Goal: Task Accomplishment & Management: Use online tool/utility

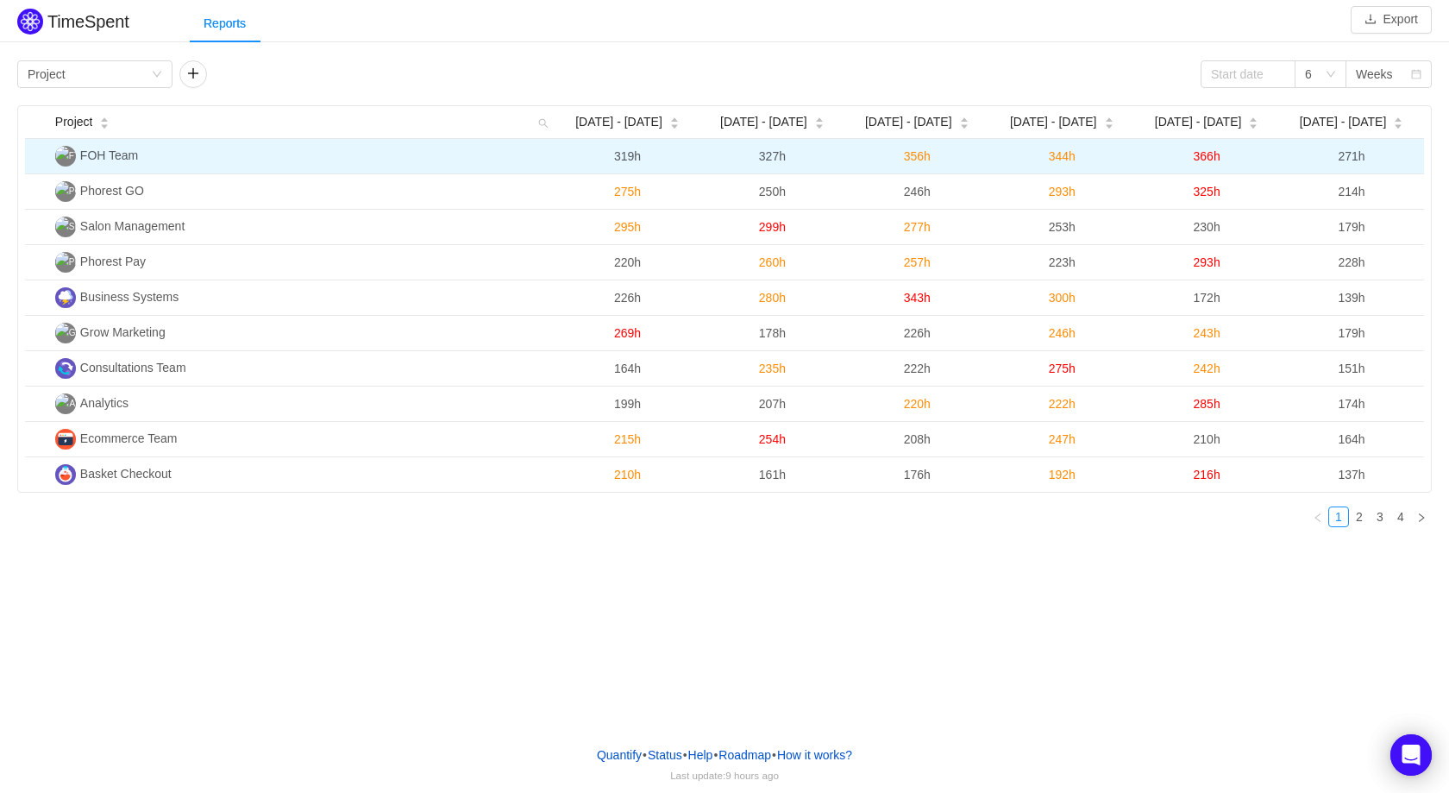
click at [98, 163] on td "FOH Team" at bounding box center [301, 156] width 507 height 35
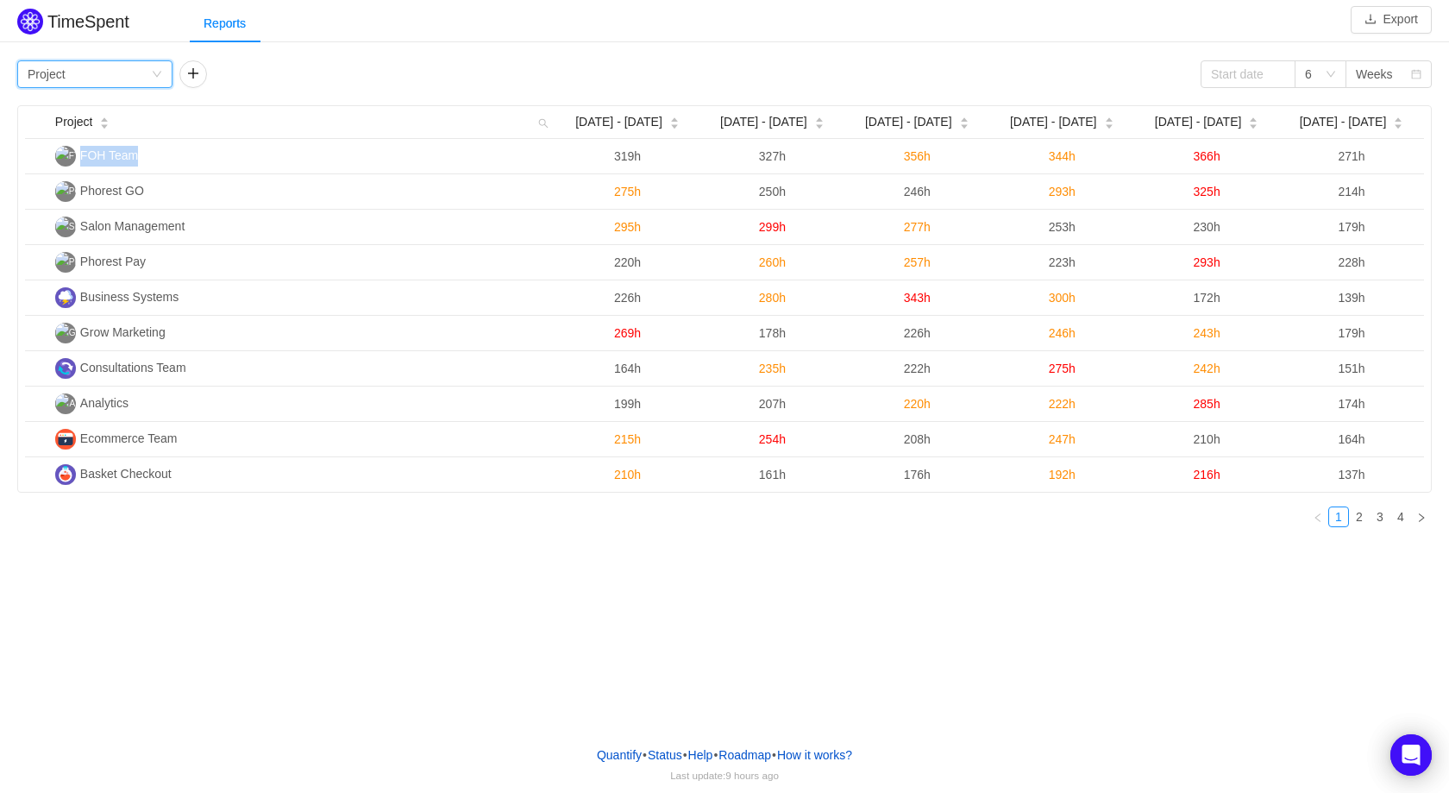
click at [149, 85] on div "Group by Project" at bounding box center [89, 74] width 123 height 26
click at [92, 197] on li "Epic" at bounding box center [94, 192] width 155 height 28
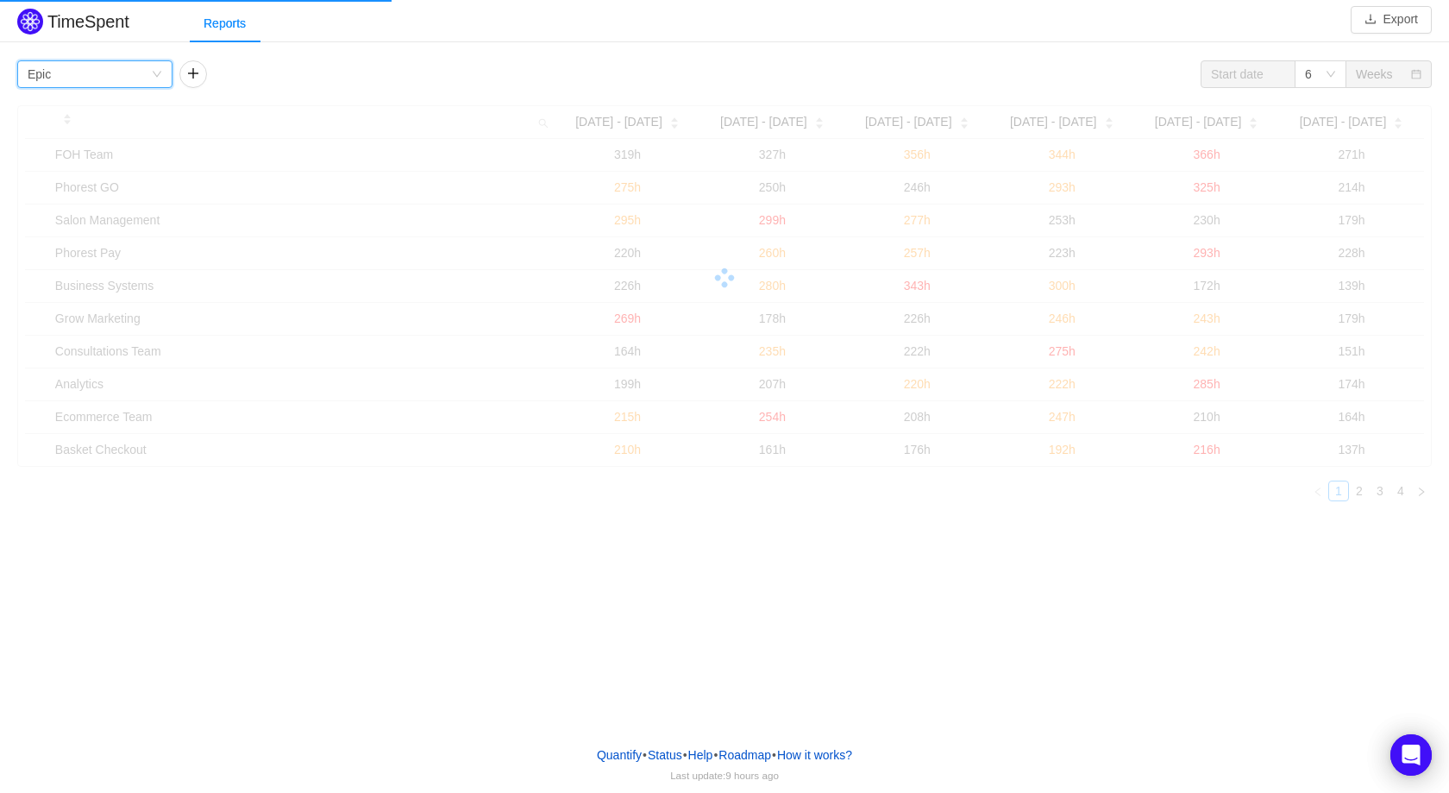
click at [145, 76] on div "Group by Epic" at bounding box center [89, 74] width 123 height 26
click at [97, 110] on li "Project" at bounding box center [94, 109] width 155 height 28
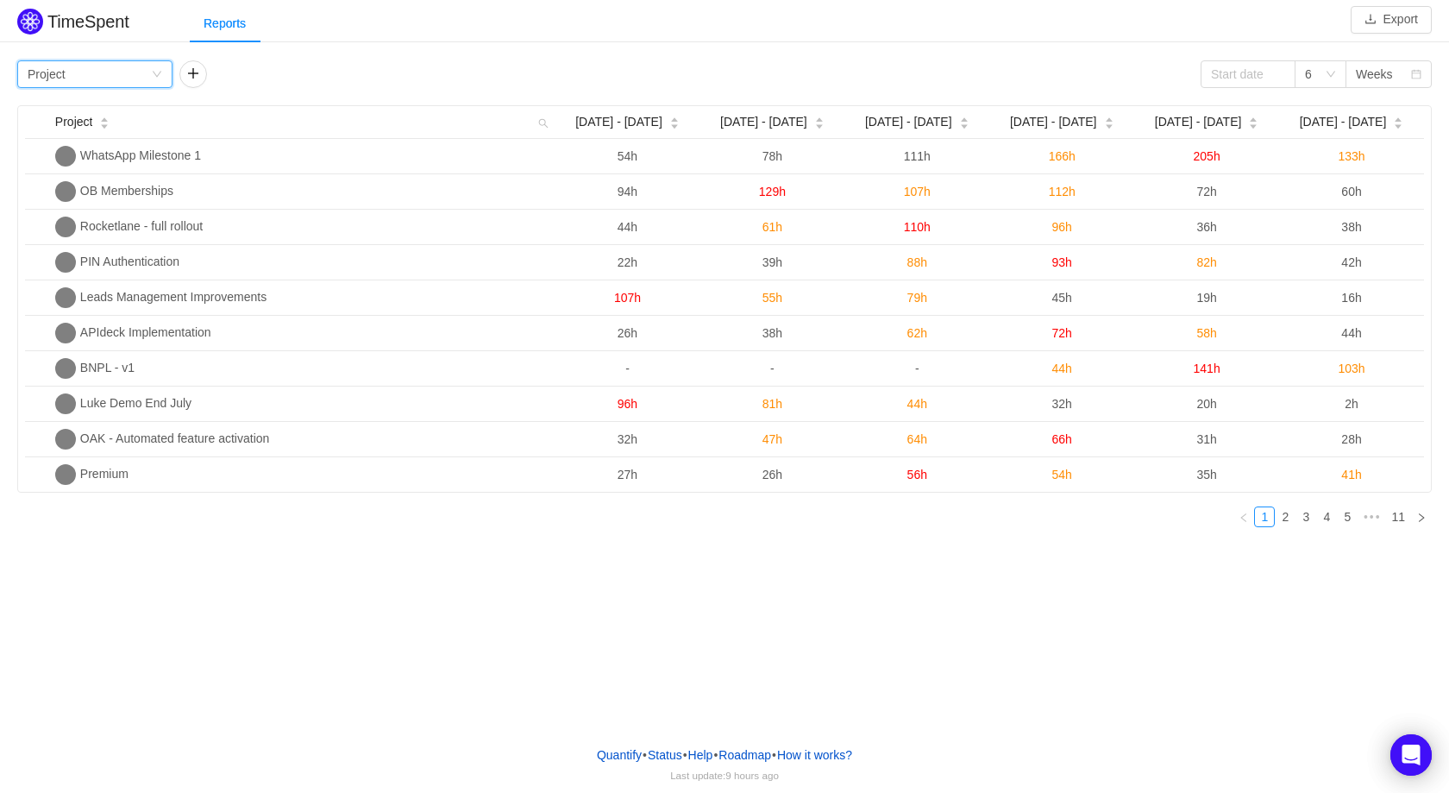
click at [116, 77] on div "Group by Project" at bounding box center [89, 74] width 123 height 26
click at [100, 136] on li "Team" at bounding box center [94, 137] width 155 height 28
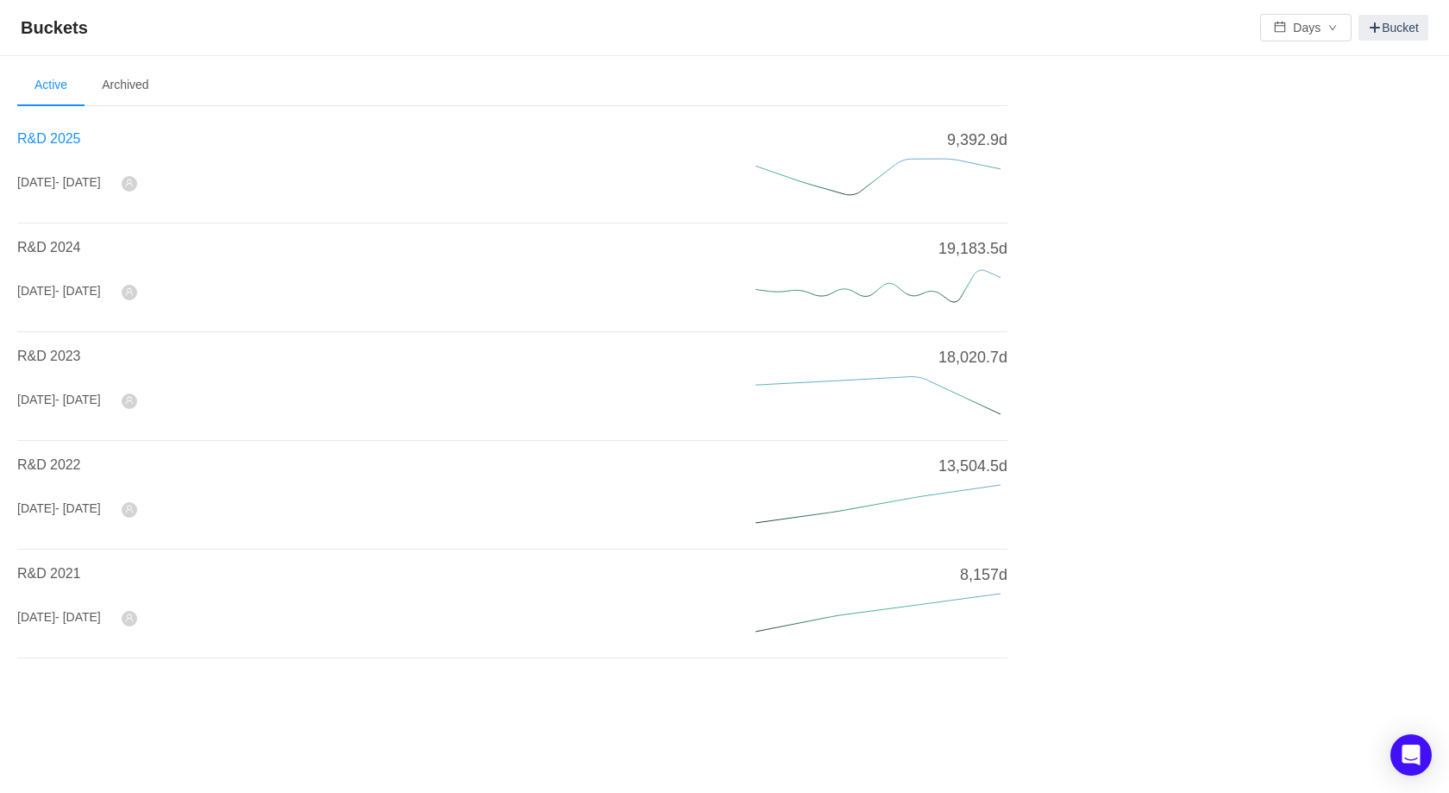
click at [45, 142] on span "R&D 2025" at bounding box center [48, 138] width 63 height 15
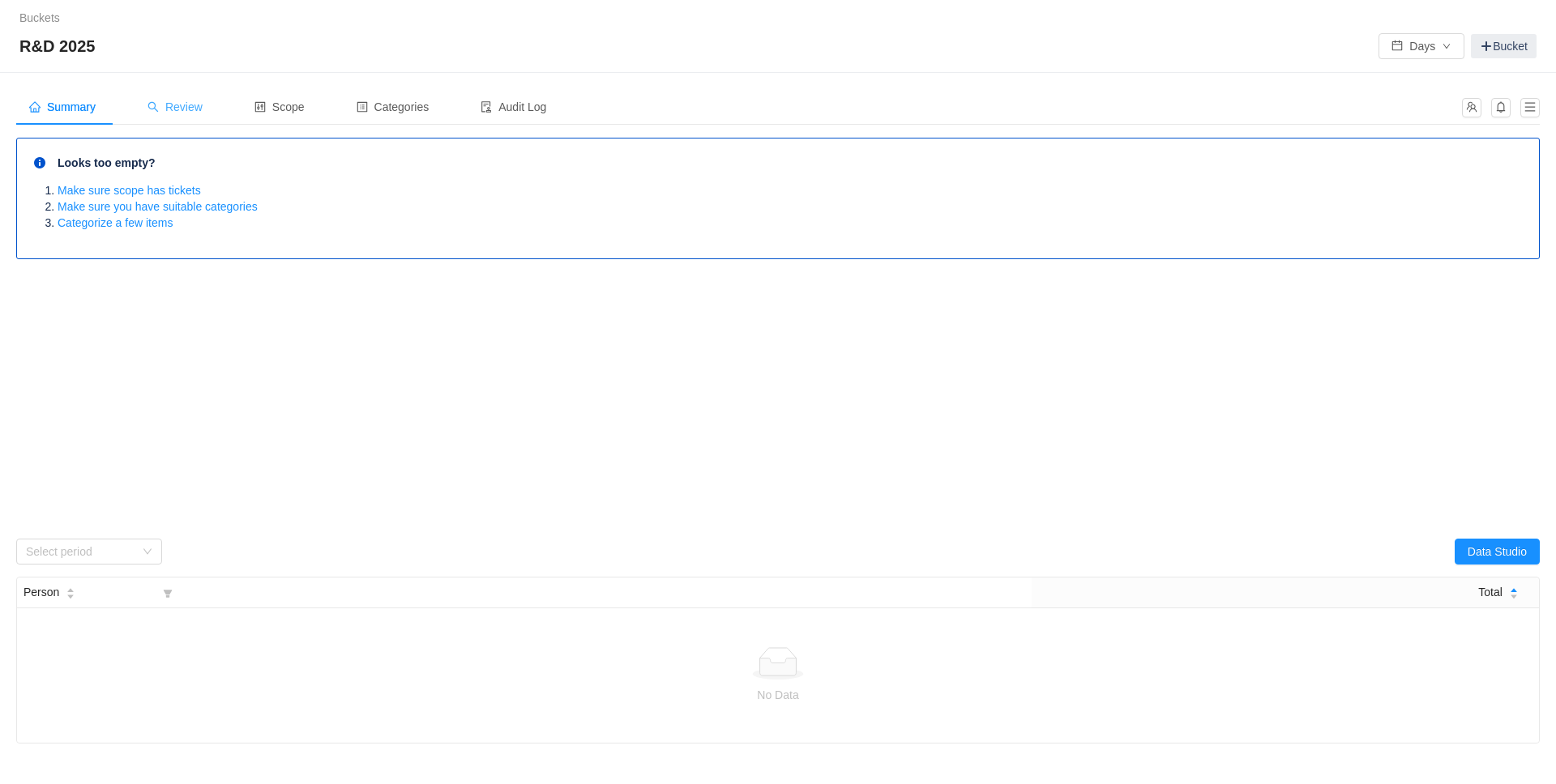
click at [178, 114] on div "Review" at bounding box center [175, 107] width 81 height 37
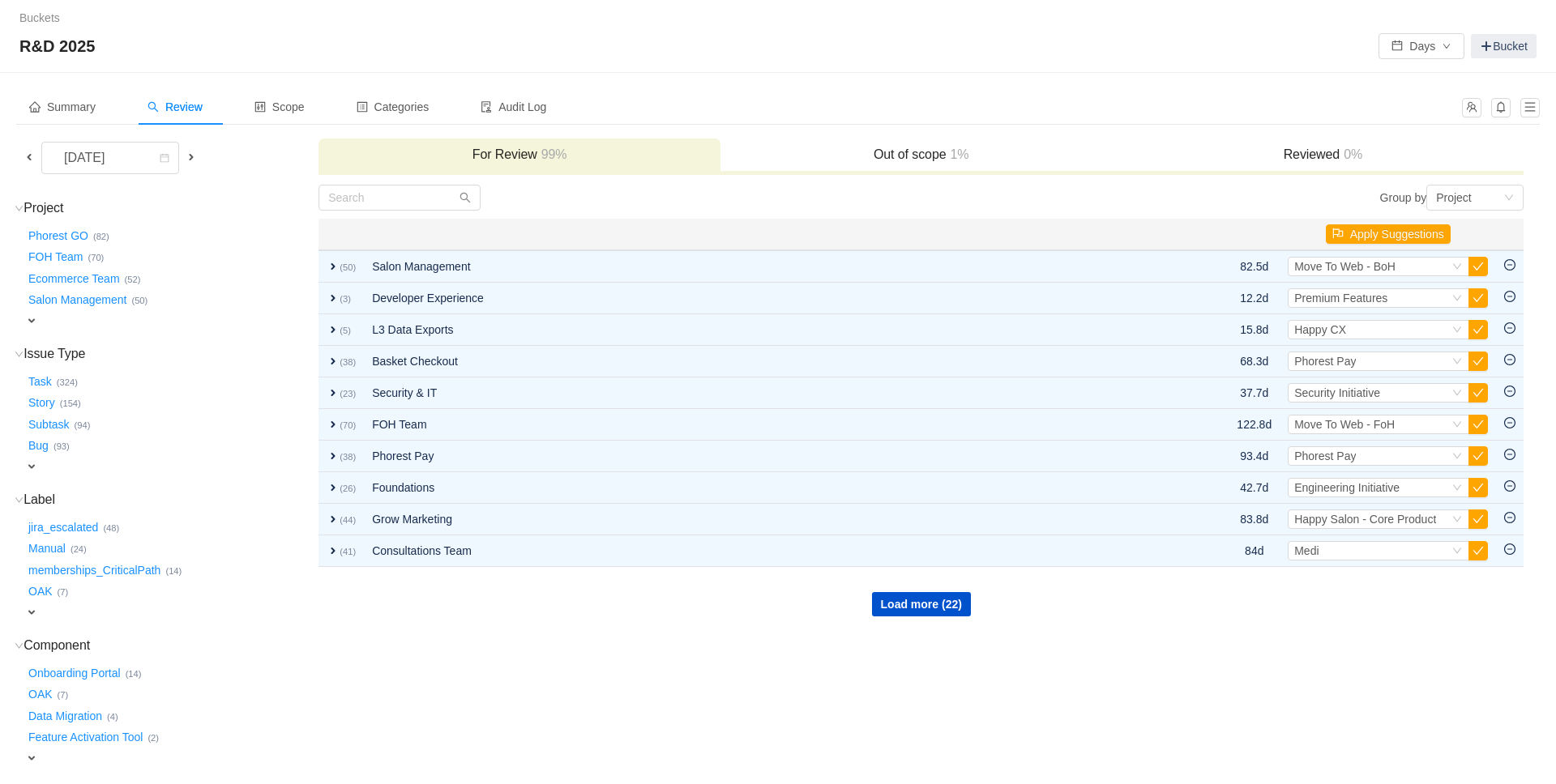
click at [26, 158] on span at bounding box center [29, 157] width 13 height 13
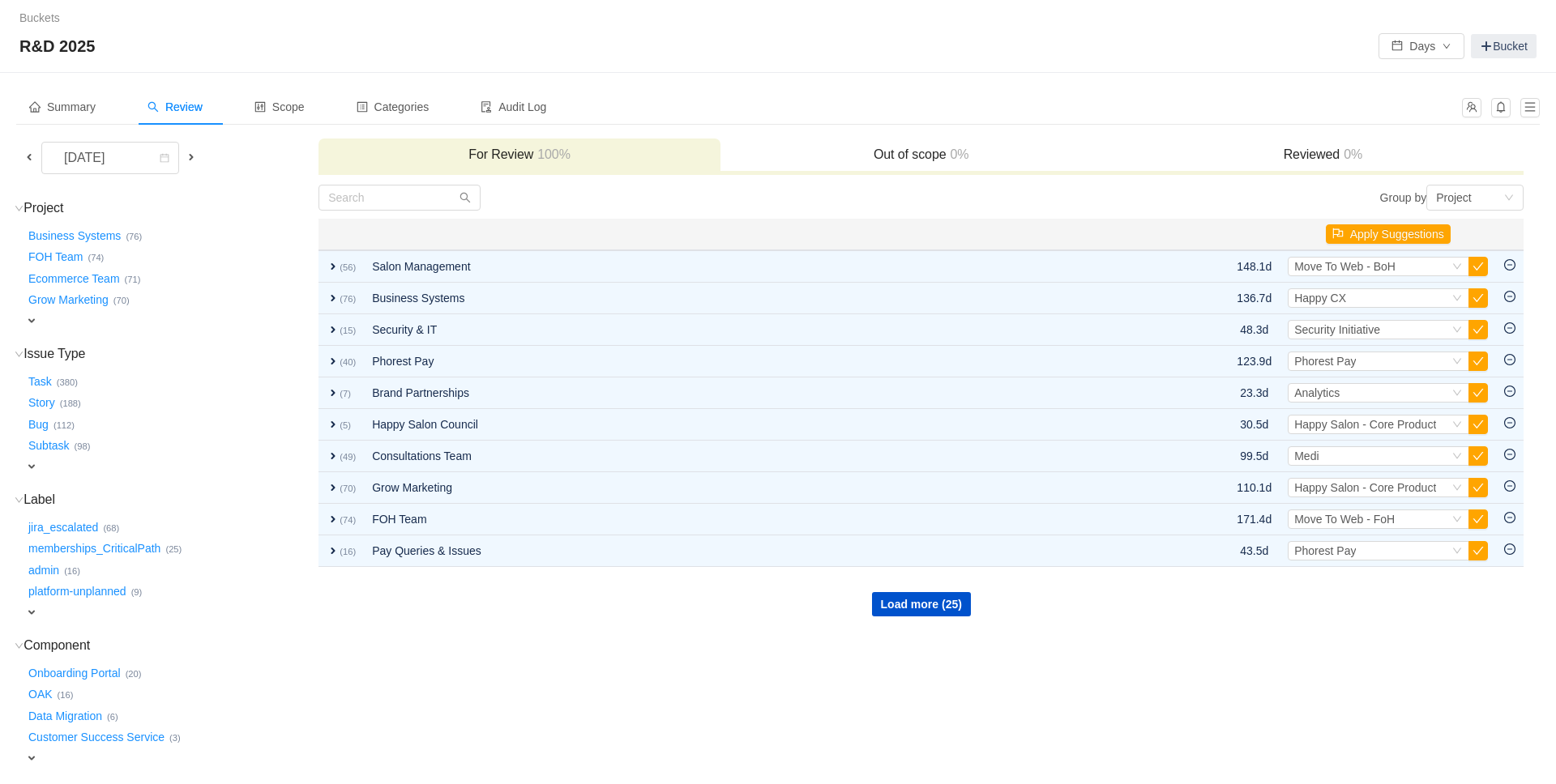
click at [26, 156] on span at bounding box center [29, 157] width 13 height 13
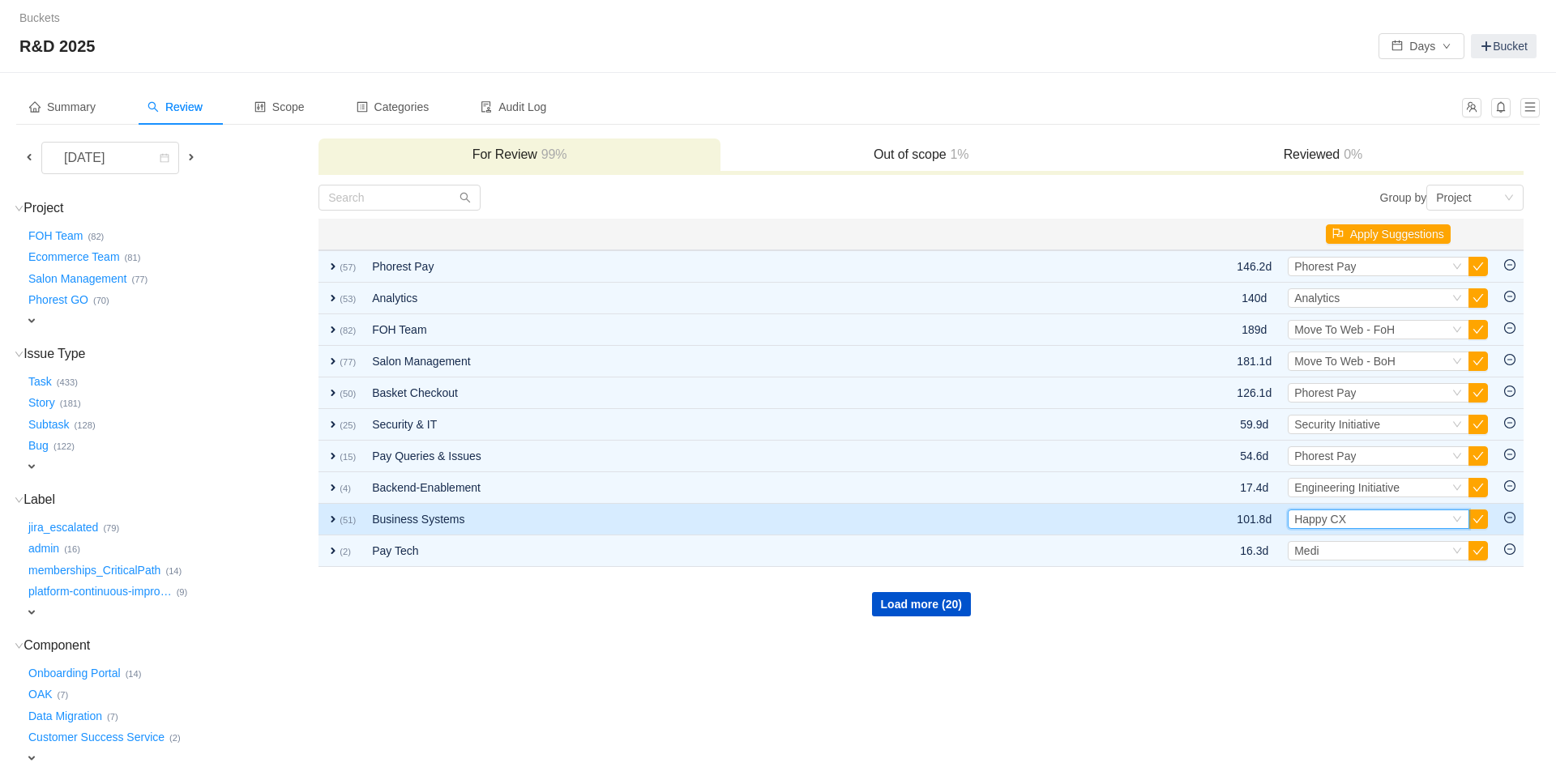
click at [1345, 519] on span "Happy CX" at bounding box center [1319, 519] width 52 height 13
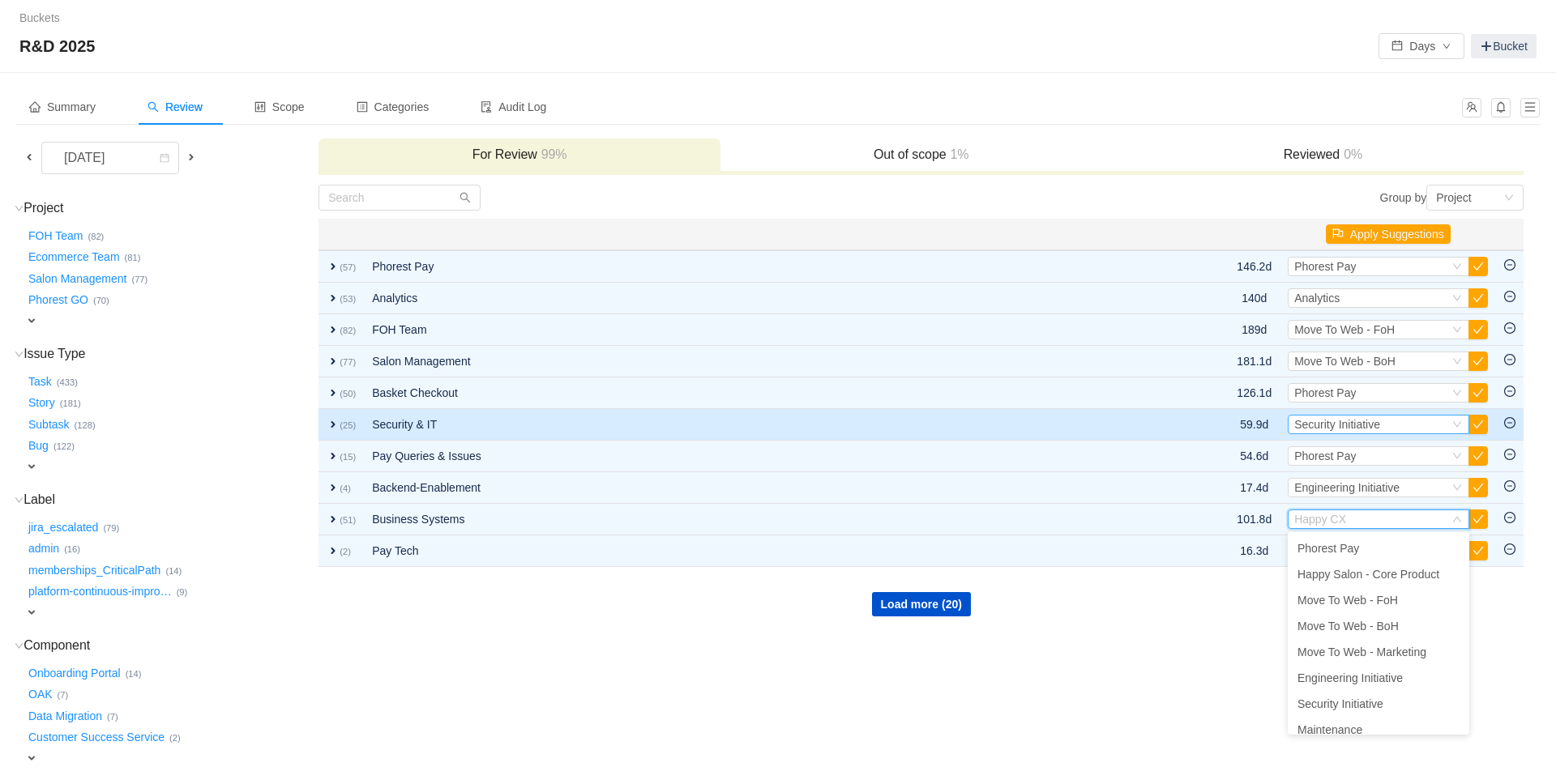
drag, startPoint x: 1213, startPoint y: 607, endPoint x: 1314, endPoint y: 423, distance: 209.9
click at [1213, 607] on div "Load more (20)" at bounding box center [920, 592] width 1203 height 49
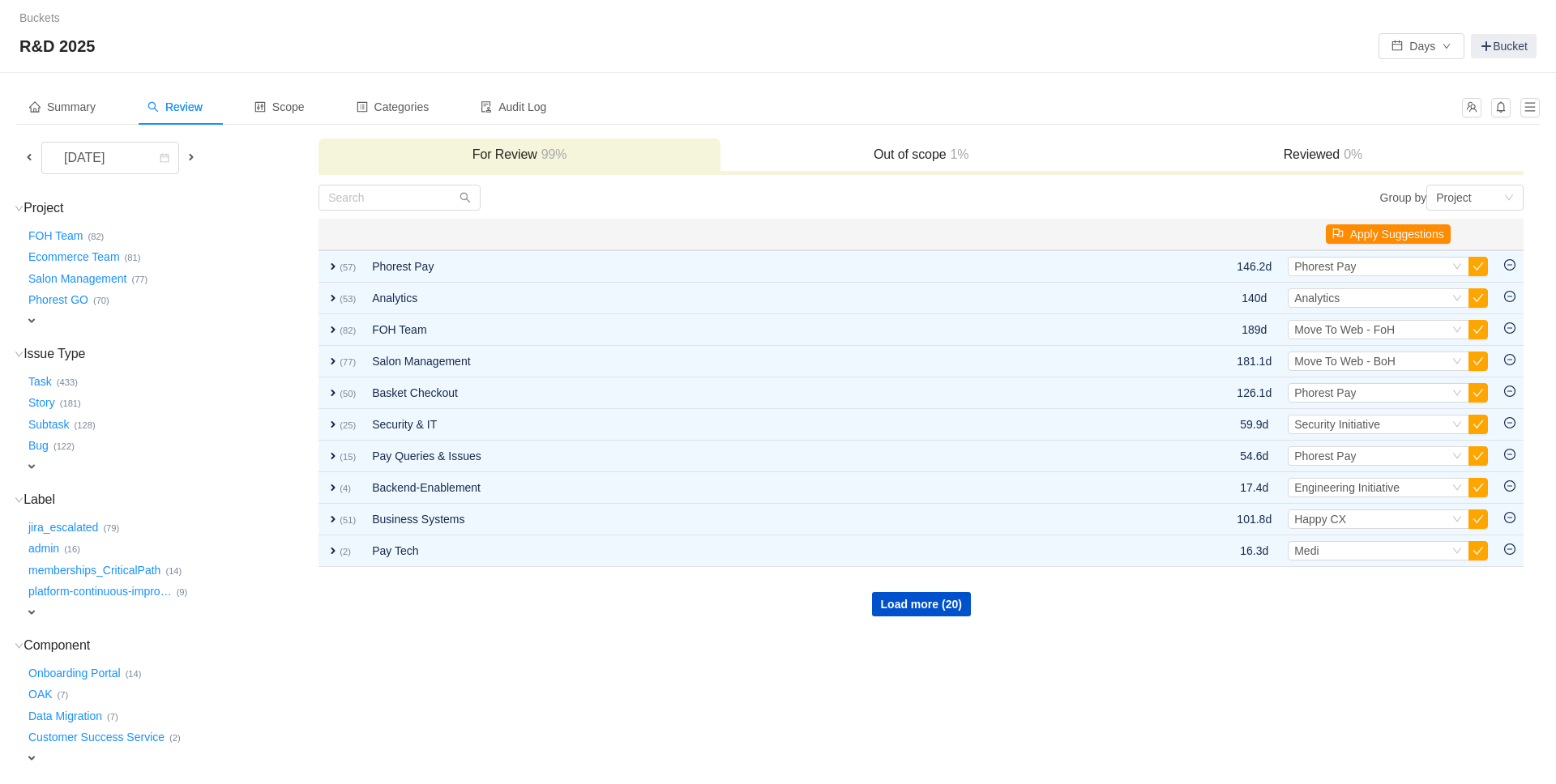
click at [1366, 236] on button "Apply Suggestions" at bounding box center [1388, 234] width 125 height 20
click at [1497, 186] on button "OK" at bounding box center [1482, 190] width 29 height 20
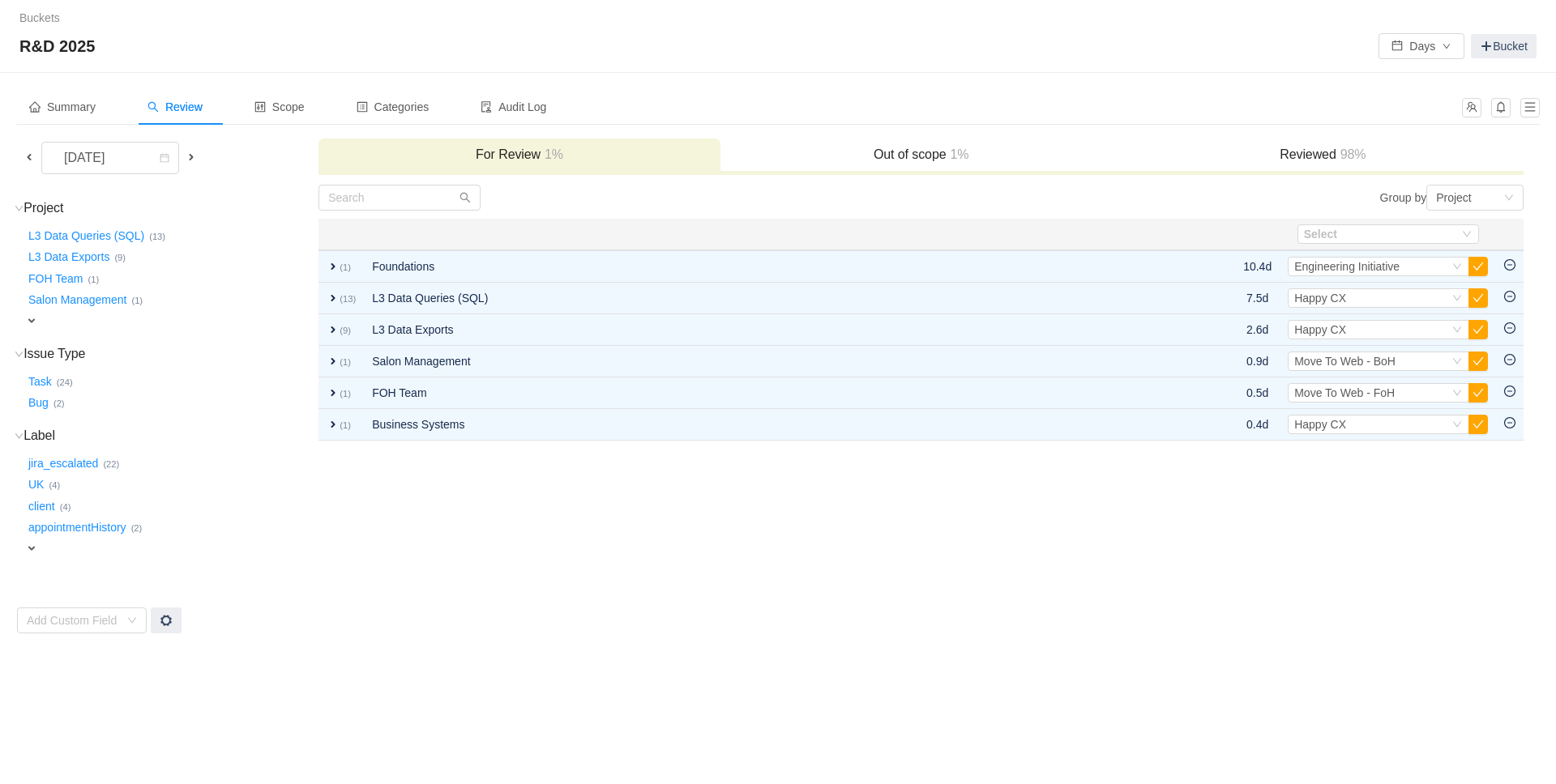
click at [191, 157] on span at bounding box center [192, 157] width 13 height 13
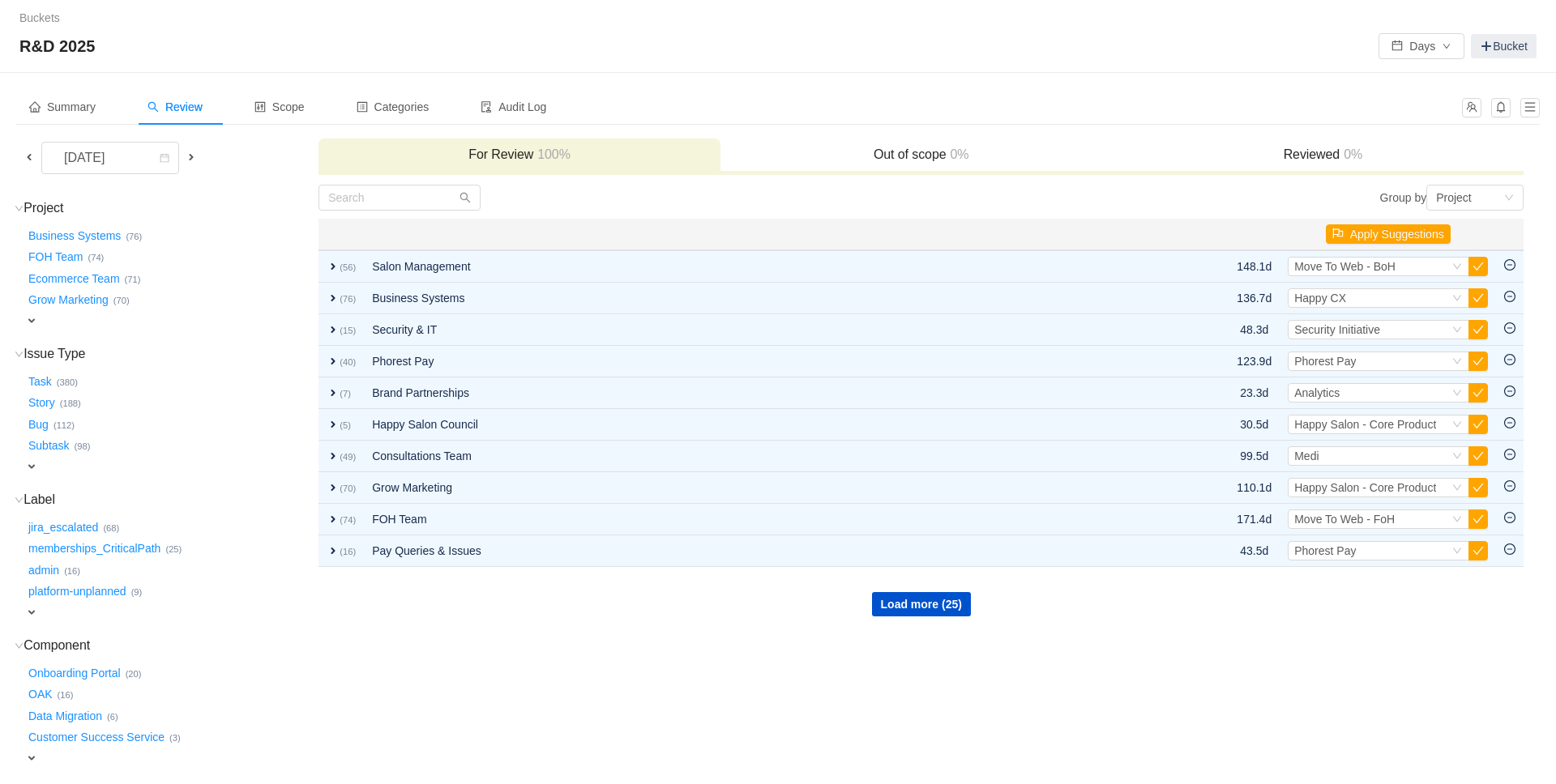
scroll to position [2, 0]
click at [1396, 227] on button "Apply Suggestions" at bounding box center [1388, 232] width 125 height 20
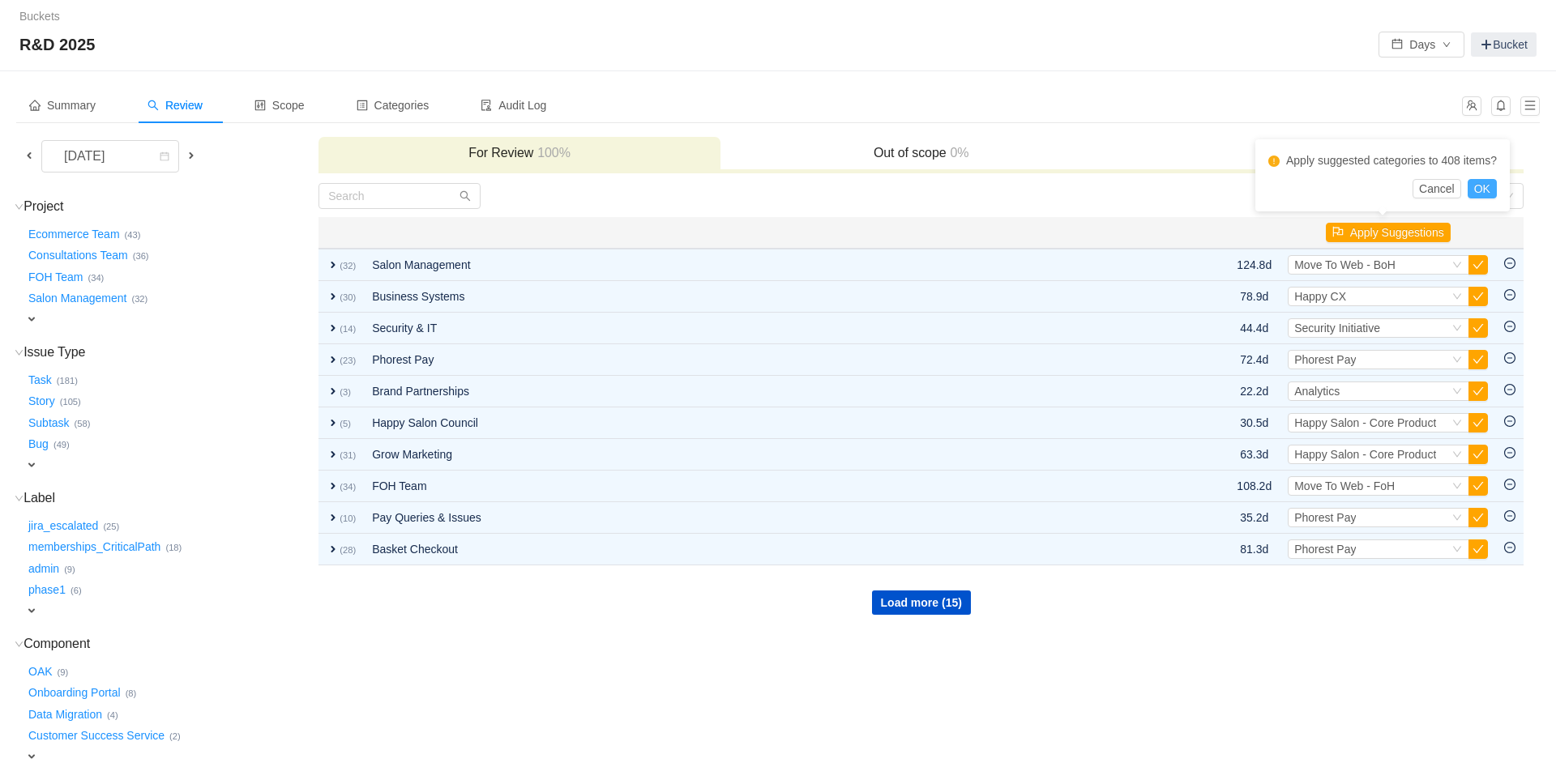
click at [1497, 184] on button "OK" at bounding box center [1482, 189] width 29 height 20
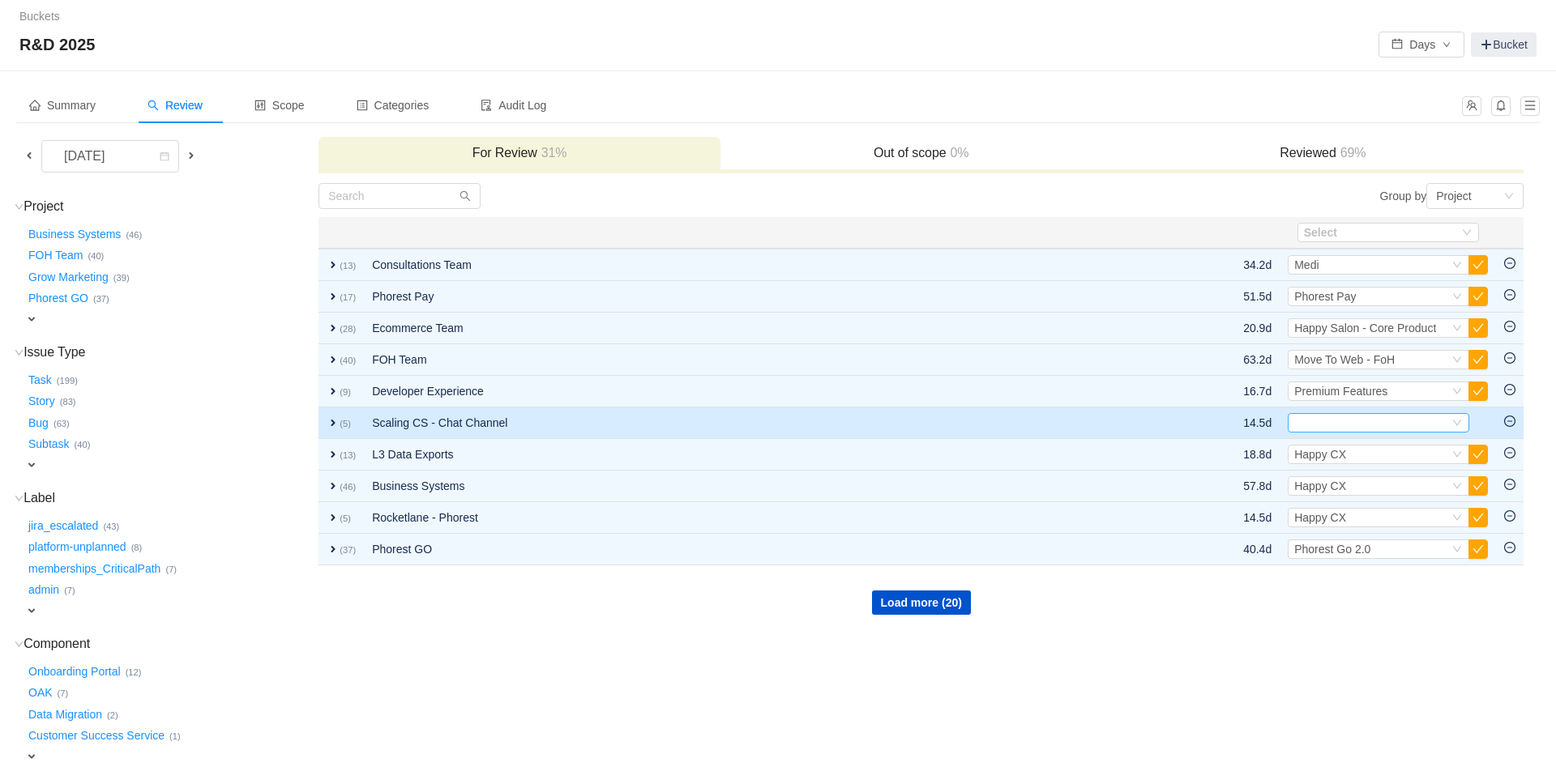
click at [1349, 423] on div "Select" at bounding box center [1371, 423] width 155 height 18
click at [1349, 423] on input at bounding box center [1371, 423] width 155 height 18
click at [1364, 423] on div "Select" at bounding box center [1371, 423] width 155 height 18
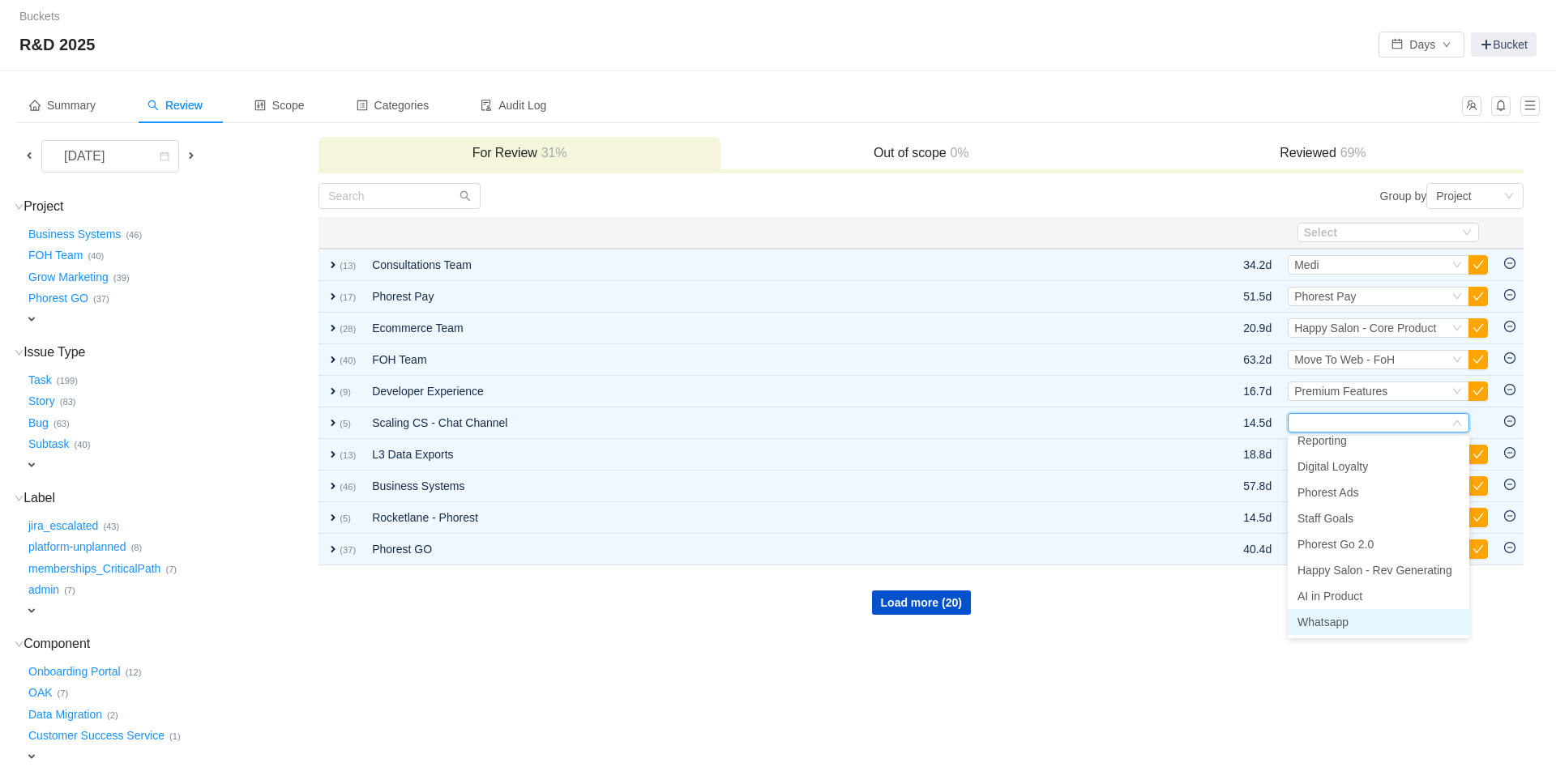
scroll to position [3, 0]
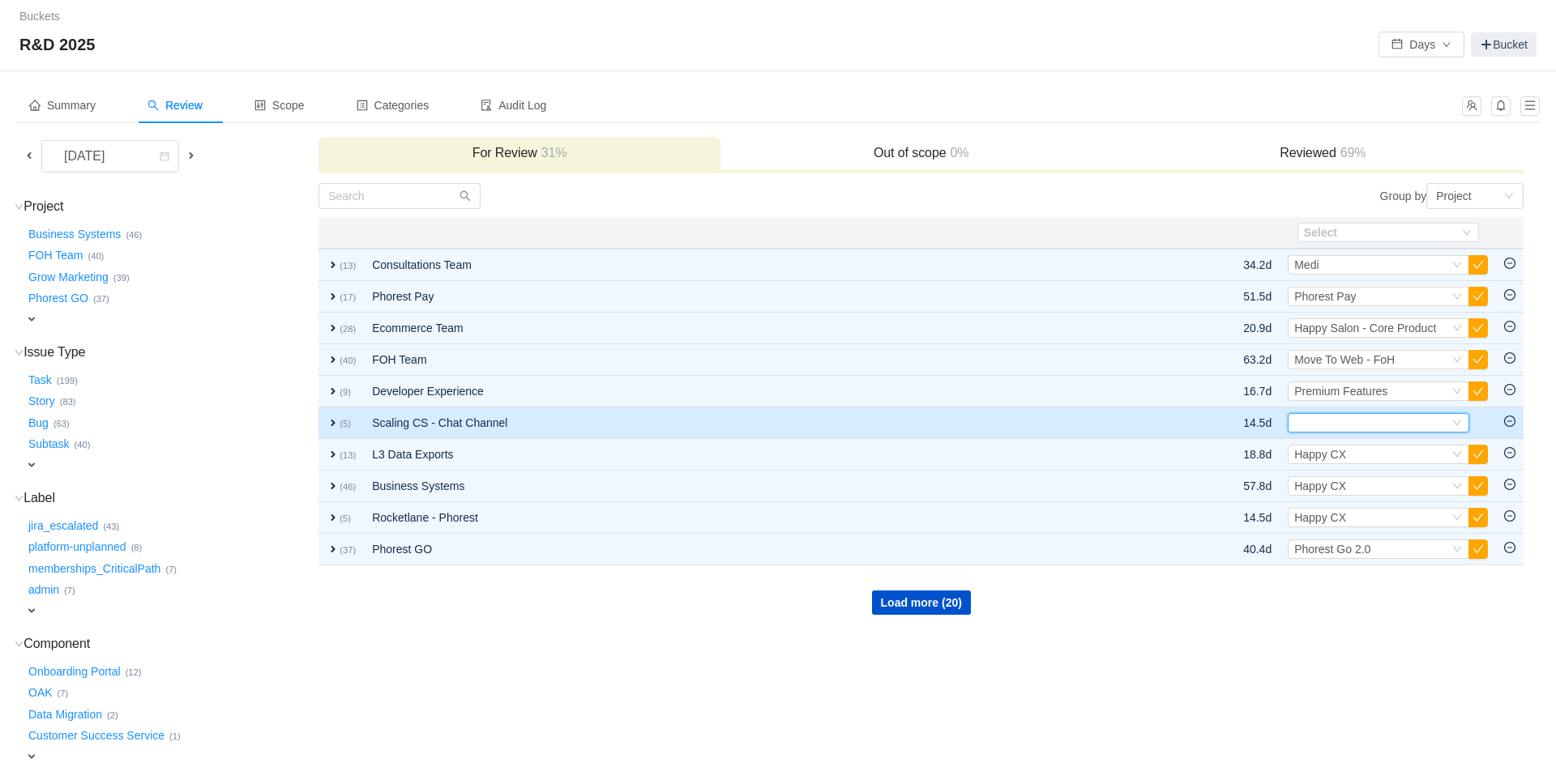
click at [1330, 428] on div "Select" at bounding box center [1371, 423] width 155 height 18
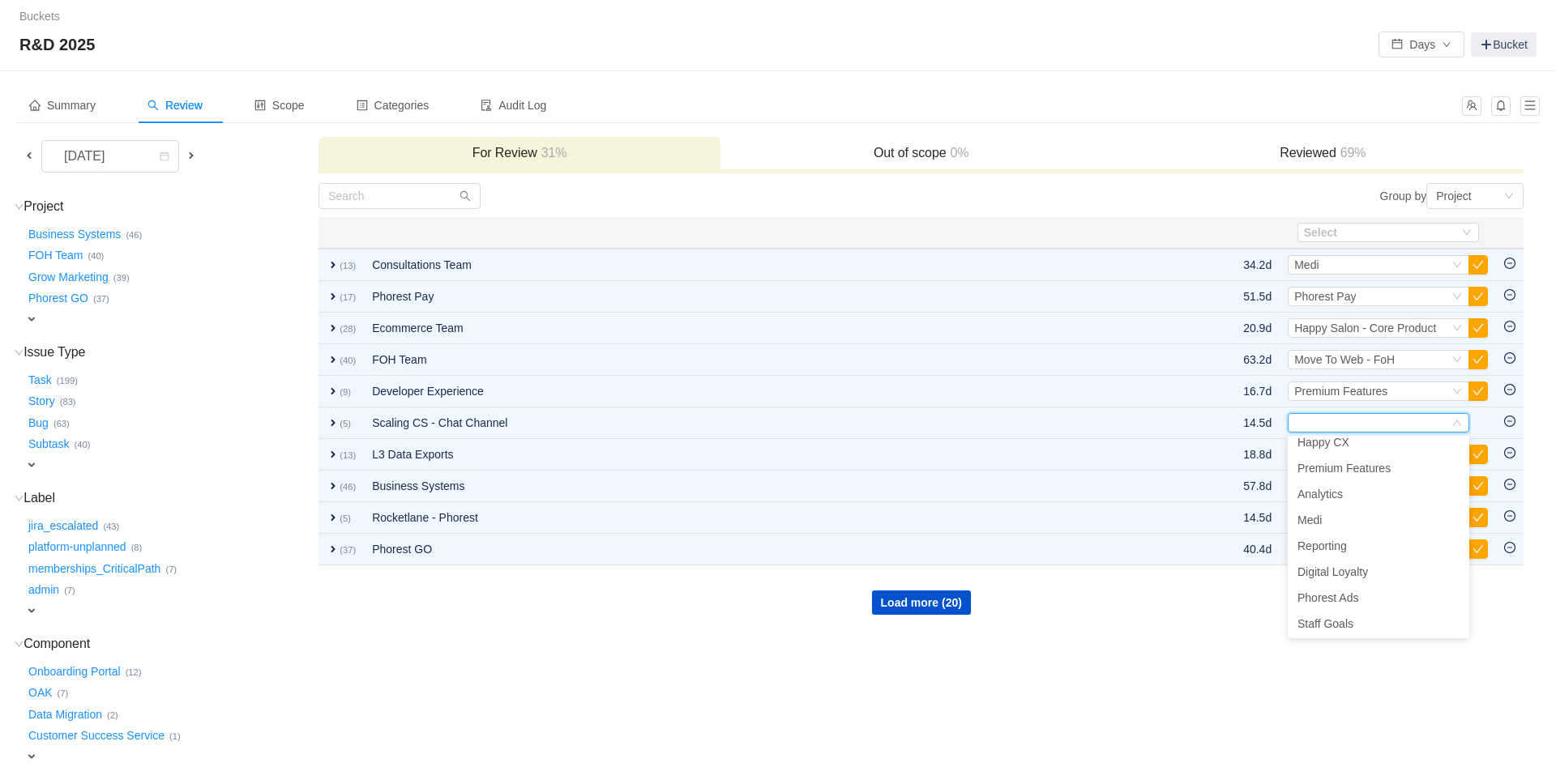
scroll to position [195, 0]
click at [1336, 469] on span "Happy CX" at bounding box center [1322, 464] width 52 height 13
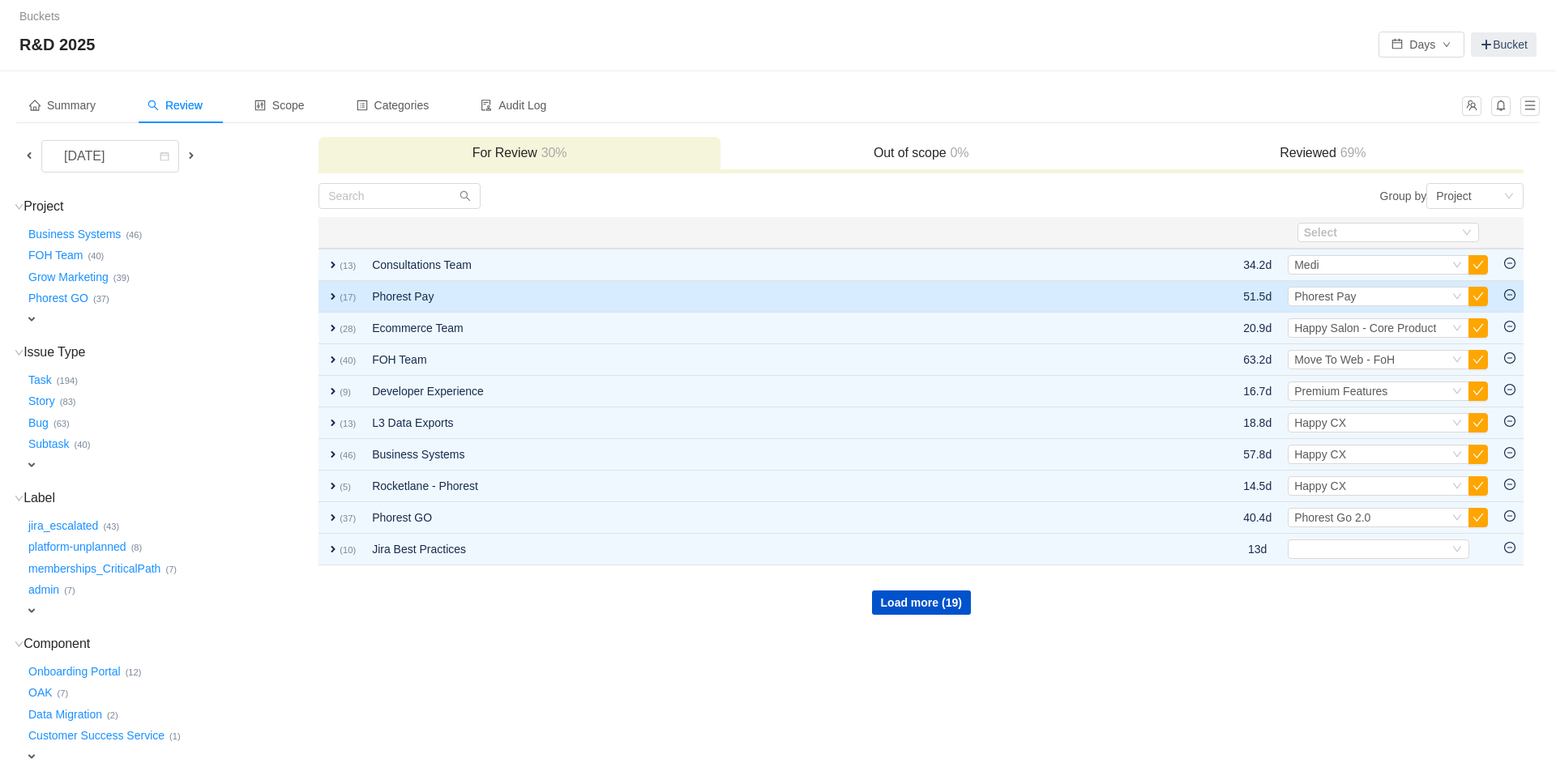
drag, startPoint x: 1475, startPoint y: 265, endPoint x: 1479, endPoint y: 284, distance: 19.4
click at [1475, 266] on button "button" at bounding box center [1477, 265] width 20 height 20
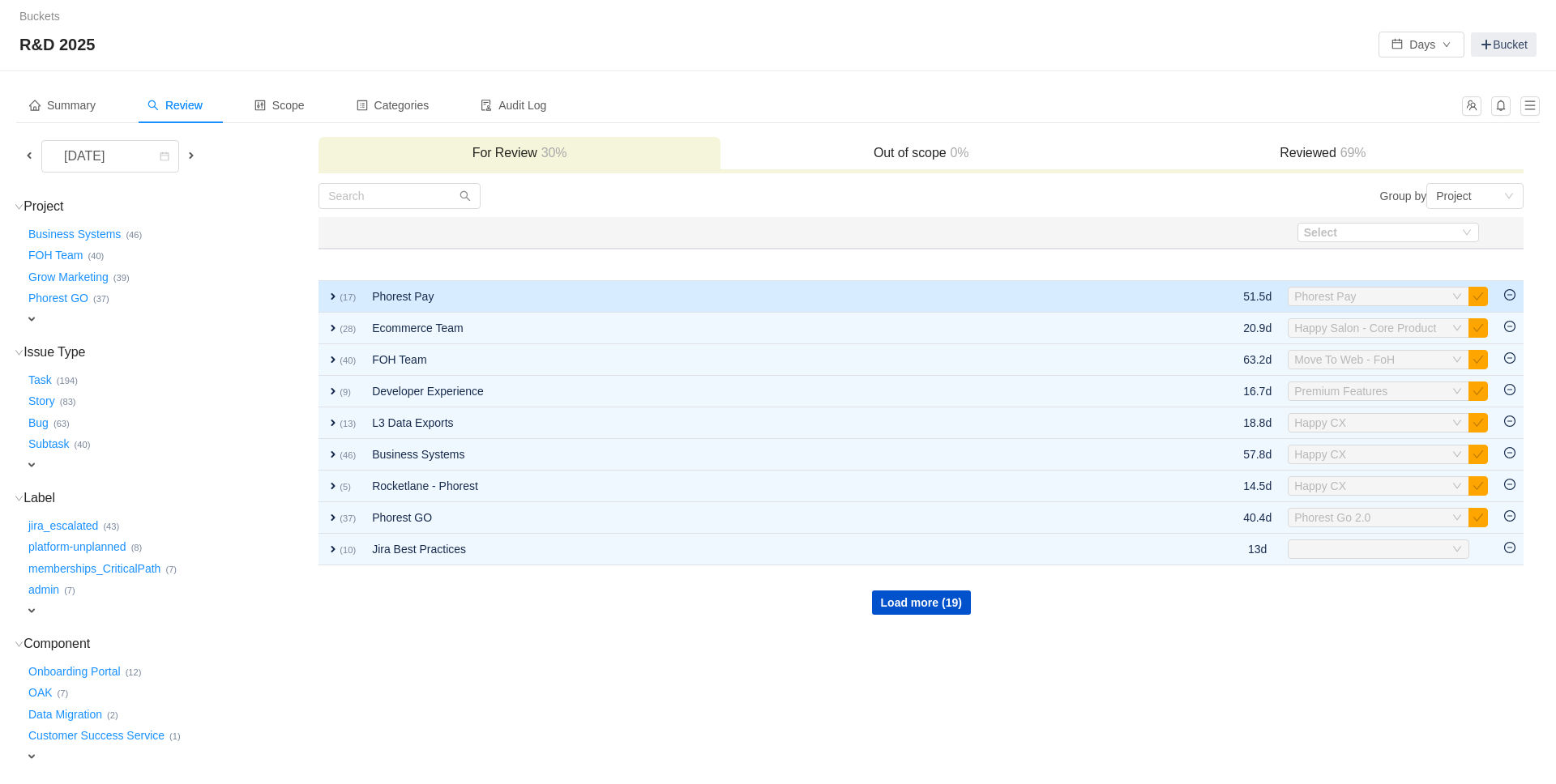
drag, startPoint x: 1479, startPoint y: 284, endPoint x: 1475, endPoint y: 292, distance: 8.9
click at [1479, 284] on td "Select Phorest Pay Out of scope" at bounding box center [1387, 297] width 216 height 32
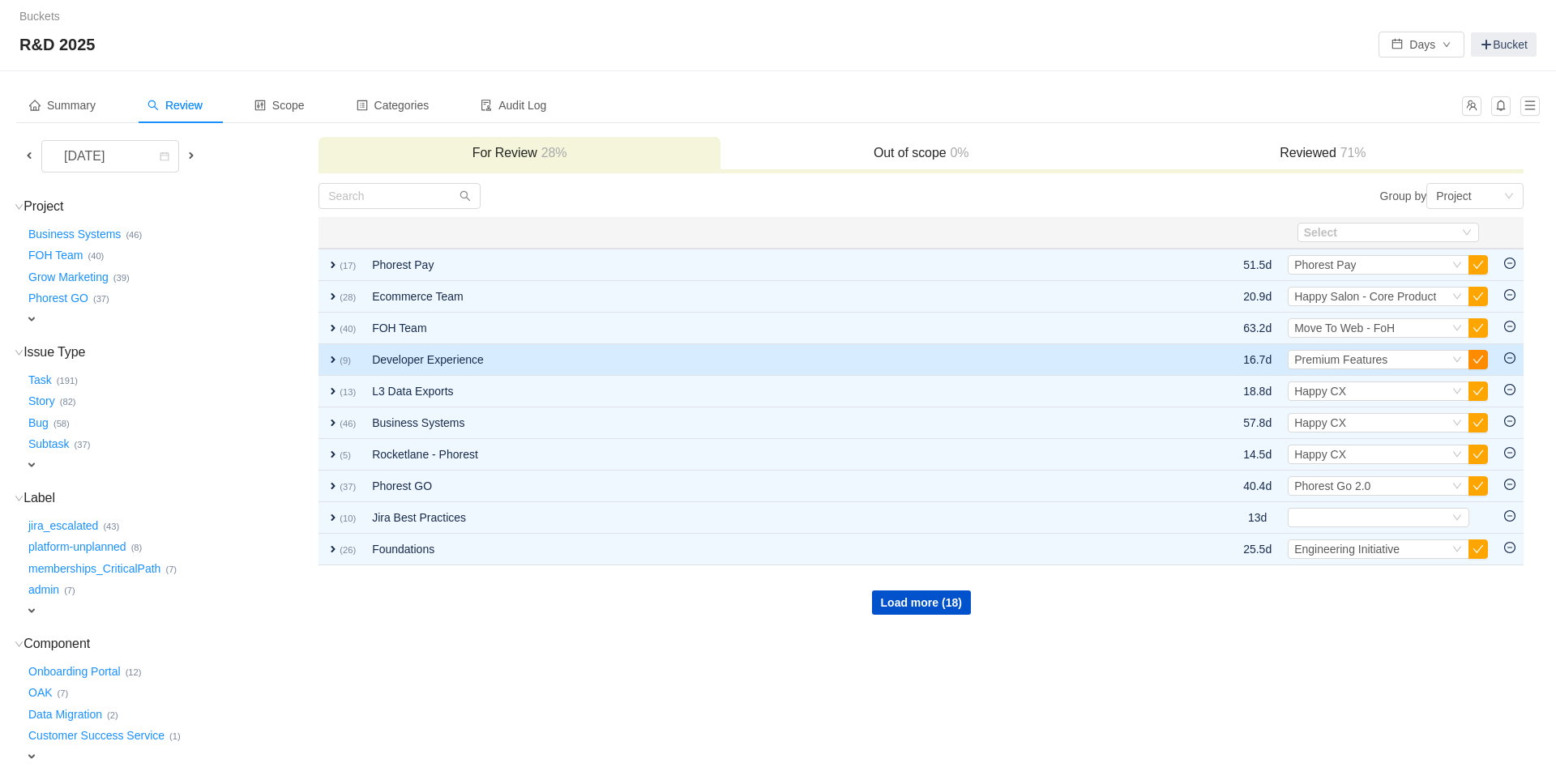
click at [1476, 360] on button "button" at bounding box center [1477, 360] width 20 height 20
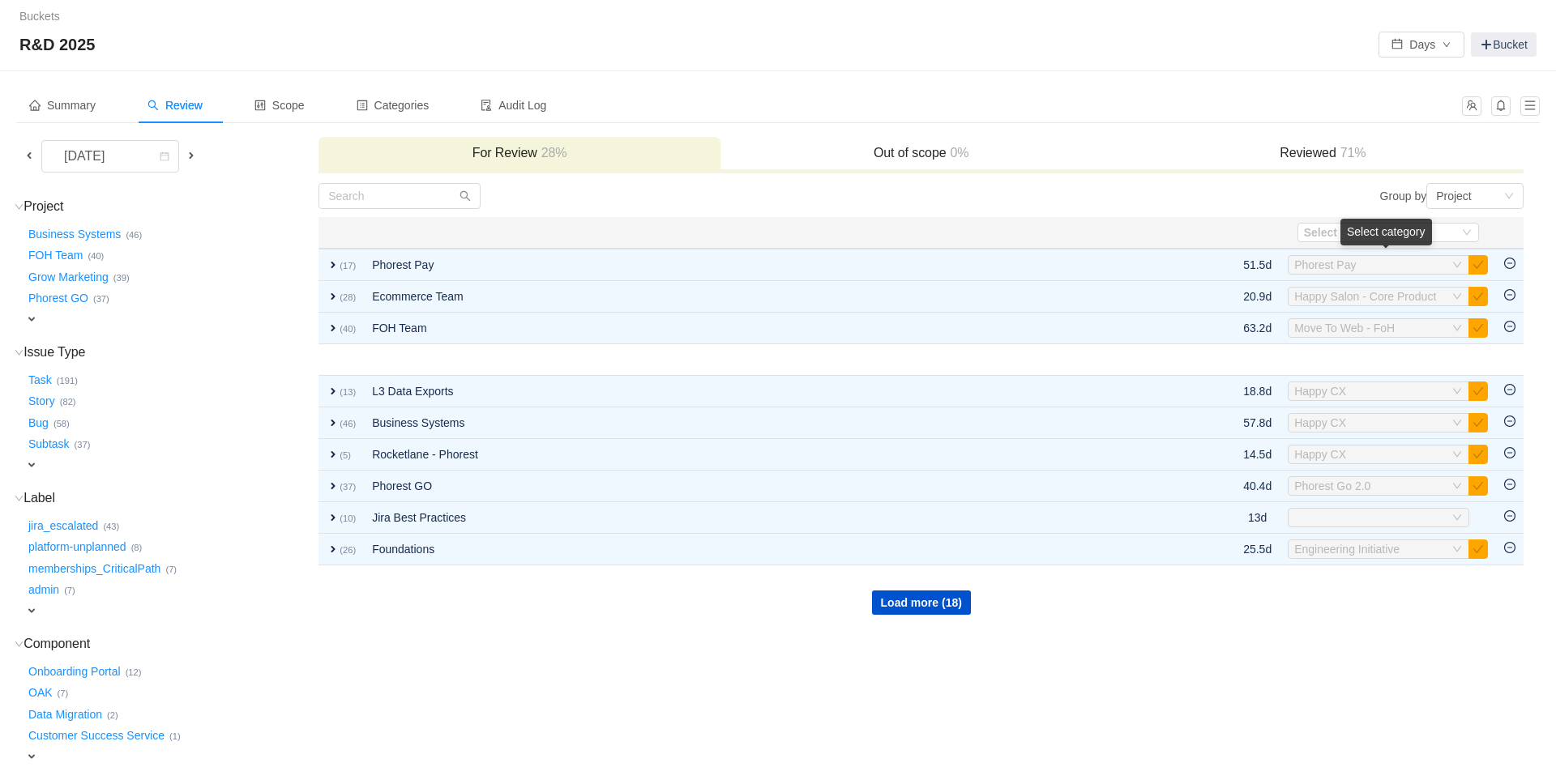
click at [1406, 229] on div "Select category" at bounding box center [1385, 232] width 91 height 26
click at [1456, 228] on div "Select" at bounding box center [1380, 232] width 155 height 18
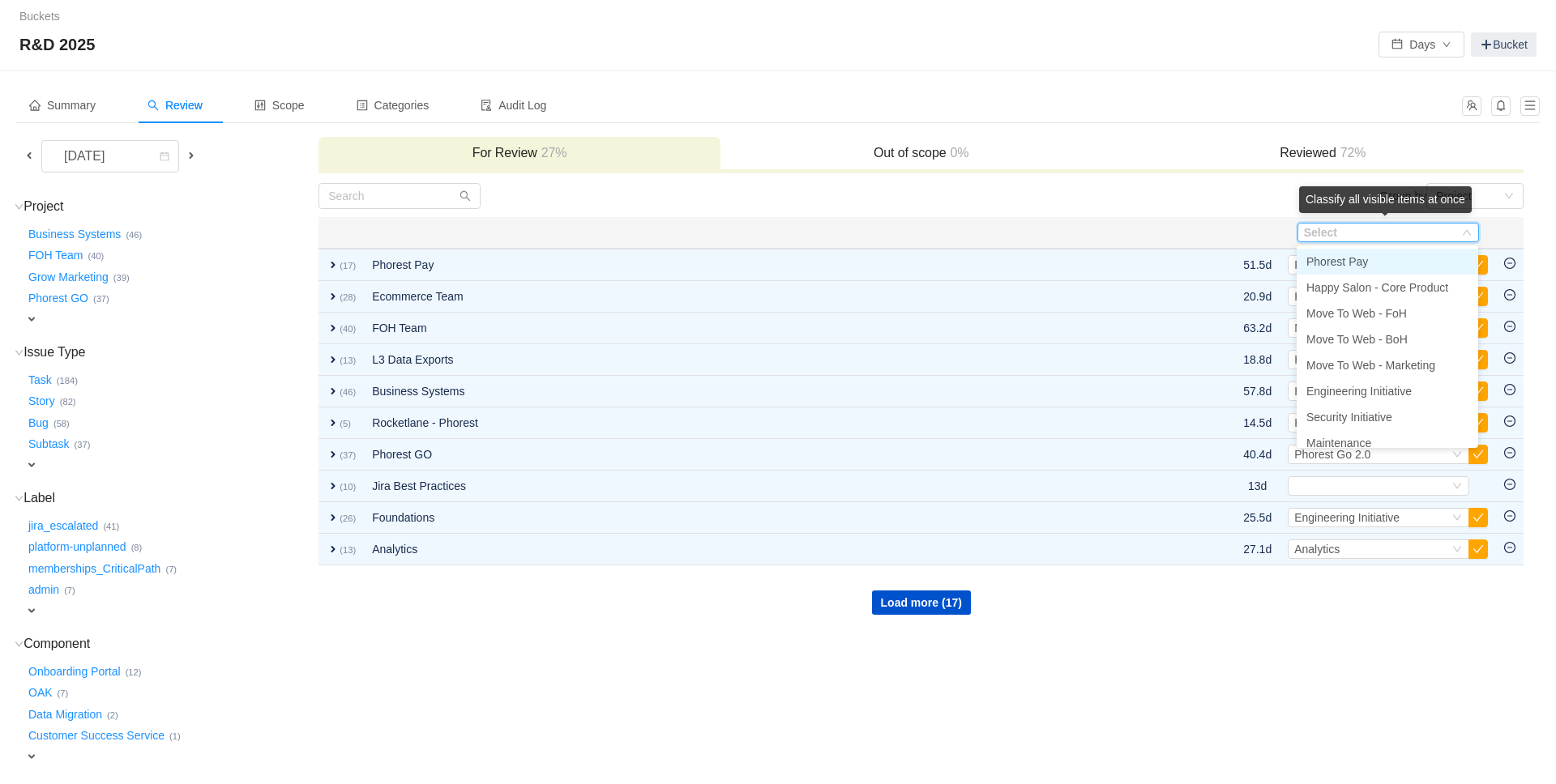
click at [1456, 228] on input at bounding box center [1380, 232] width 155 height 18
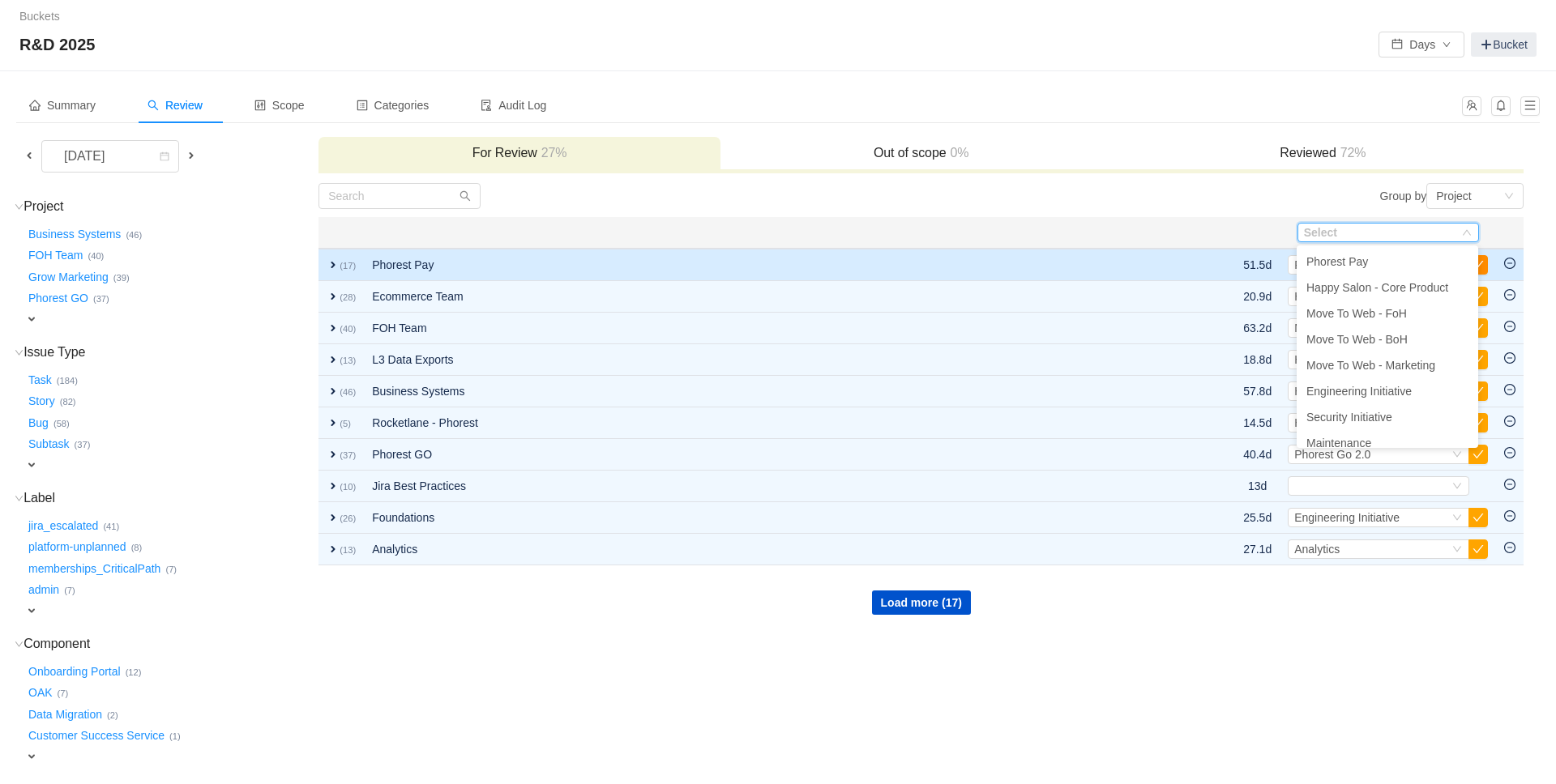
click at [1484, 265] on button "button" at bounding box center [1477, 265] width 20 height 20
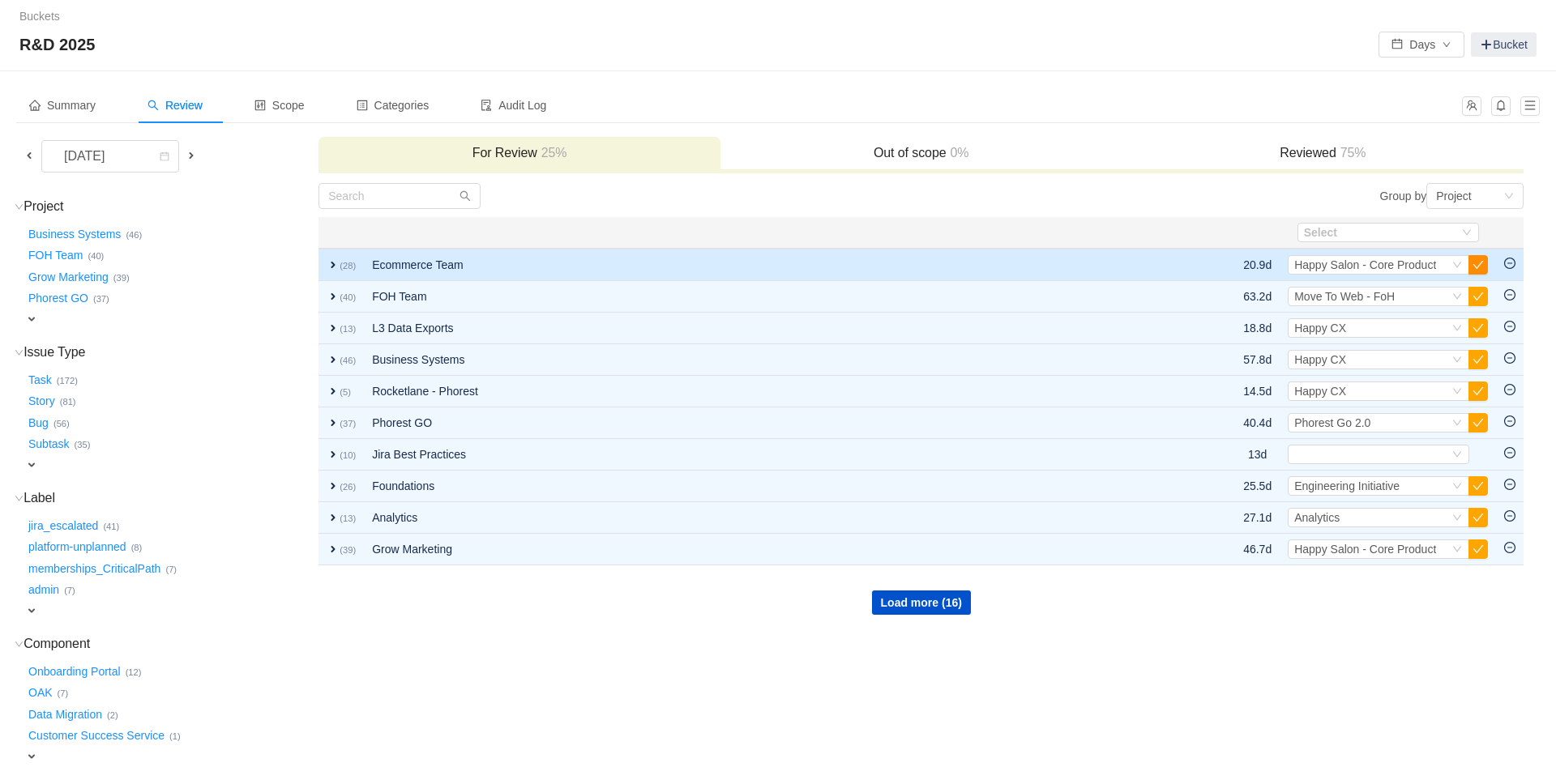
click at [1480, 271] on button "button" at bounding box center [1477, 265] width 20 height 20
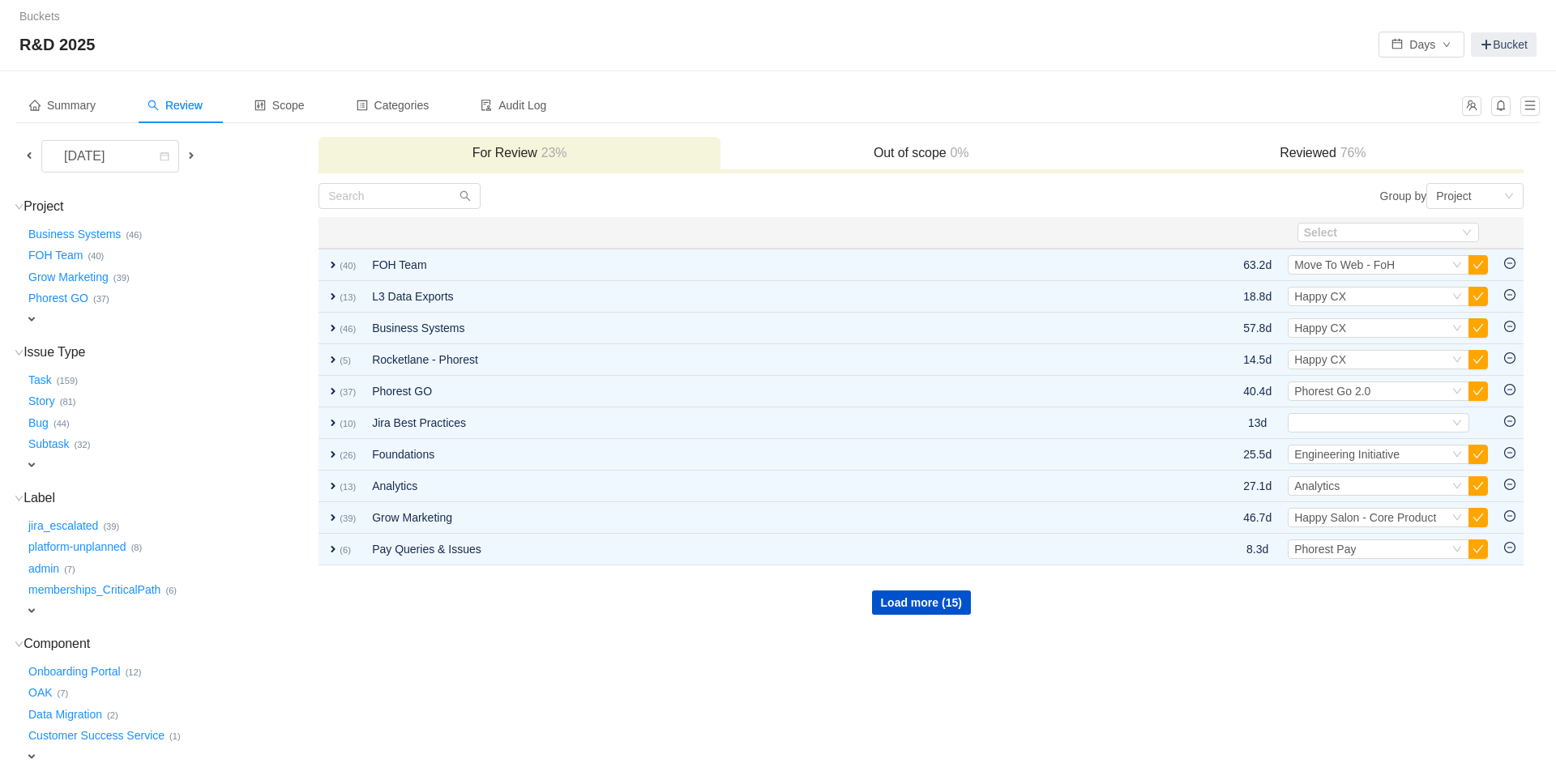
click at [1477, 328] on button "button" at bounding box center [1477, 328] width 20 height 20
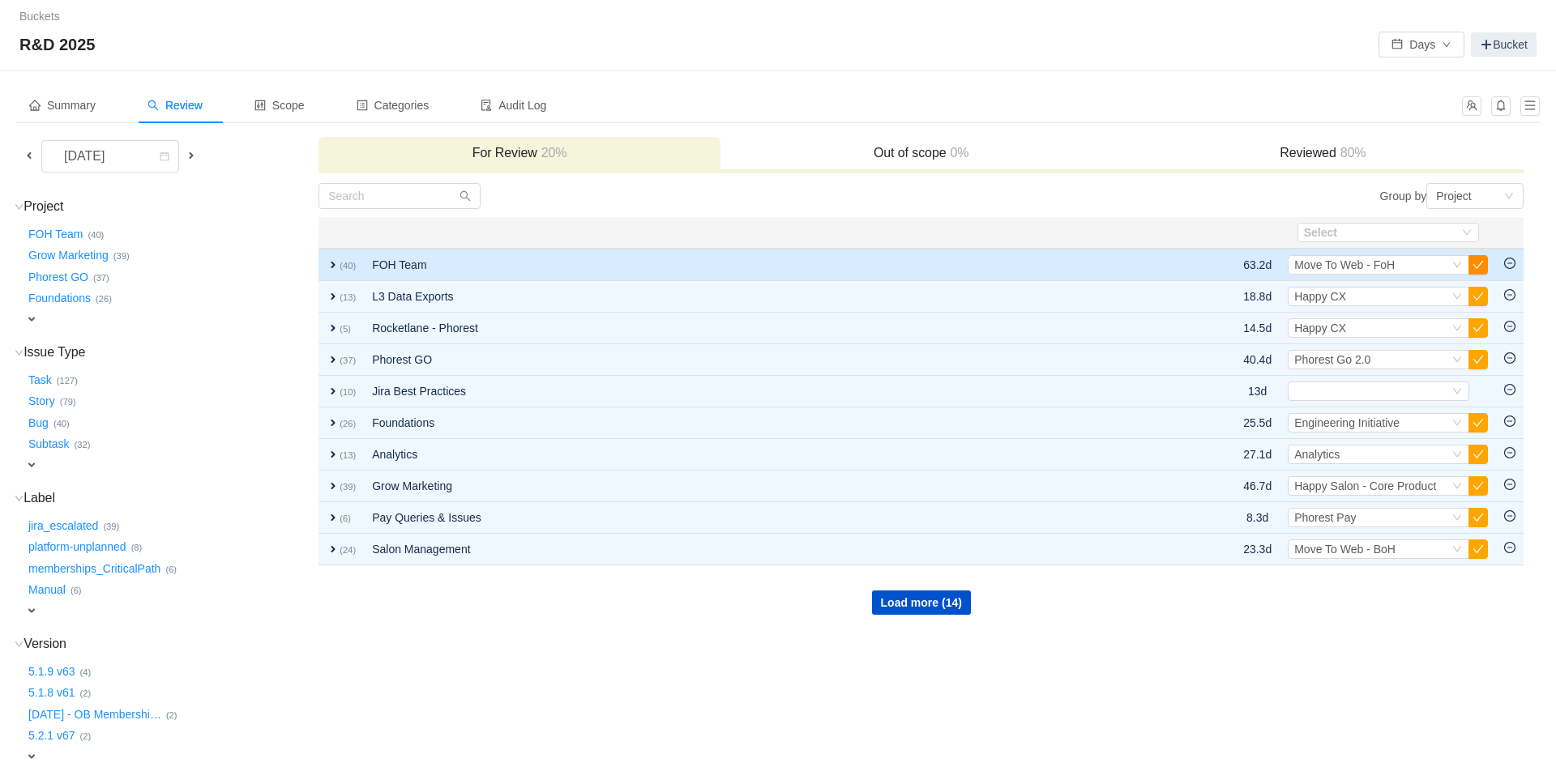
click at [1473, 269] on button "button" at bounding box center [1477, 265] width 20 height 20
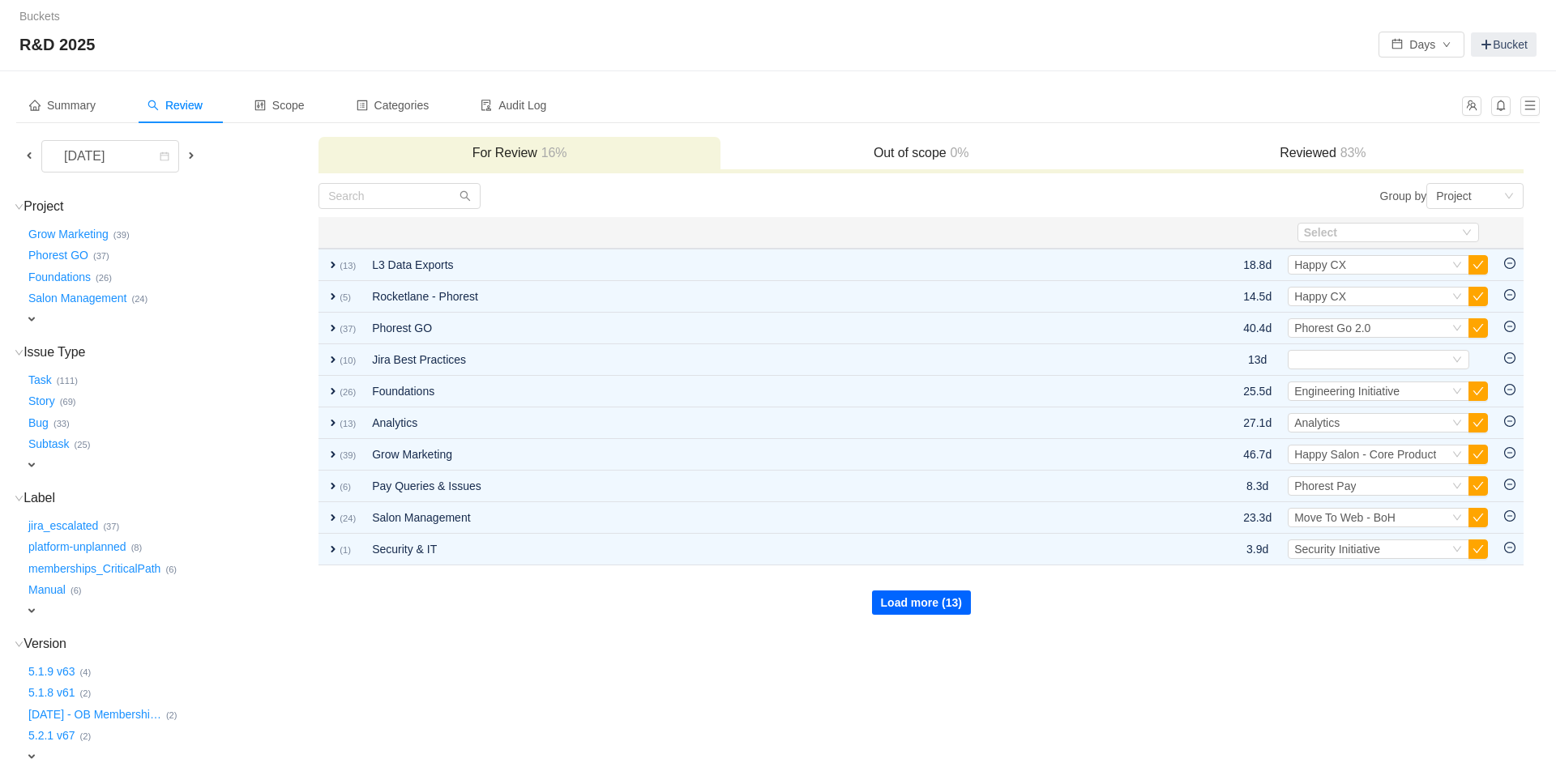
click at [949, 605] on button "Load more (13)" at bounding box center [920, 603] width 99 height 24
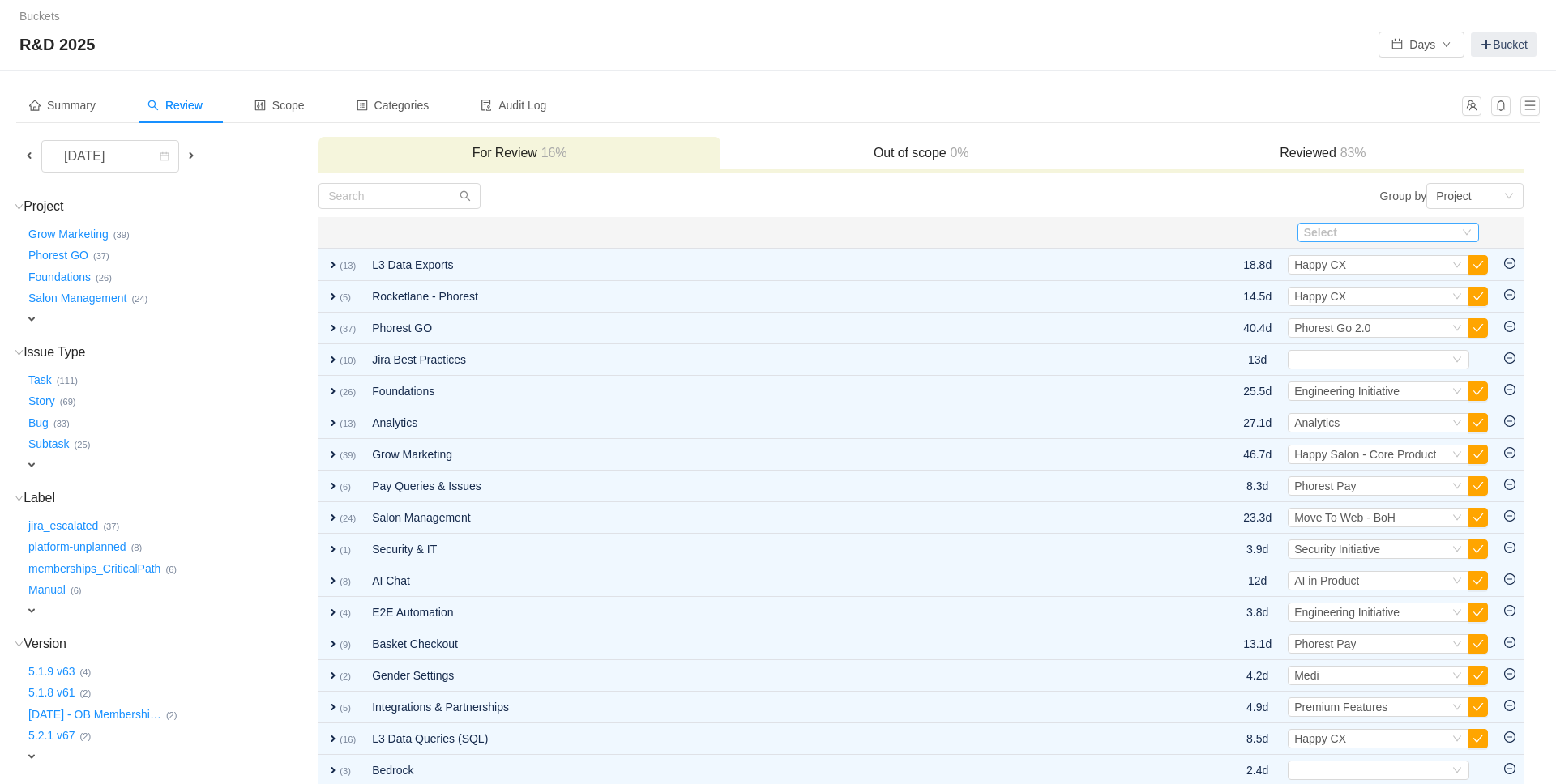
click at [1442, 235] on div "Select" at bounding box center [1377, 232] width 147 height 16
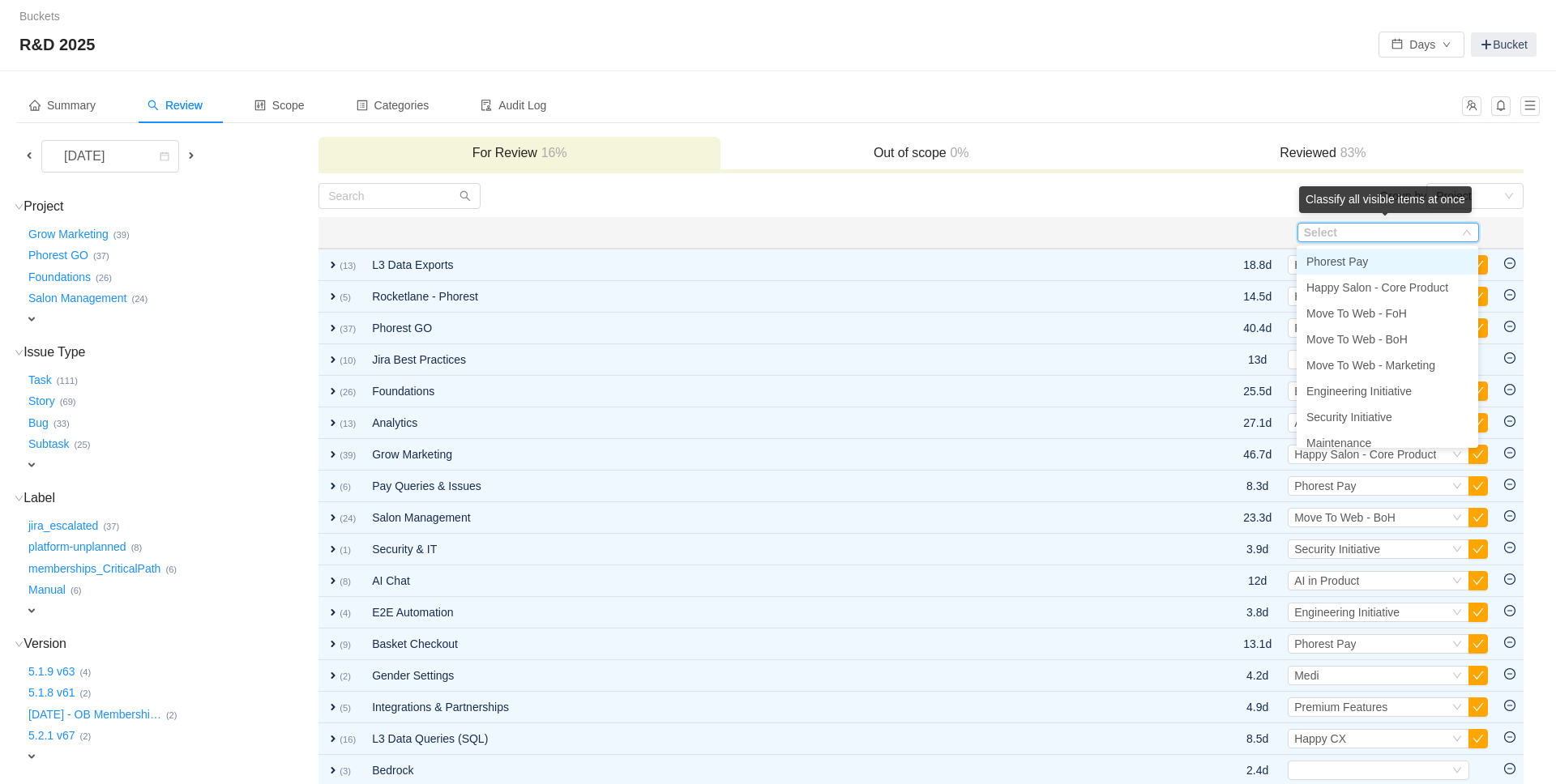
drag, startPoint x: 1382, startPoint y: 222, endPoint x: 1398, endPoint y: 223, distance: 16.0
click at [1382, 223] on div "Select" at bounding box center [1387, 232] width 181 height 20
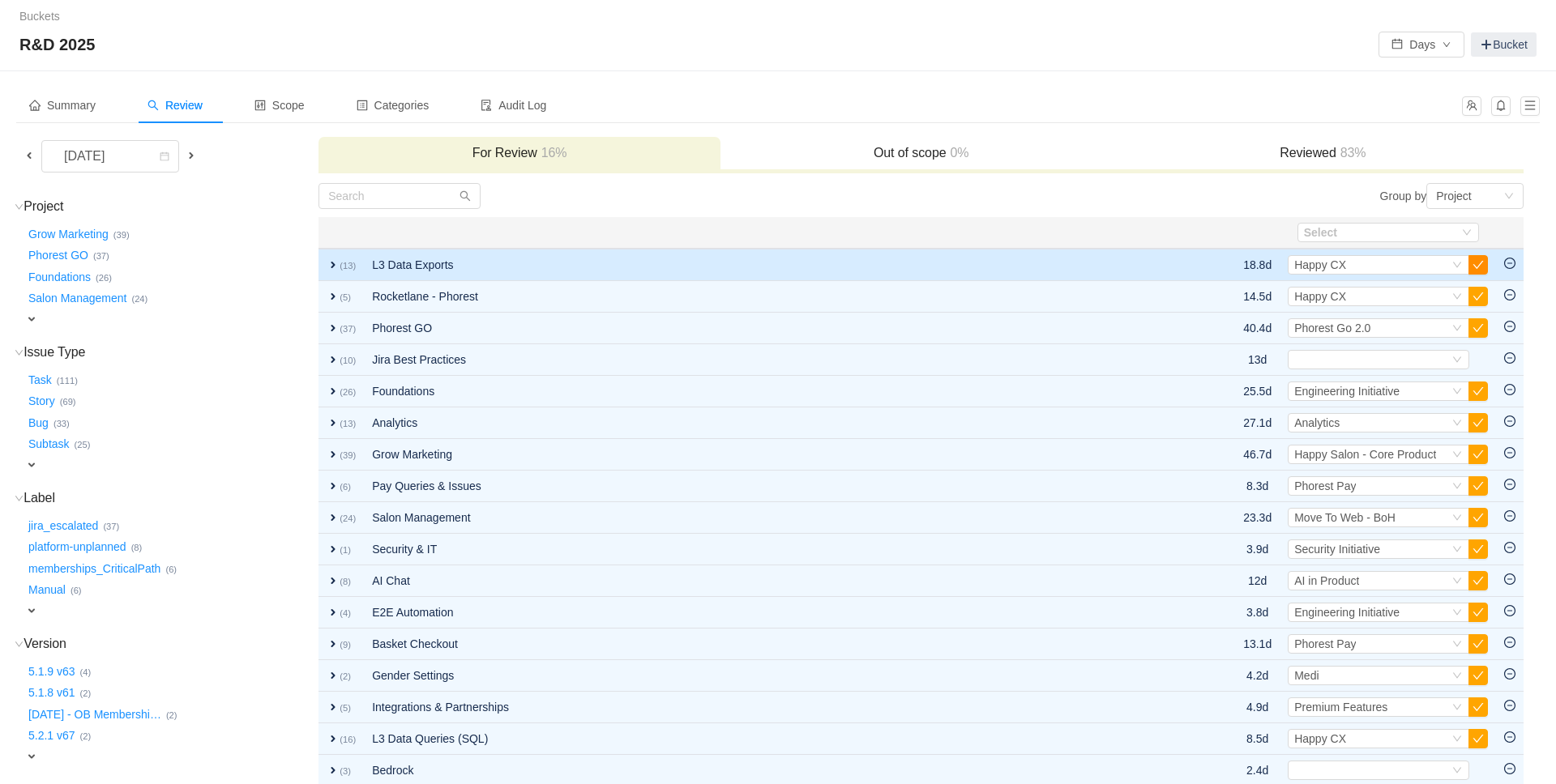
click at [1480, 263] on button "button" at bounding box center [1477, 265] width 20 height 20
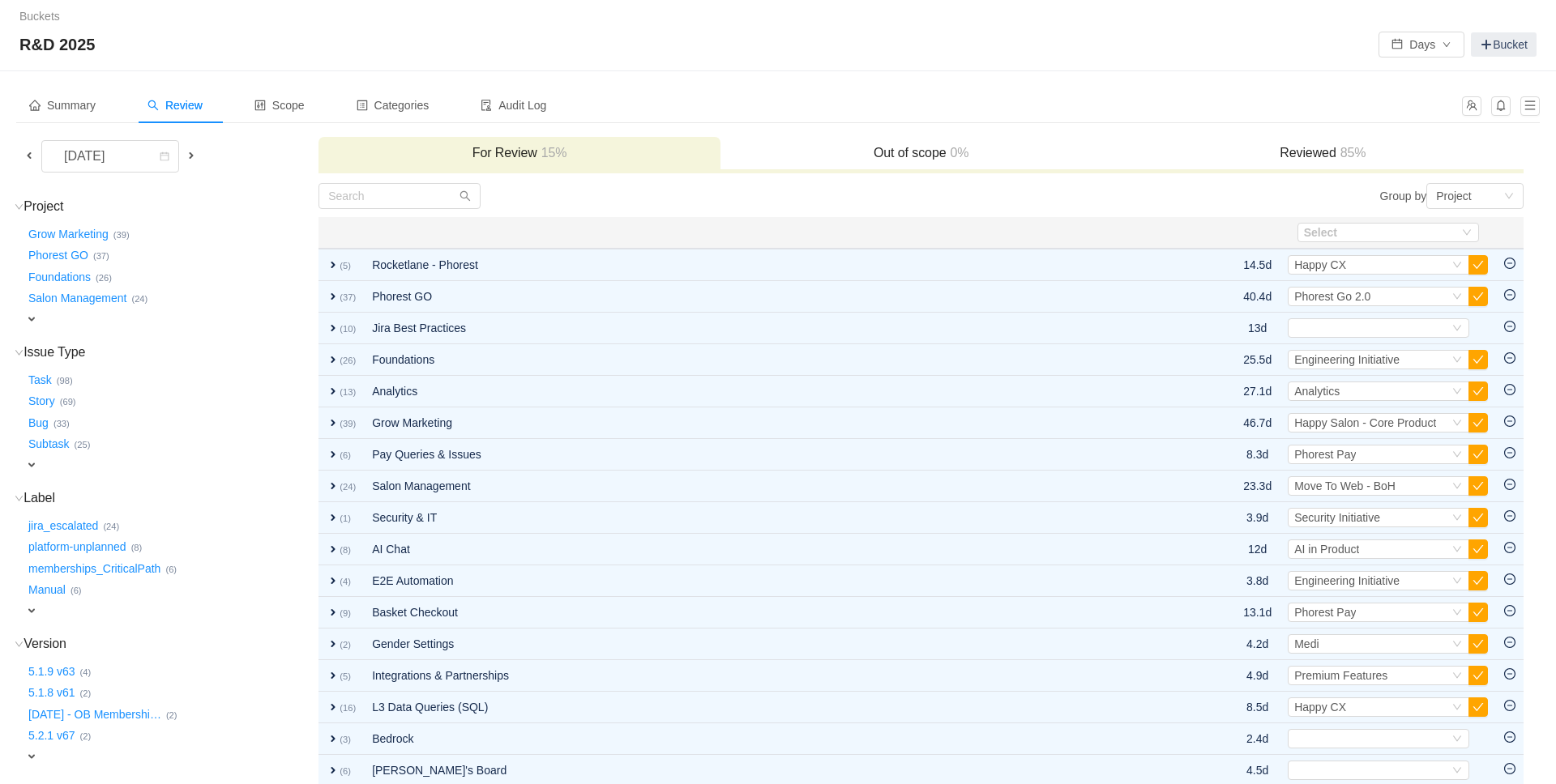
click at [1480, 263] on button "button" at bounding box center [1477, 265] width 20 height 20
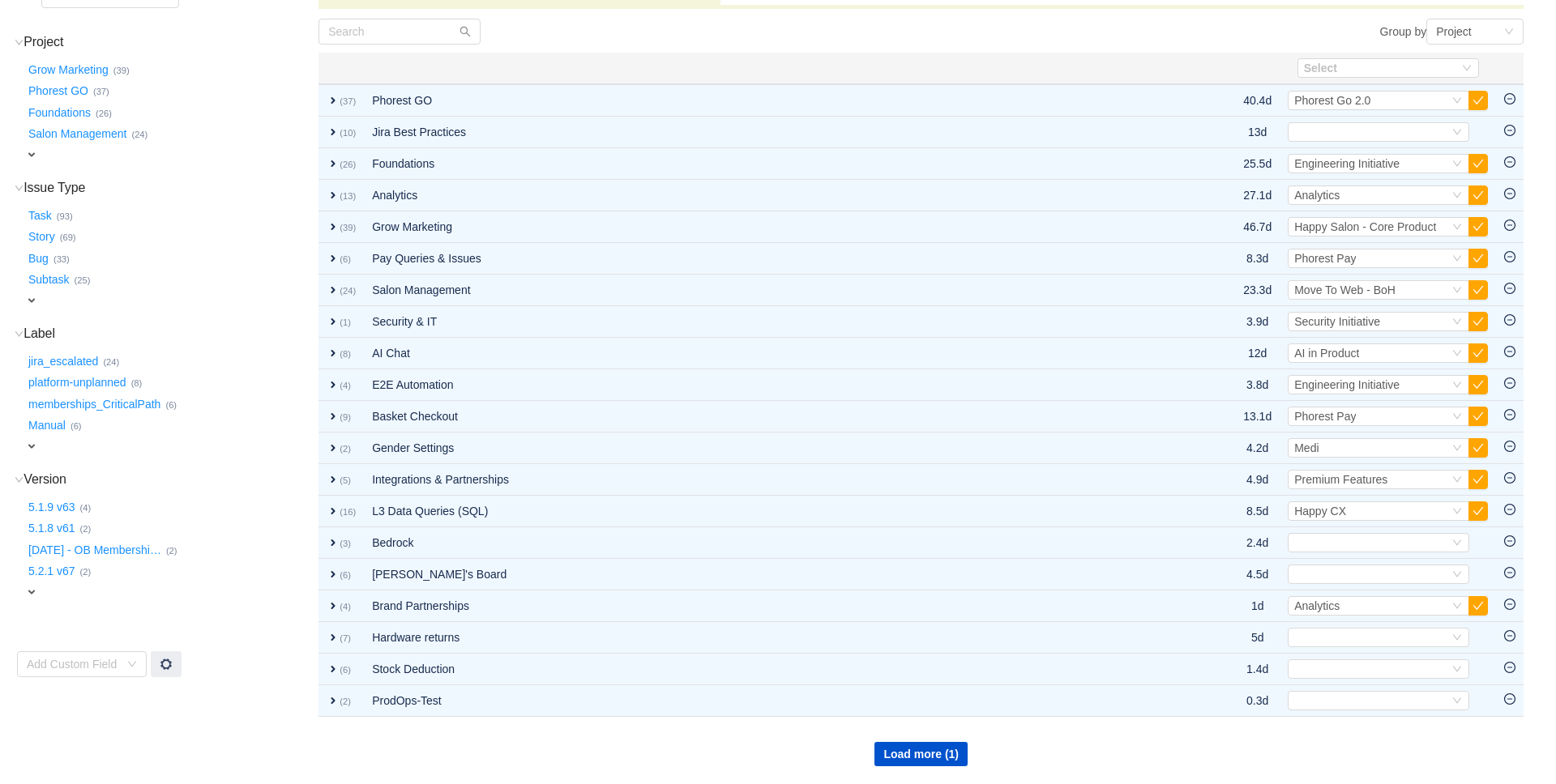
scroll to position [0, 0]
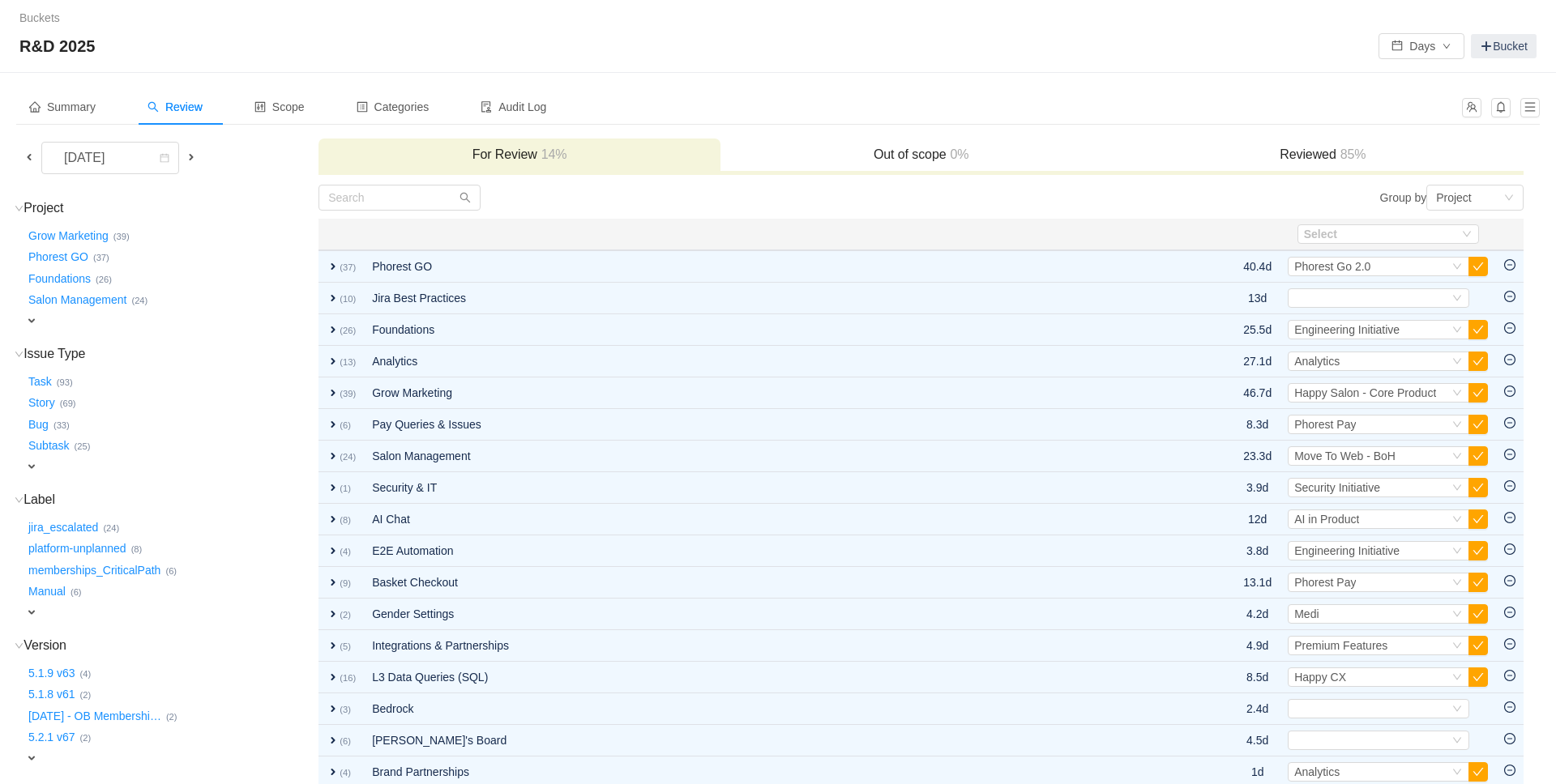
drag, startPoint x: 352, startPoint y: 157, endPoint x: 193, endPoint y: 158, distance: 159.0
click at [193, 158] on span at bounding box center [192, 157] width 13 height 13
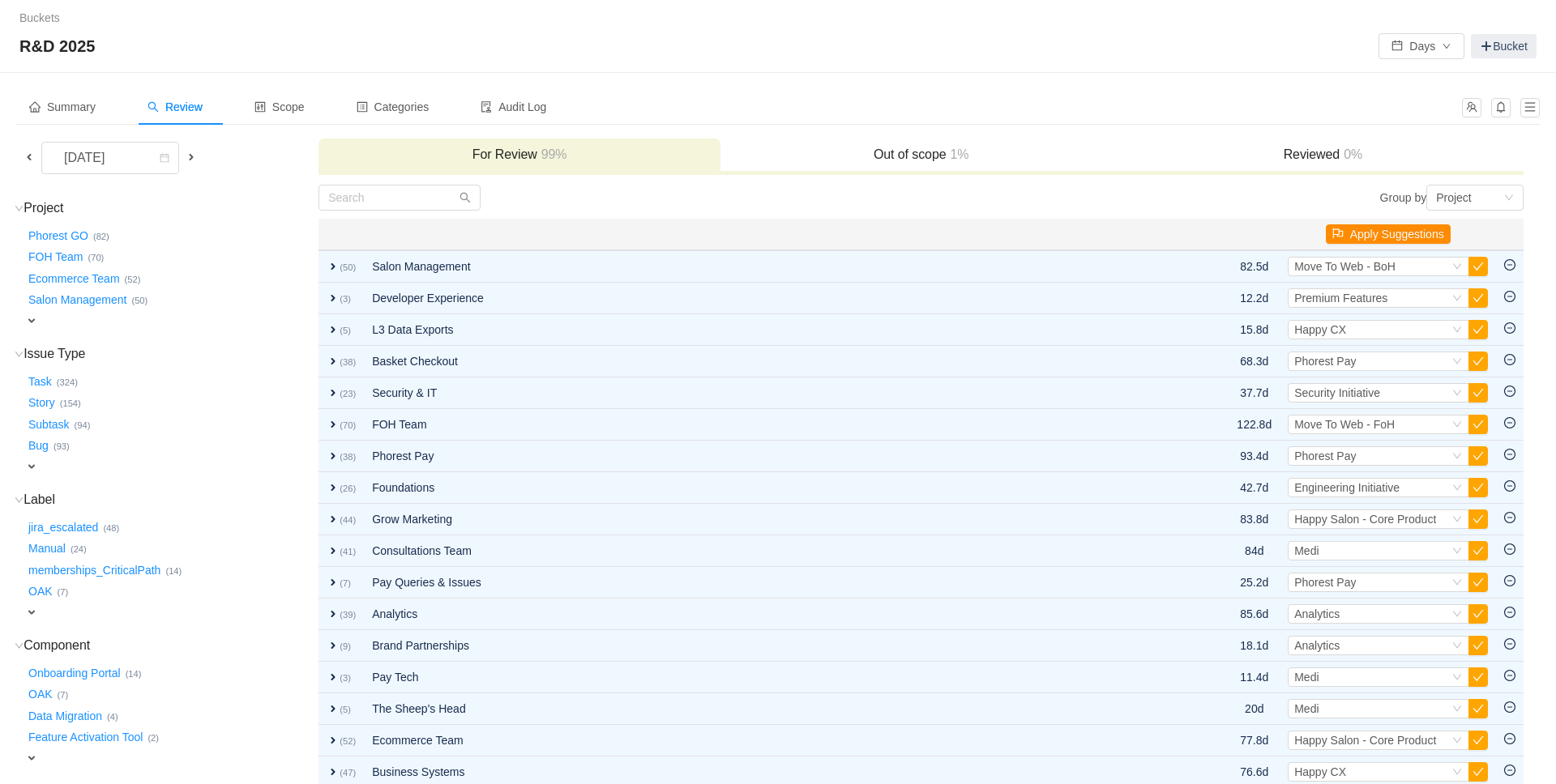
click at [1361, 234] on button "Apply Suggestions" at bounding box center [1388, 234] width 125 height 20
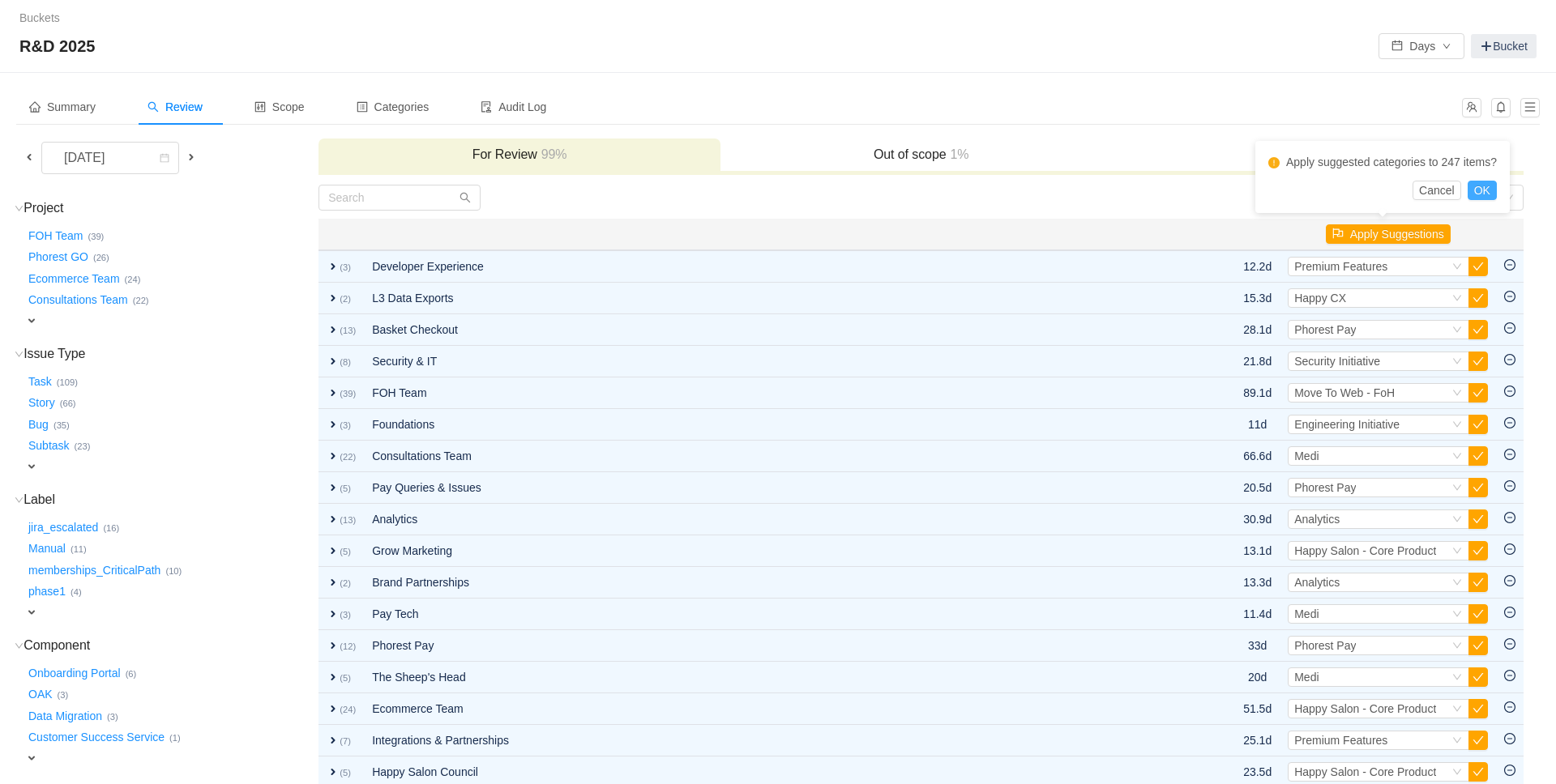
click at [1496, 192] on button "OK" at bounding box center [1482, 190] width 29 height 20
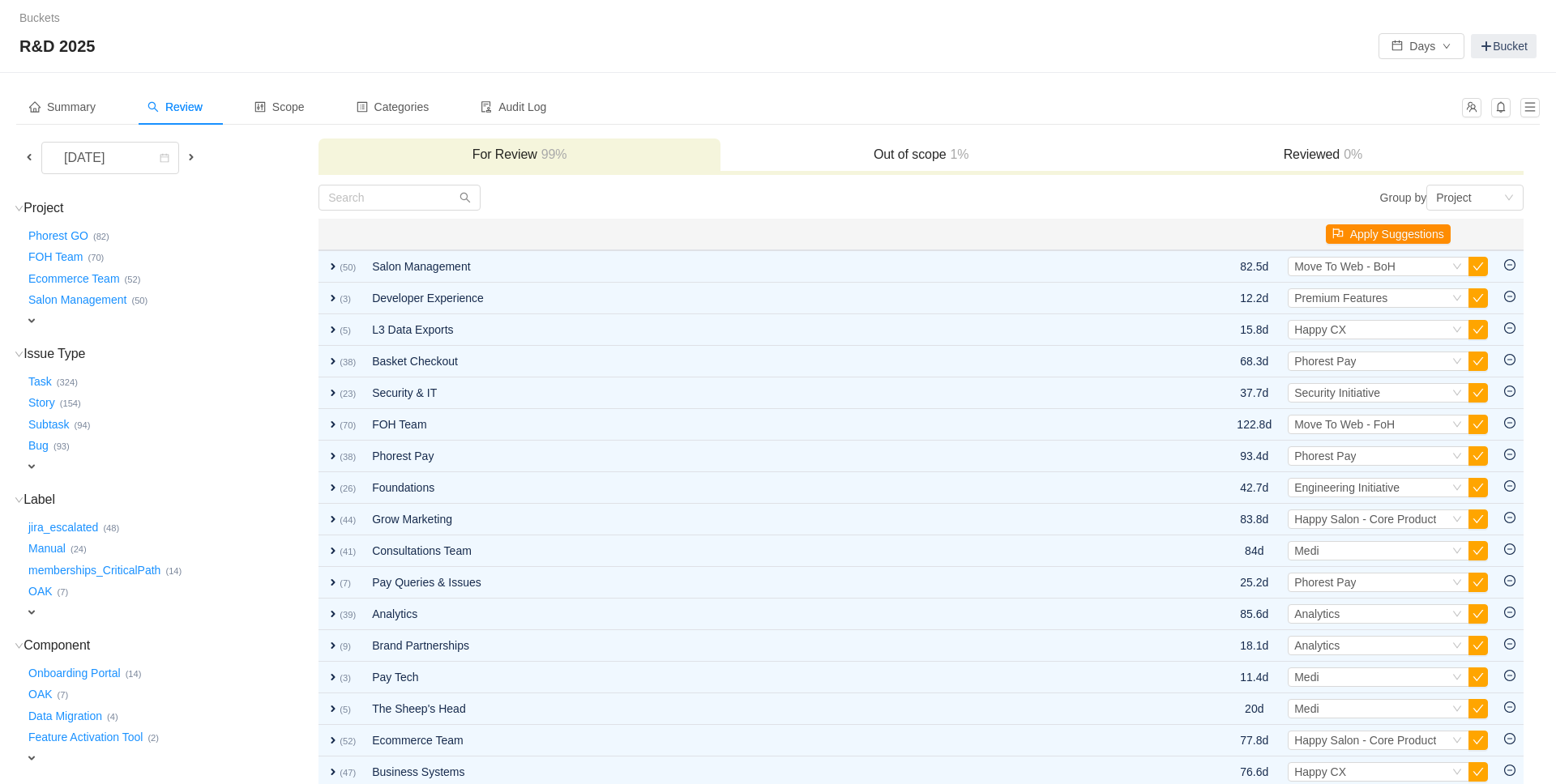
click at [1361, 233] on button "Apply Suggestions" at bounding box center [1388, 234] width 125 height 20
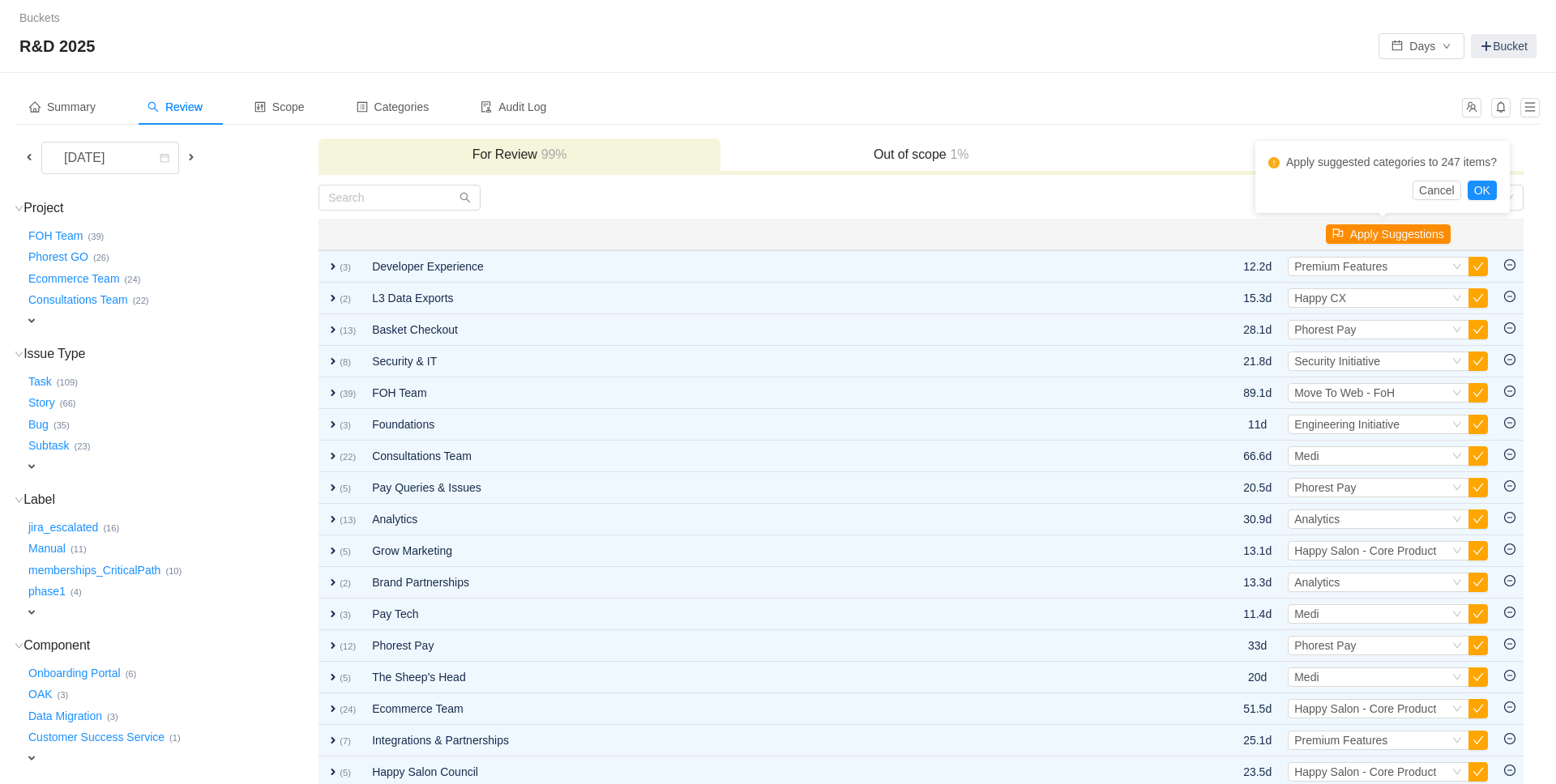
click at [1361, 232] on button "Apply Suggestions" at bounding box center [1388, 234] width 125 height 20
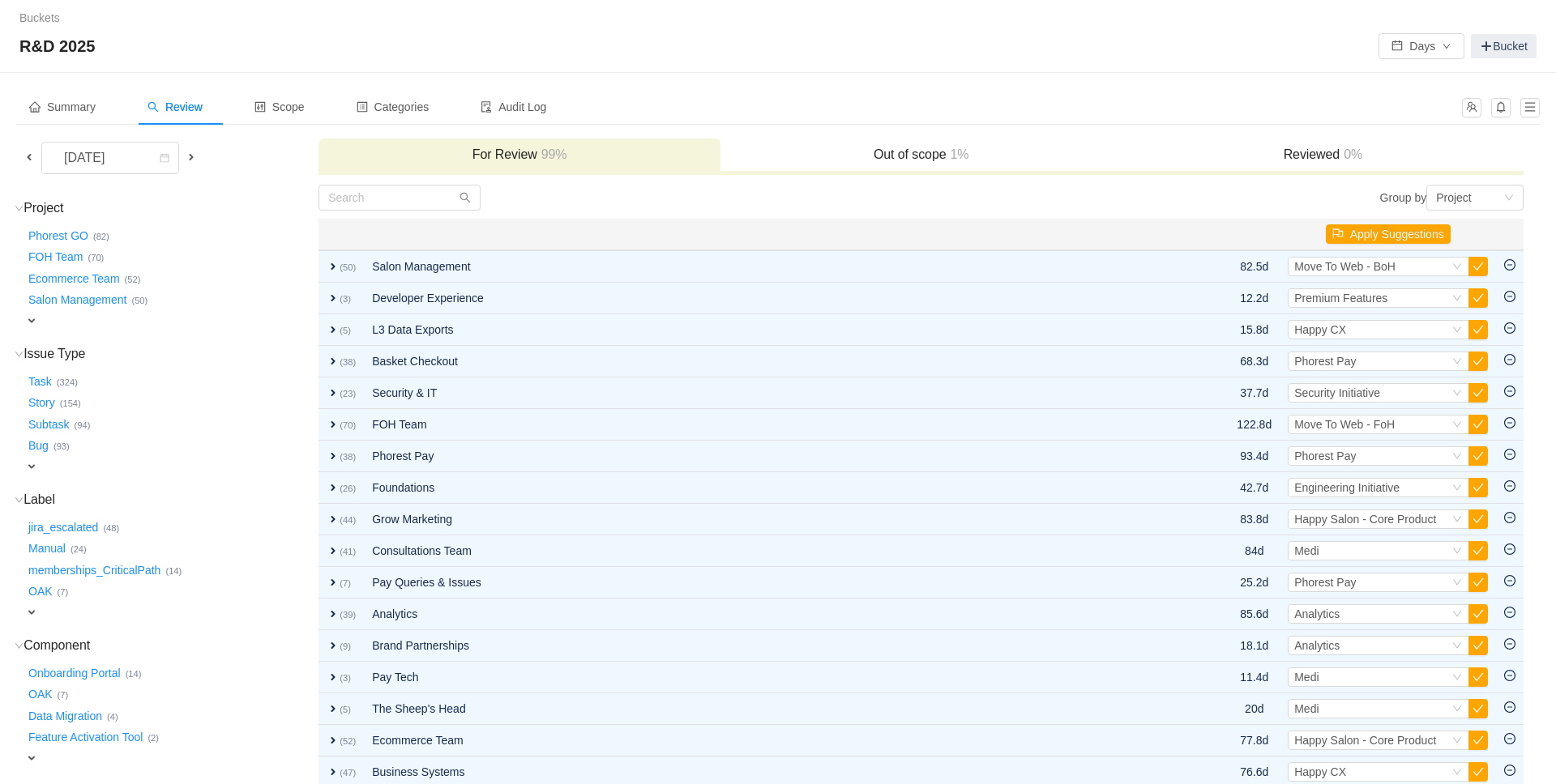
click at [1373, 250] on th "Apply Suggestions" at bounding box center [1387, 235] width 216 height 32
click at [1382, 233] on button "Apply Suggestions" at bounding box center [1388, 234] width 125 height 20
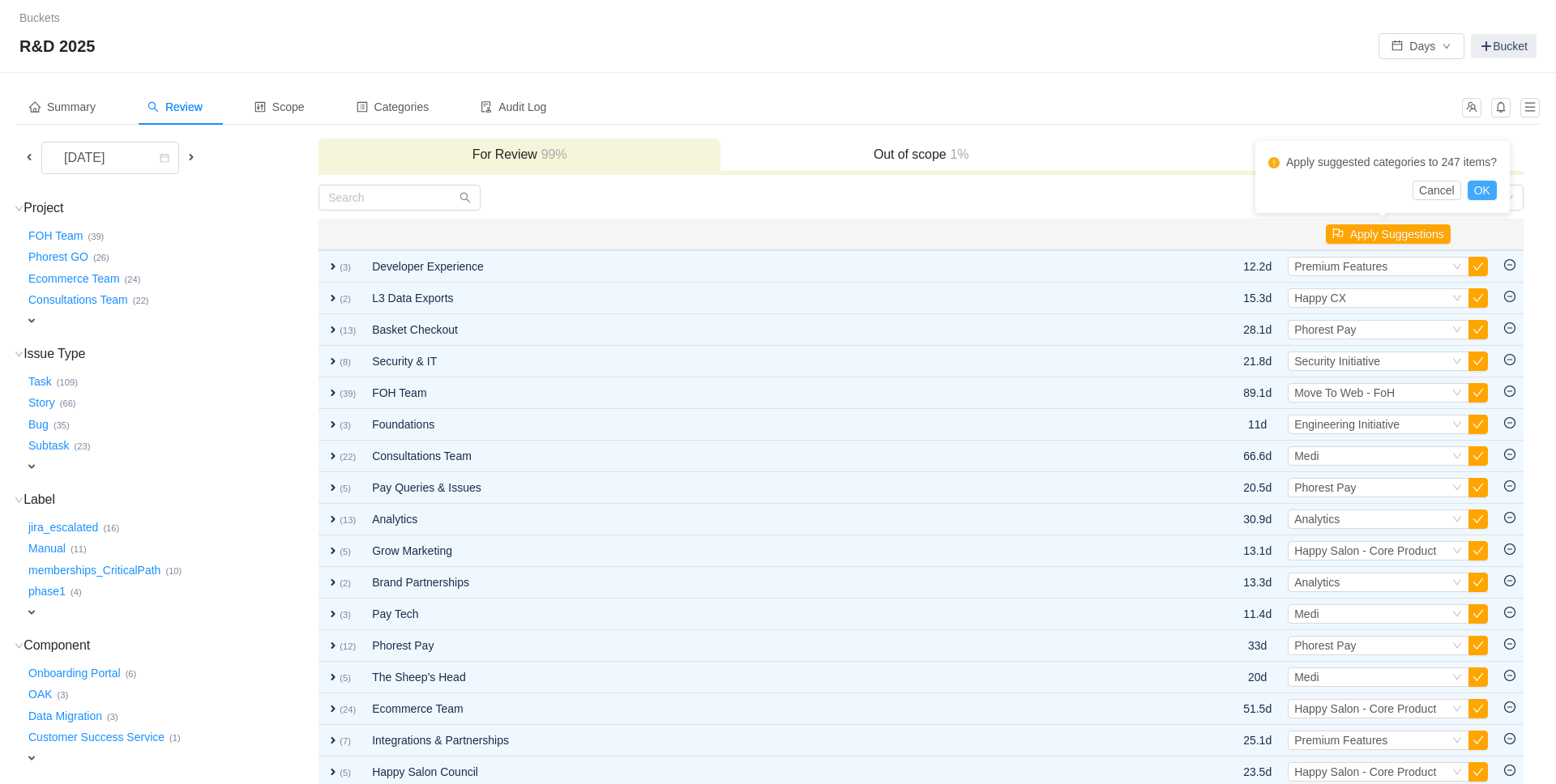
click at [1485, 192] on button "OK" at bounding box center [1482, 190] width 29 height 20
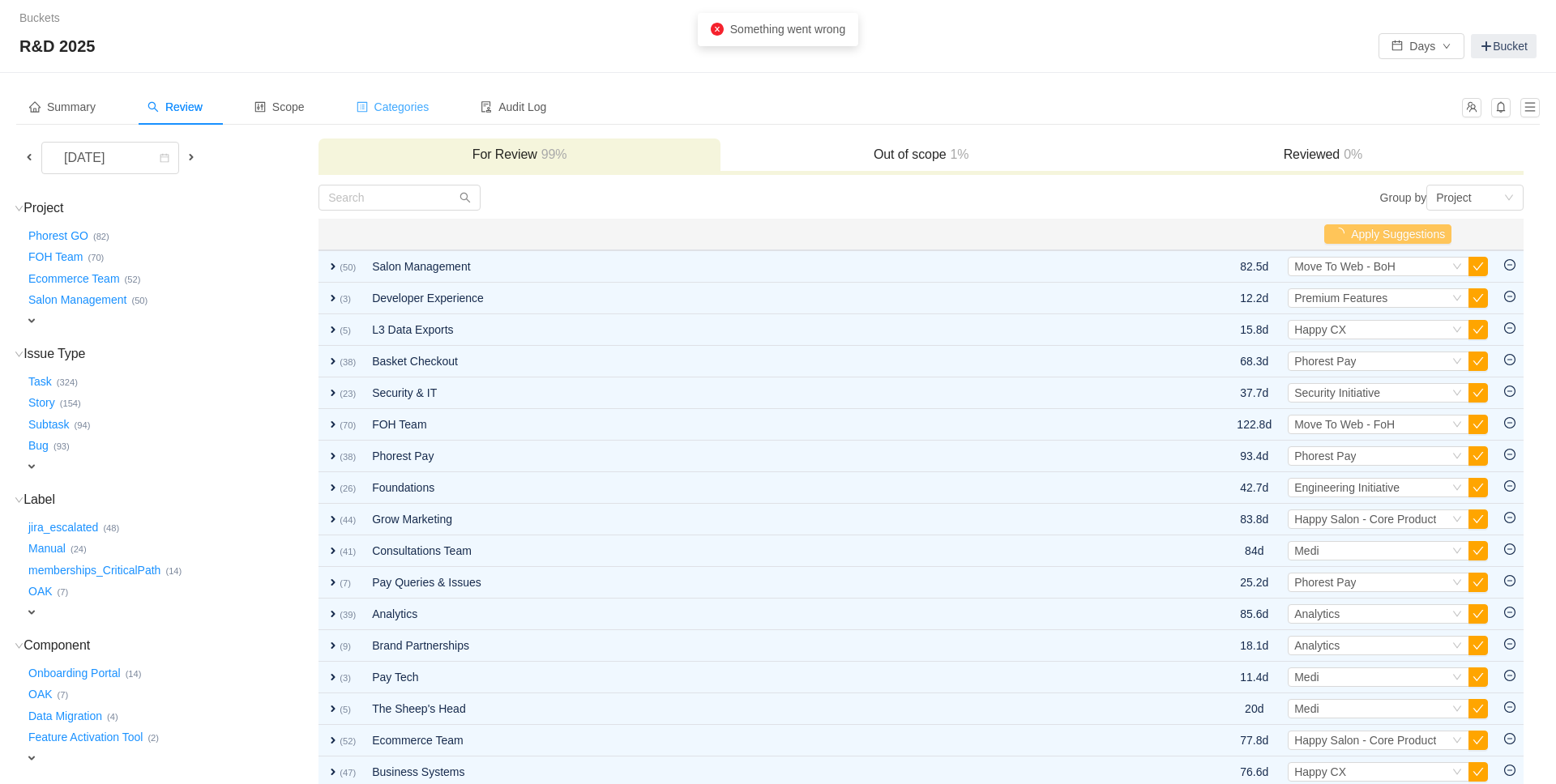
scroll to position [1, 0]
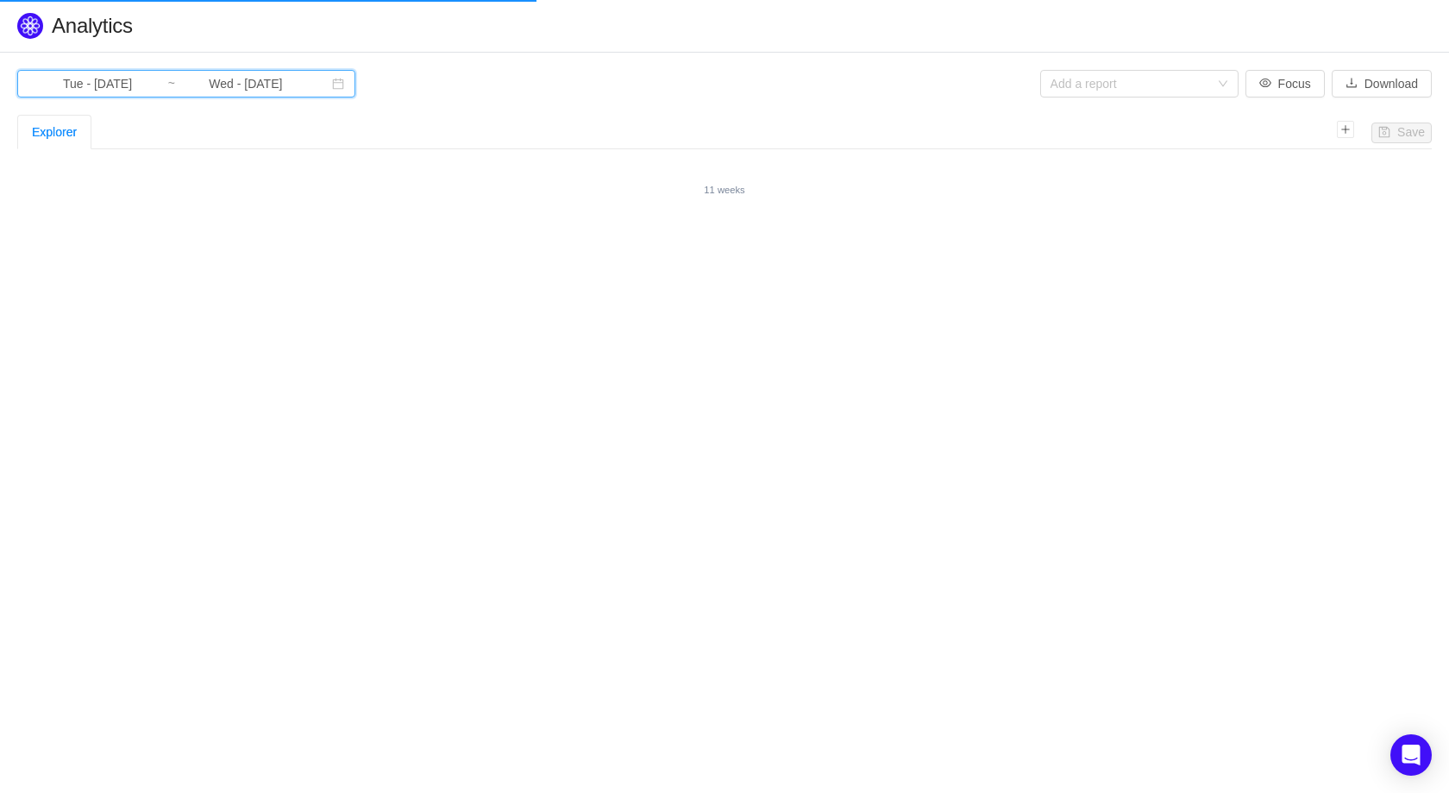
click at [304, 91] on span "Tue - [DATE] ~ Wed - [DATE]" at bounding box center [186, 84] width 338 height 28
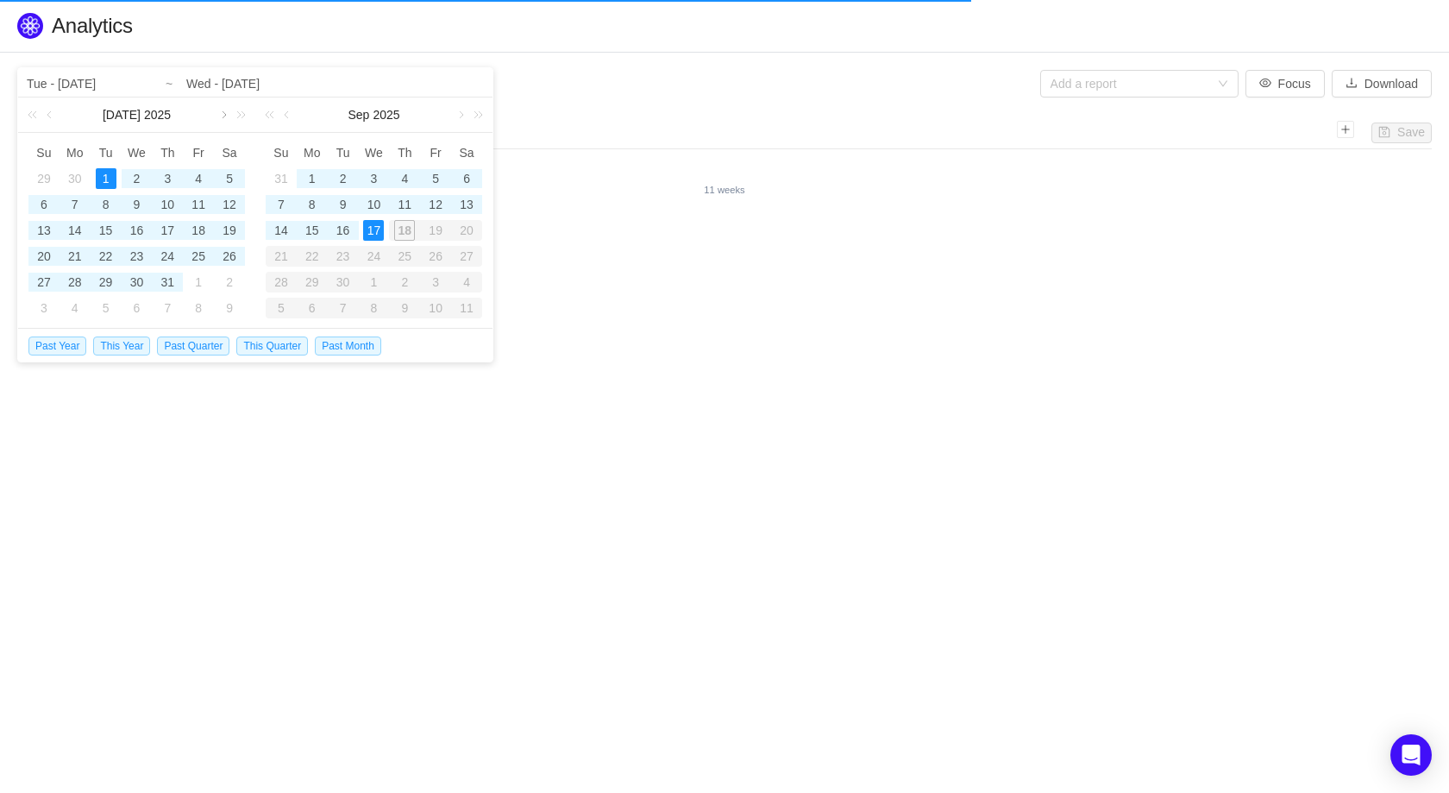
click at [224, 116] on link at bounding box center [223, 114] width 16 height 35
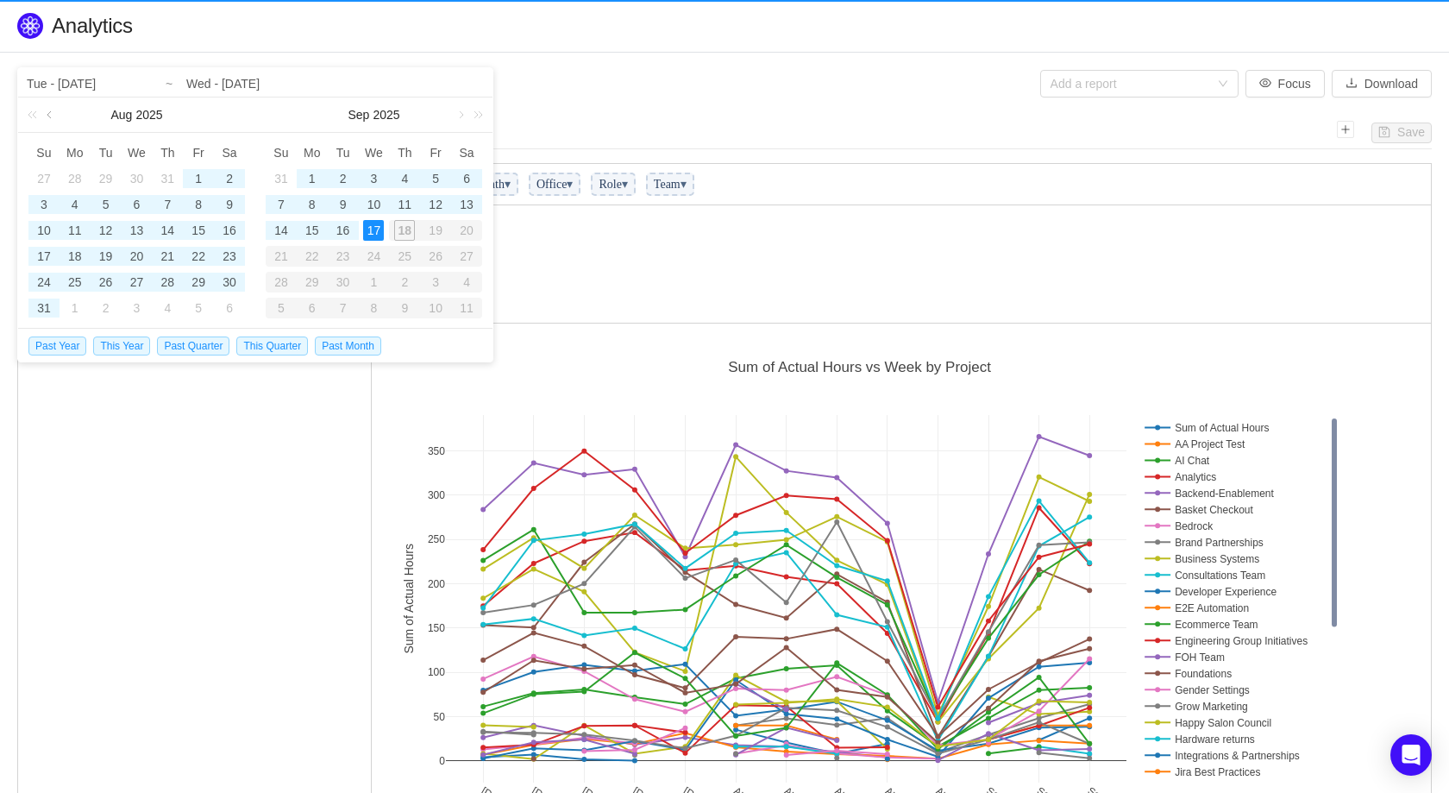
scroll to position [523, 1049]
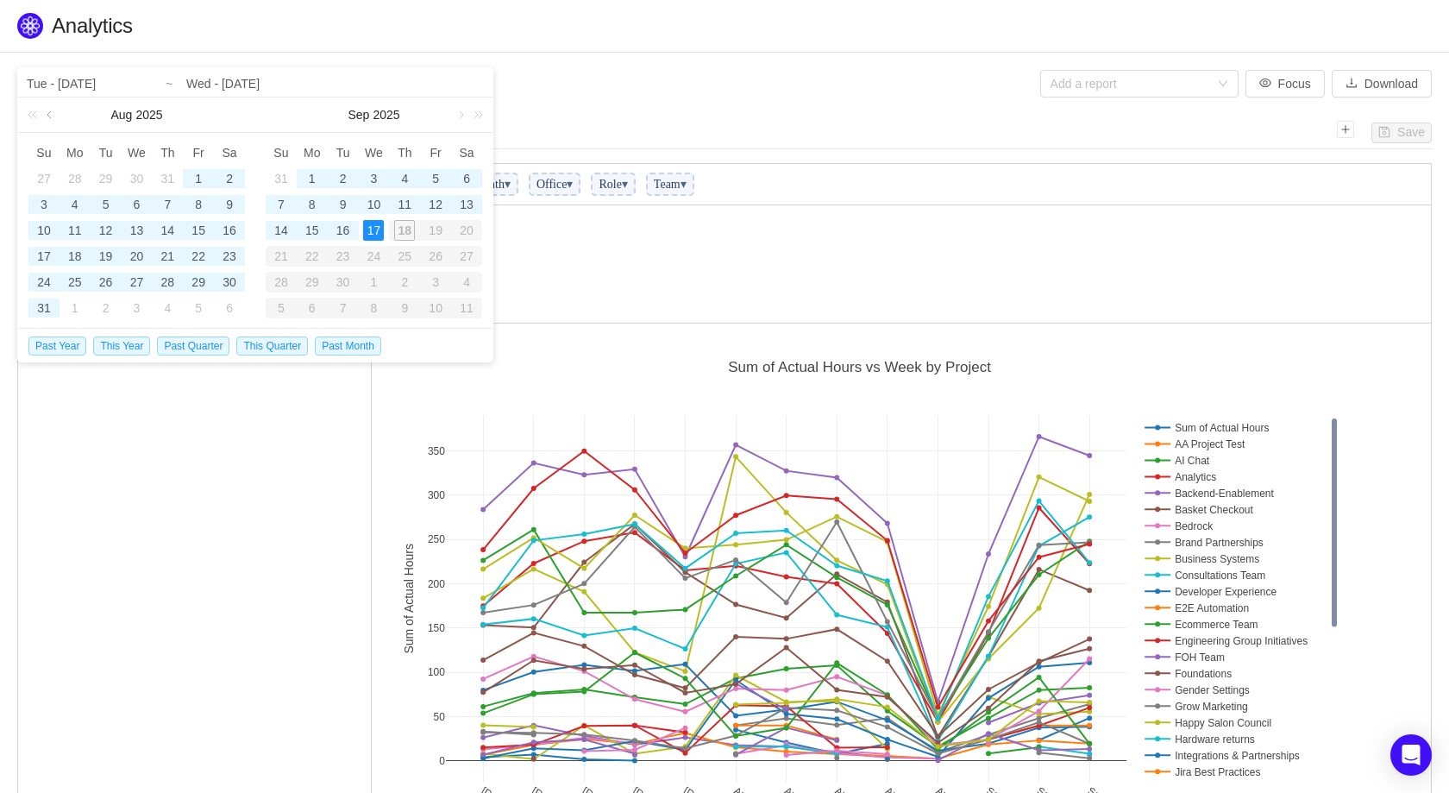
click at [51, 112] on link at bounding box center [51, 114] width 16 height 35
click at [105, 170] on div "1" at bounding box center [106, 178] width 21 height 21
click at [396, 117] on link "2025" at bounding box center [386, 114] width 30 height 35
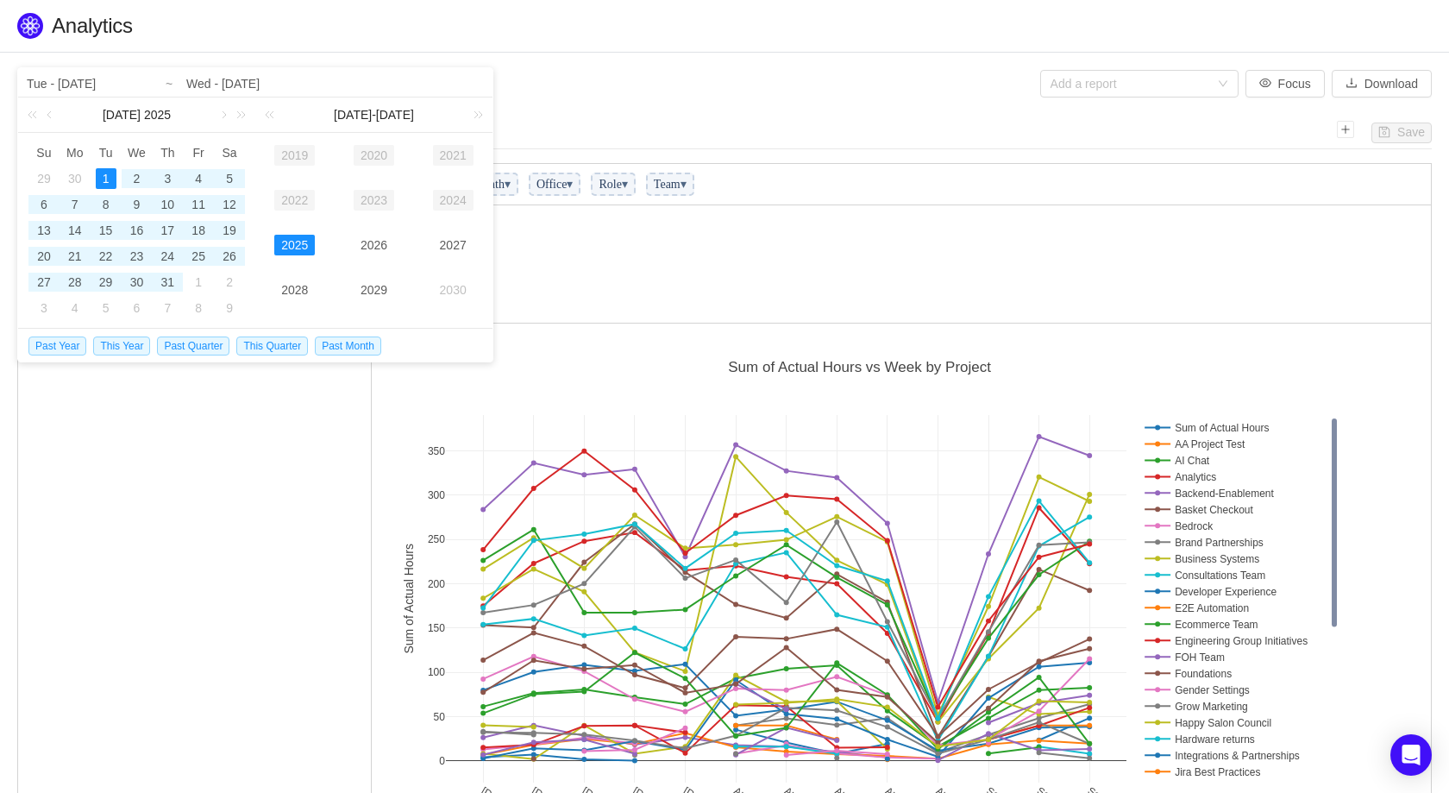
click at [299, 243] on link "2025" at bounding box center [294, 245] width 41 height 21
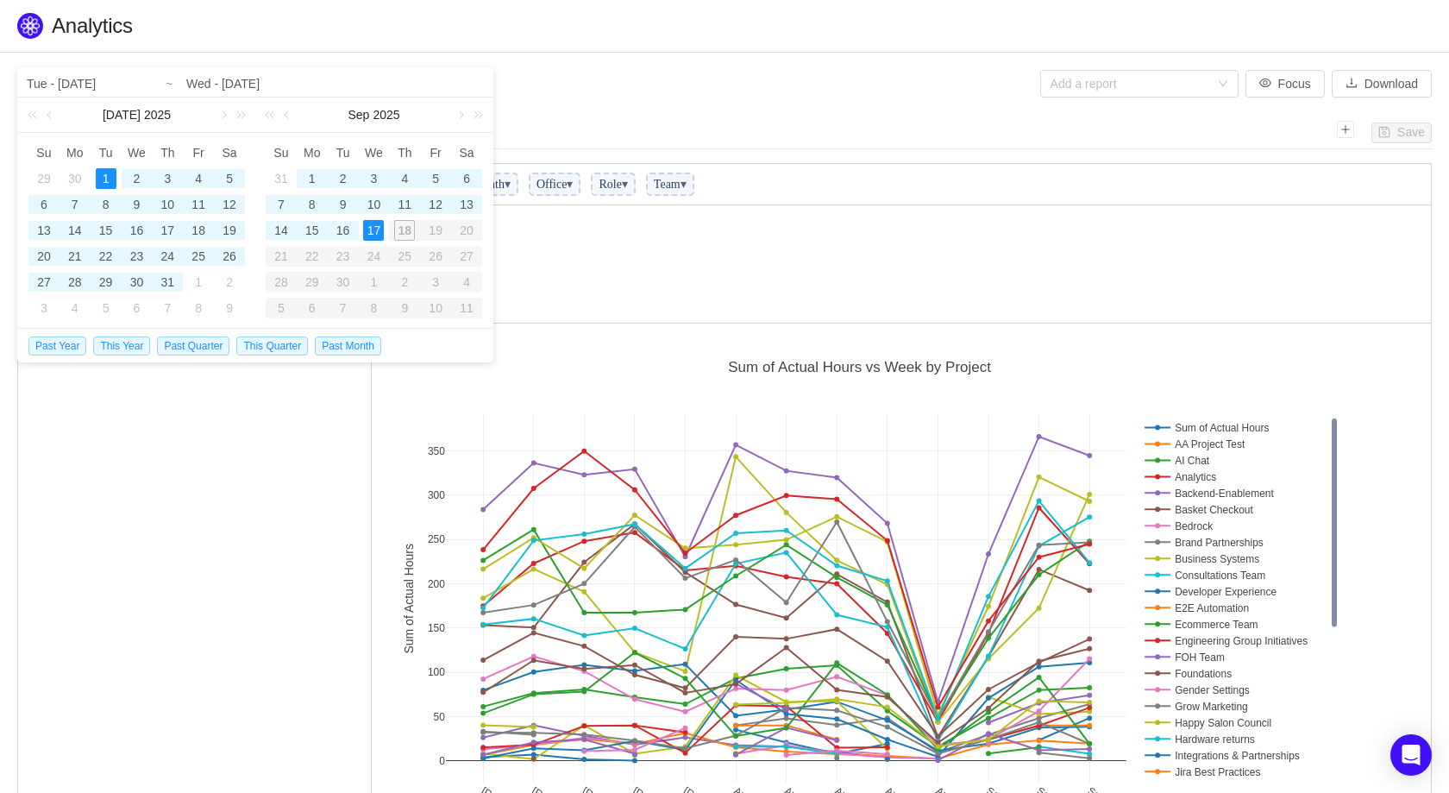
click at [374, 233] on div "17" at bounding box center [373, 230] width 21 height 21
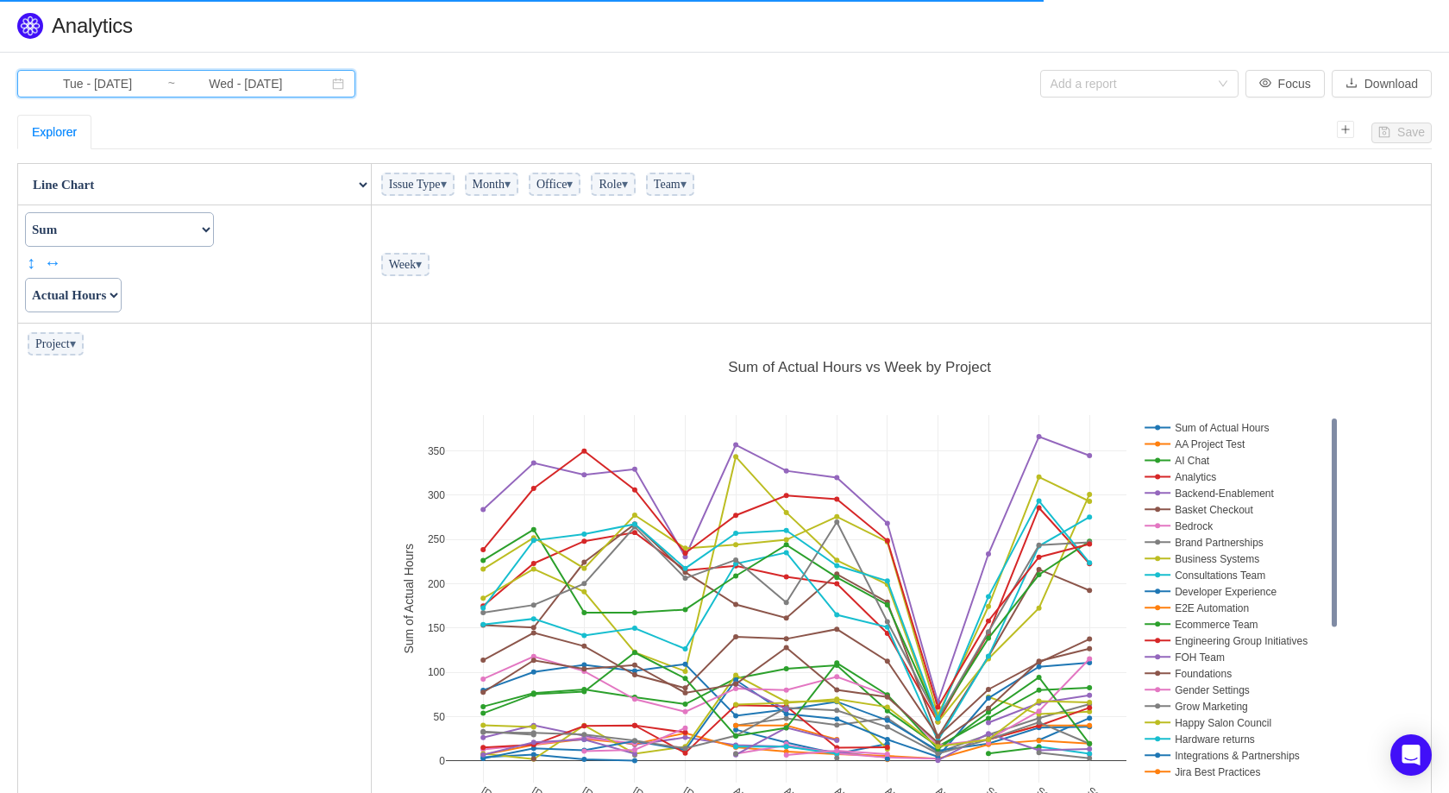
scroll to position [117, 0]
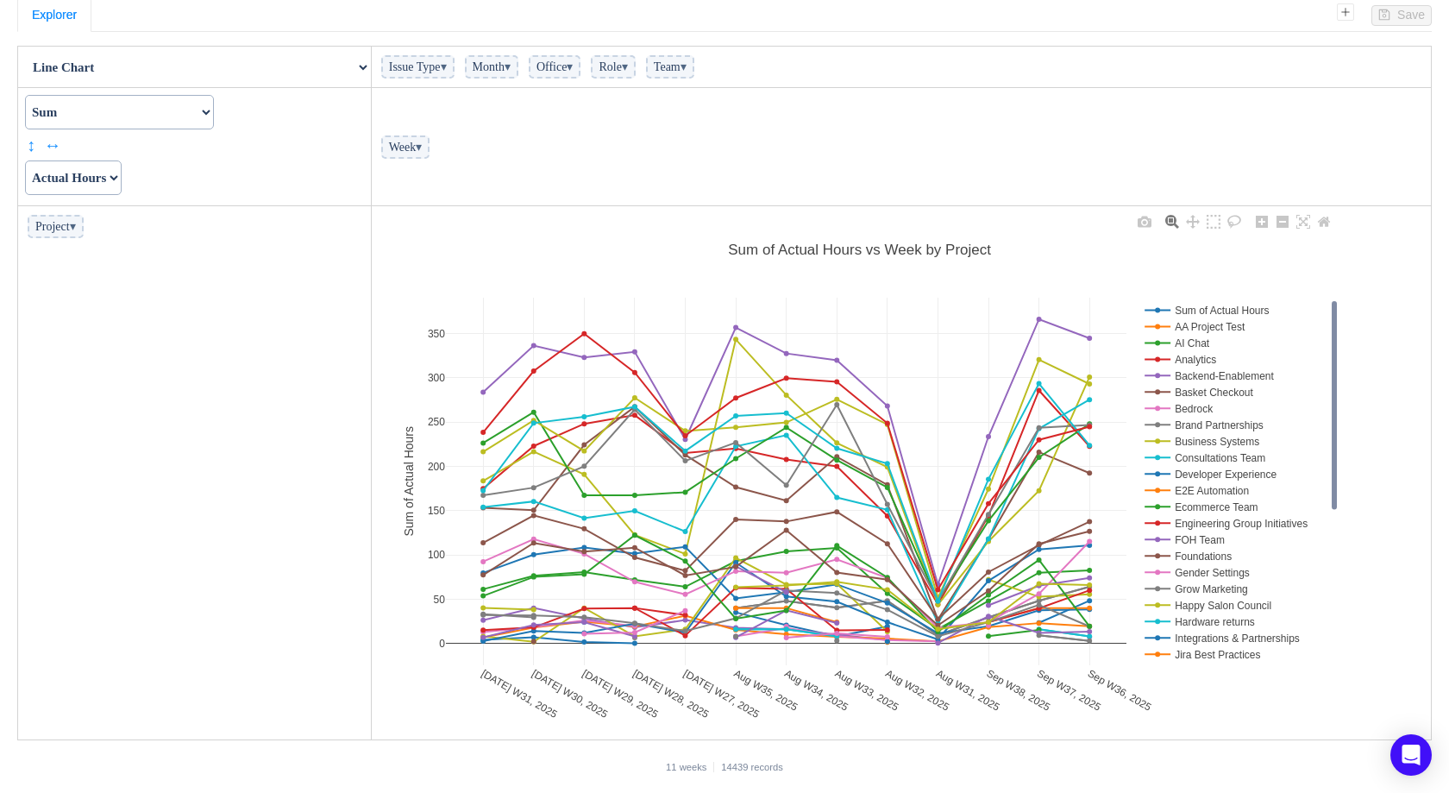
click at [1198, 521] on rect at bounding box center [1234, 523] width 186 height 16
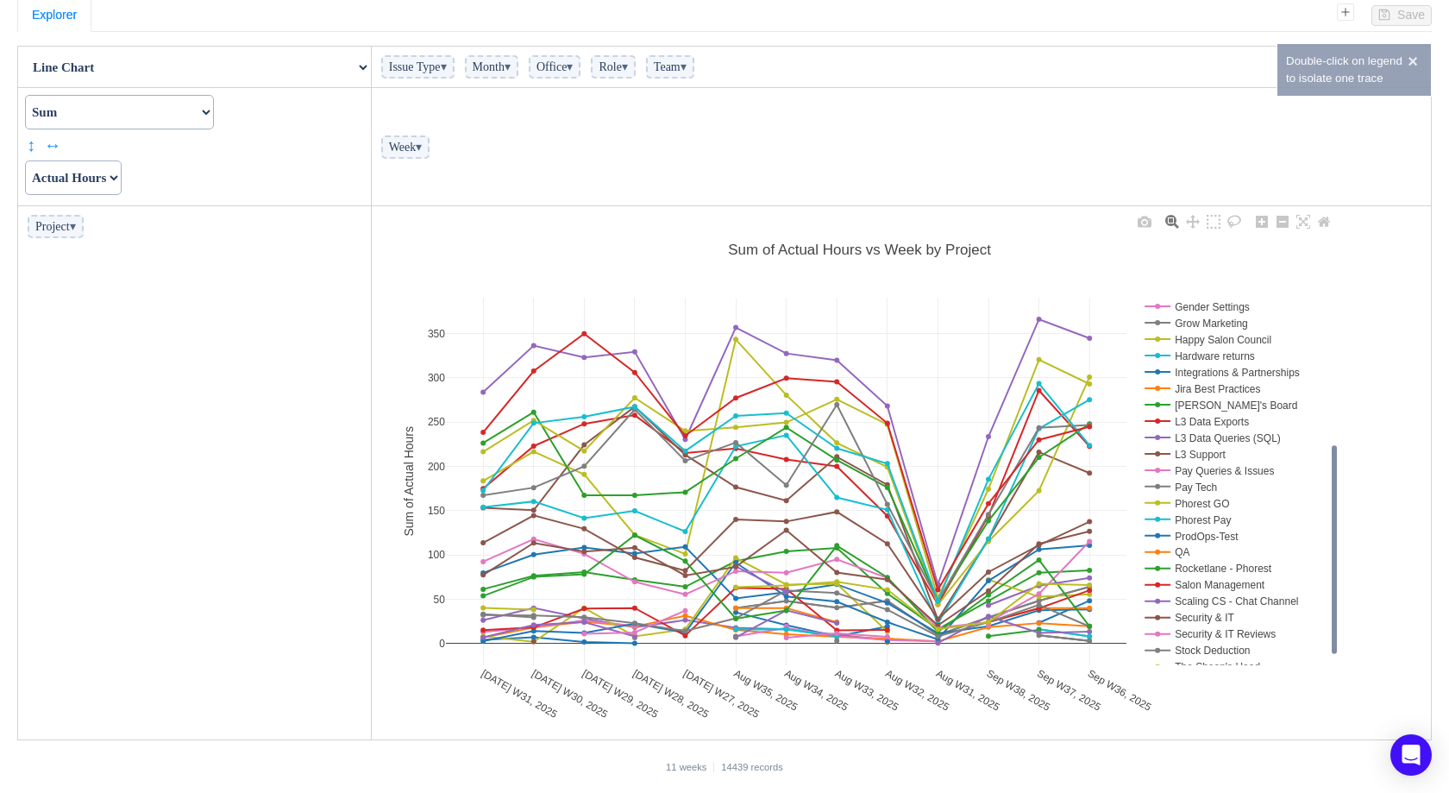
scroll to position [0, 0]
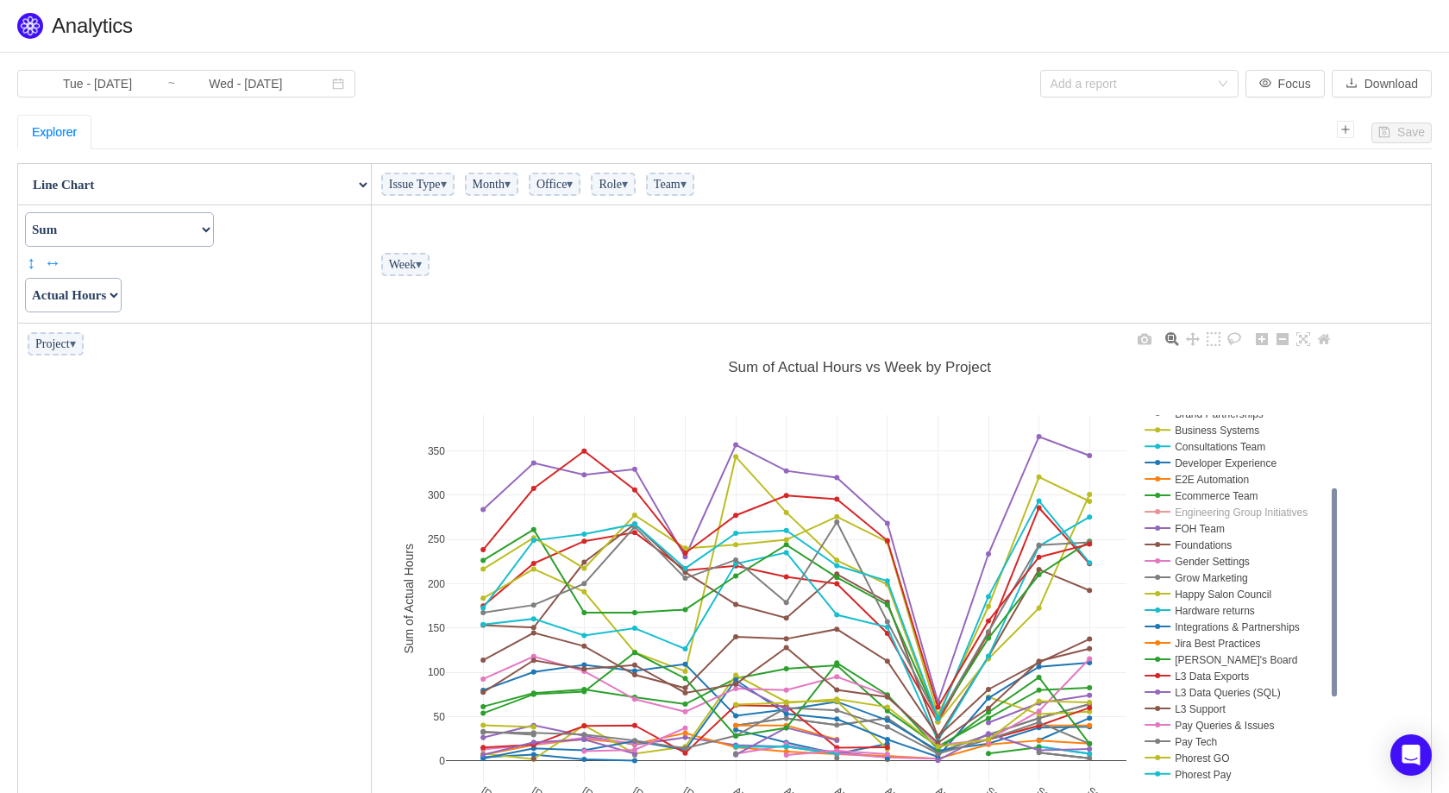
click at [1190, 509] on rect at bounding box center [1234, 512] width 186 height 16
click at [1196, 527] on rect at bounding box center [1234, 528] width 186 height 16
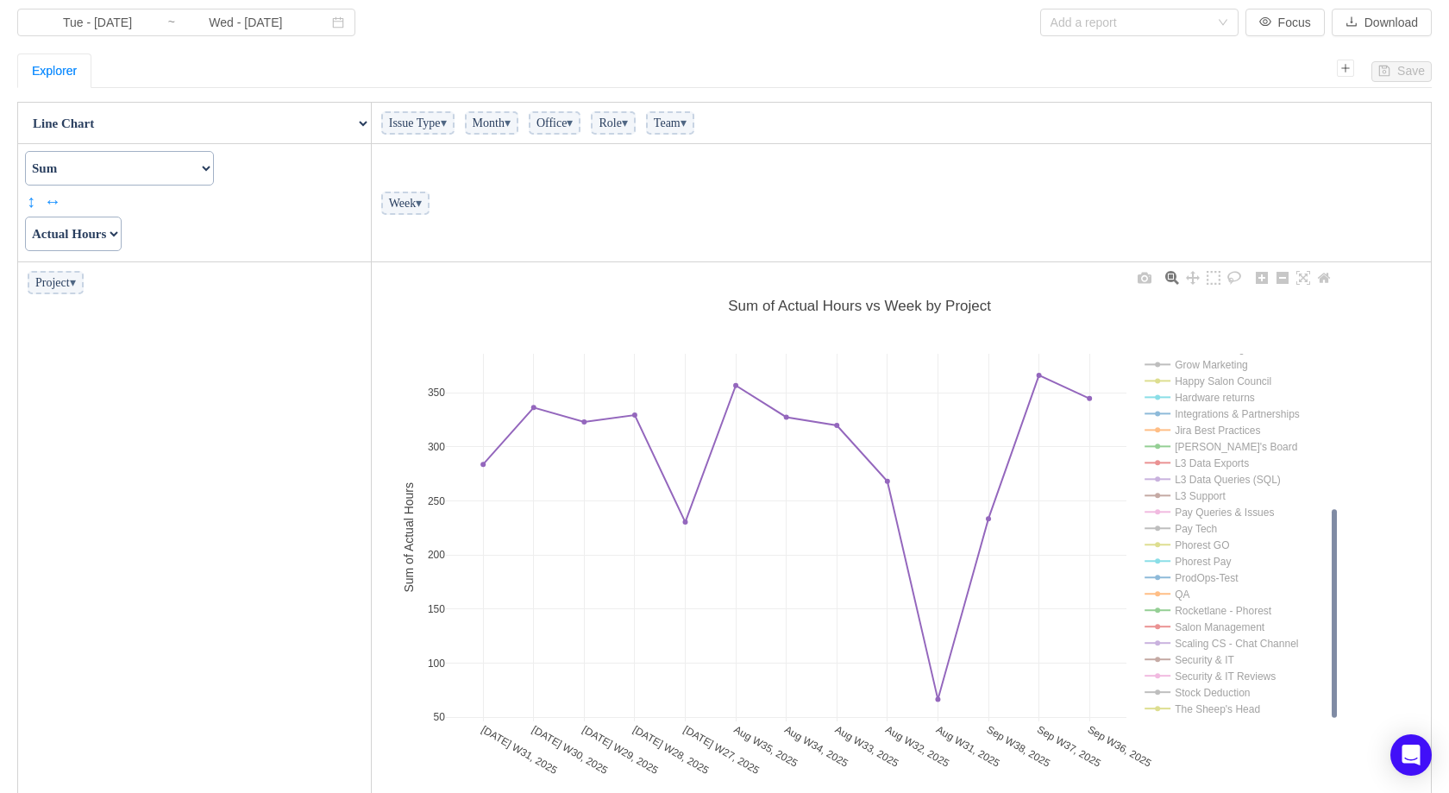
scroll to position [74, 0]
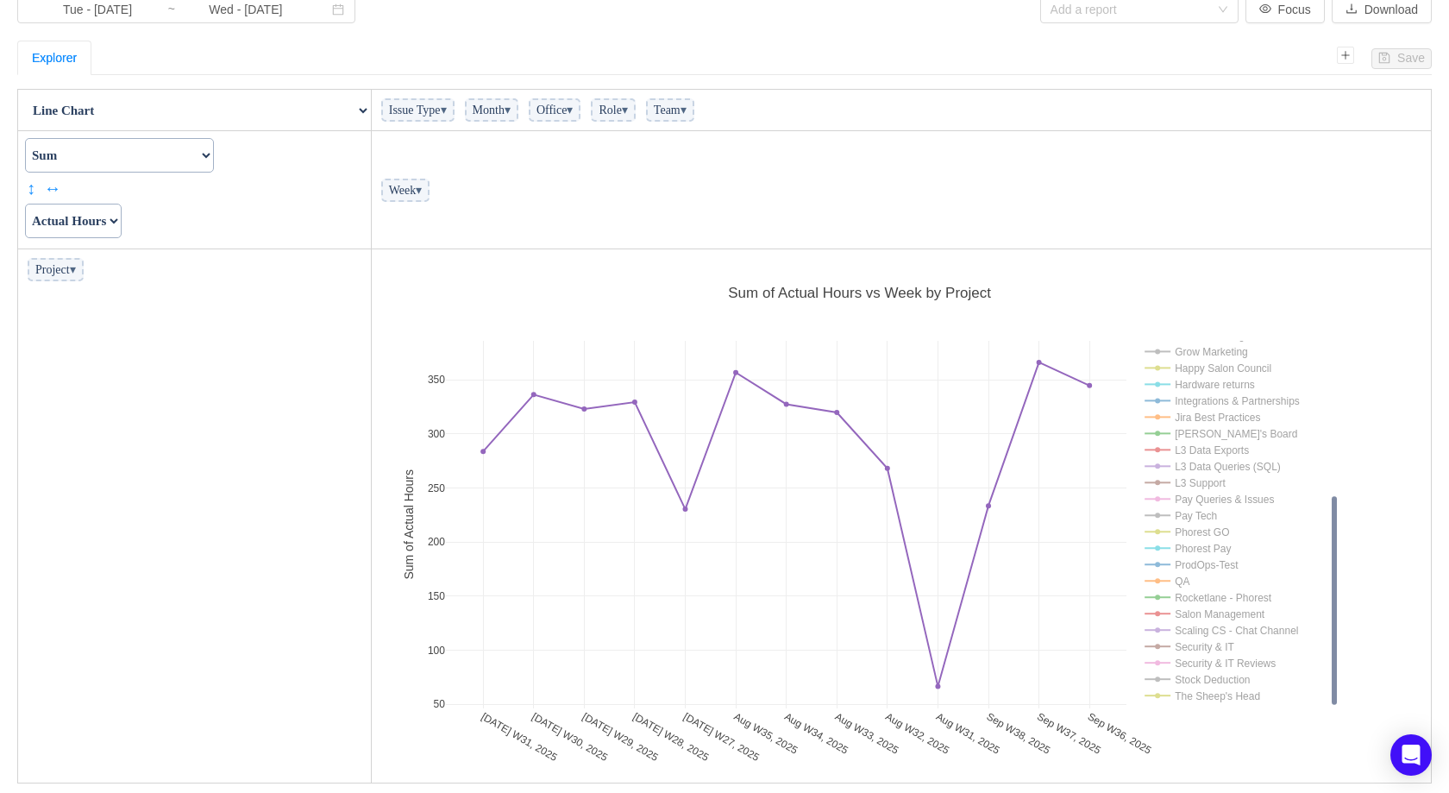
click at [122, 216] on select "Actual Hours Issue Key Issue Type Team Office Role Cycle Time Person Week Month" at bounding box center [73, 221] width 97 height 35
click at [25, 204] on select "Actual Hours Issue Key Issue Type Team Office Role Cycle Time Person Week Month" at bounding box center [73, 221] width 97 height 35
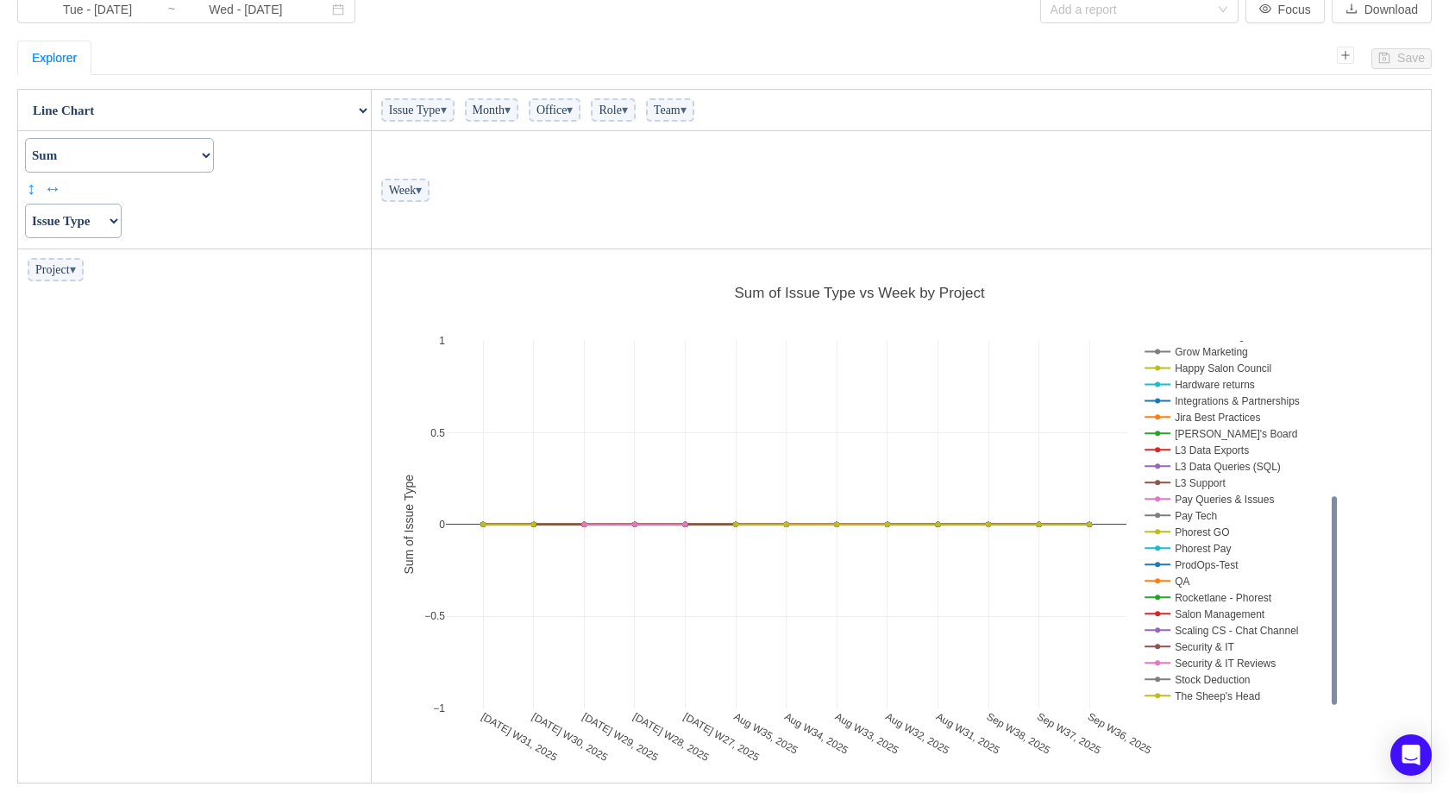
click at [81, 219] on select "Actual Hours Issue Key Issue Type Team Office Role Cycle Time Person Week Month" at bounding box center [73, 221] width 97 height 35
select select "Actual Hours"
click at [25, 204] on select "Actual Hours Issue Key Issue Type Team Office Role Cycle Time Person Week Month" at bounding box center [73, 221] width 97 height 35
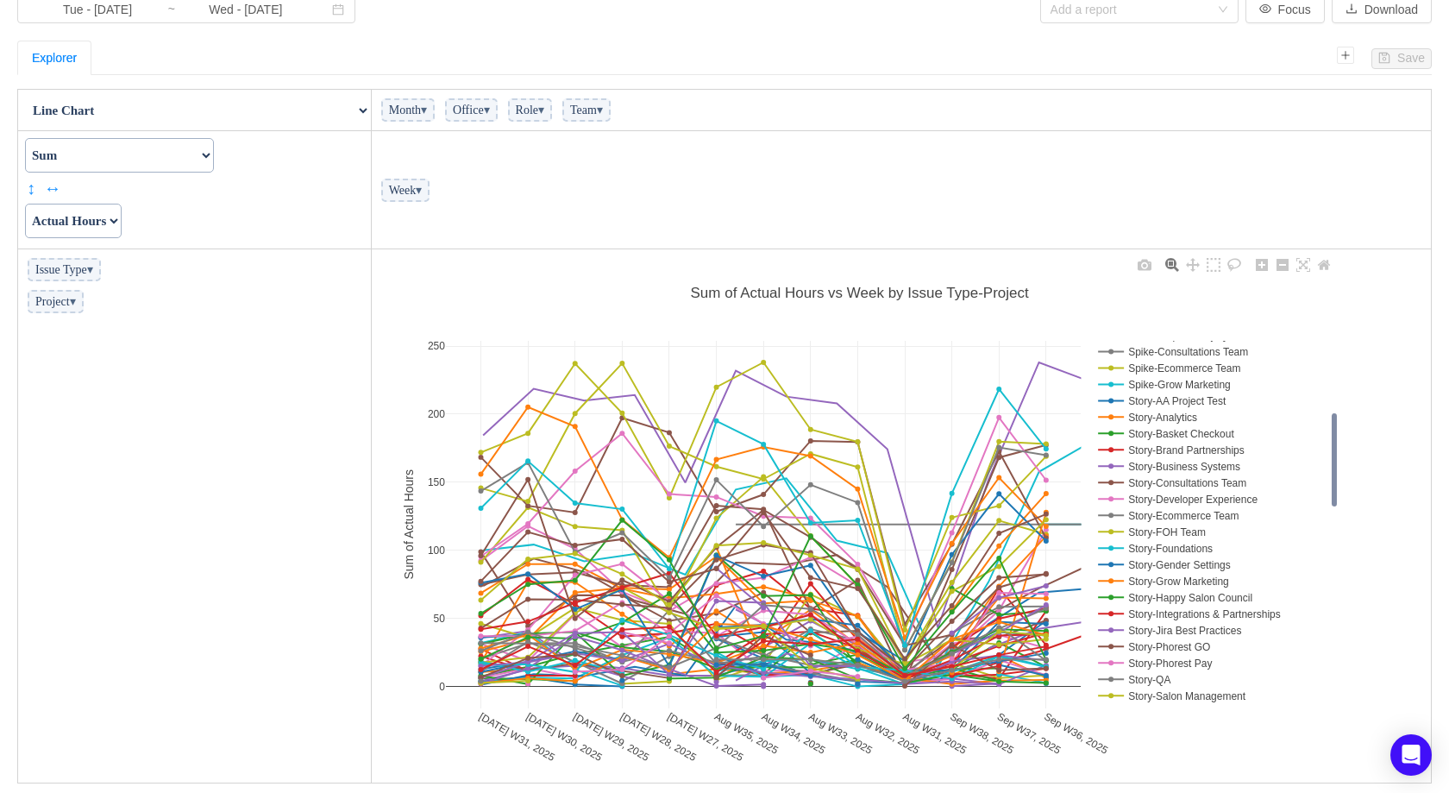
click at [1178, 526] on rect at bounding box center [1210, 532] width 233 height 16
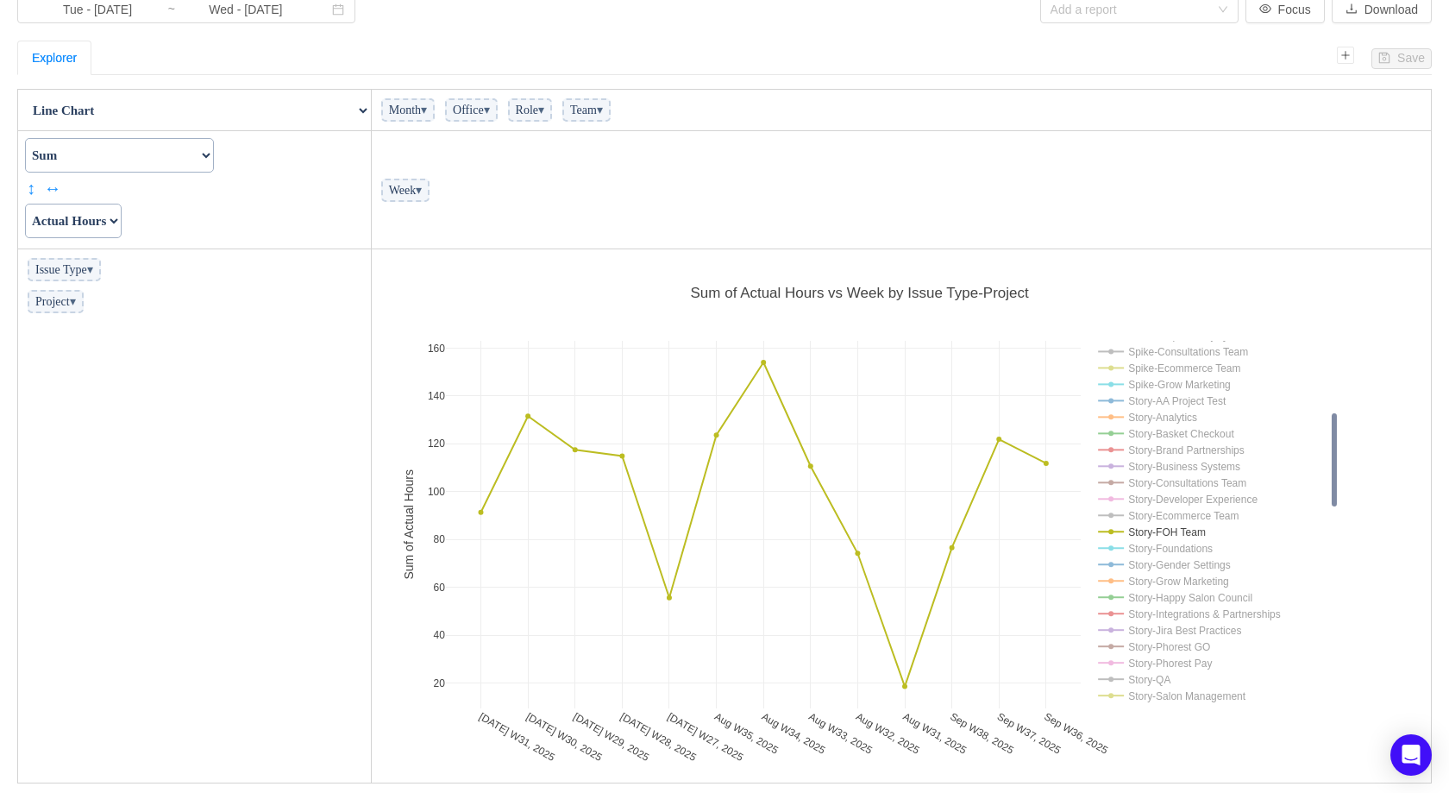
click at [214, 163] on select "Count Count Unique Values List Unique Values Sum Integer Sum Average Median Sam…" at bounding box center [119, 155] width 189 height 35
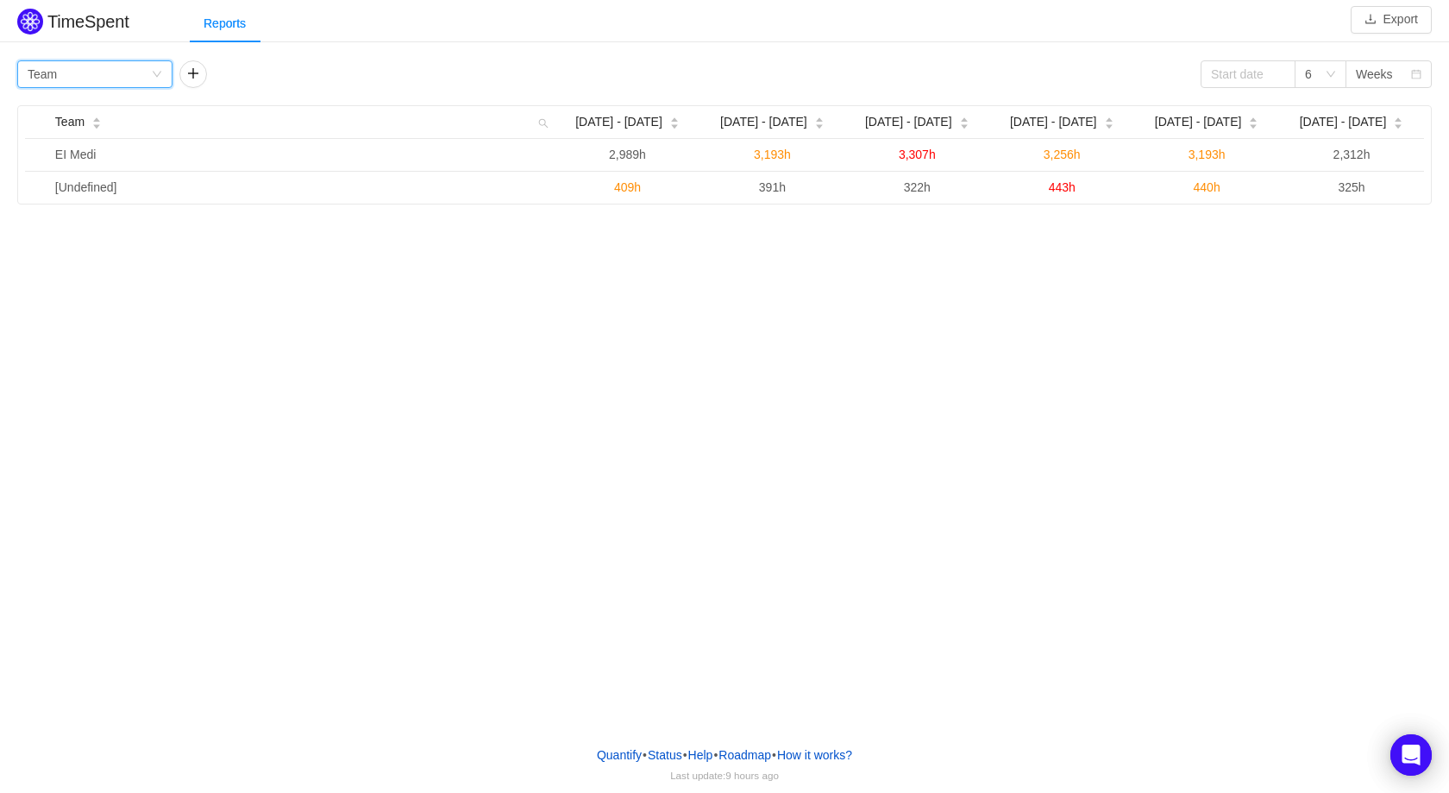
click at [130, 79] on div "Group by Team" at bounding box center [89, 74] width 123 height 26
click at [92, 106] on li "Project" at bounding box center [94, 109] width 155 height 28
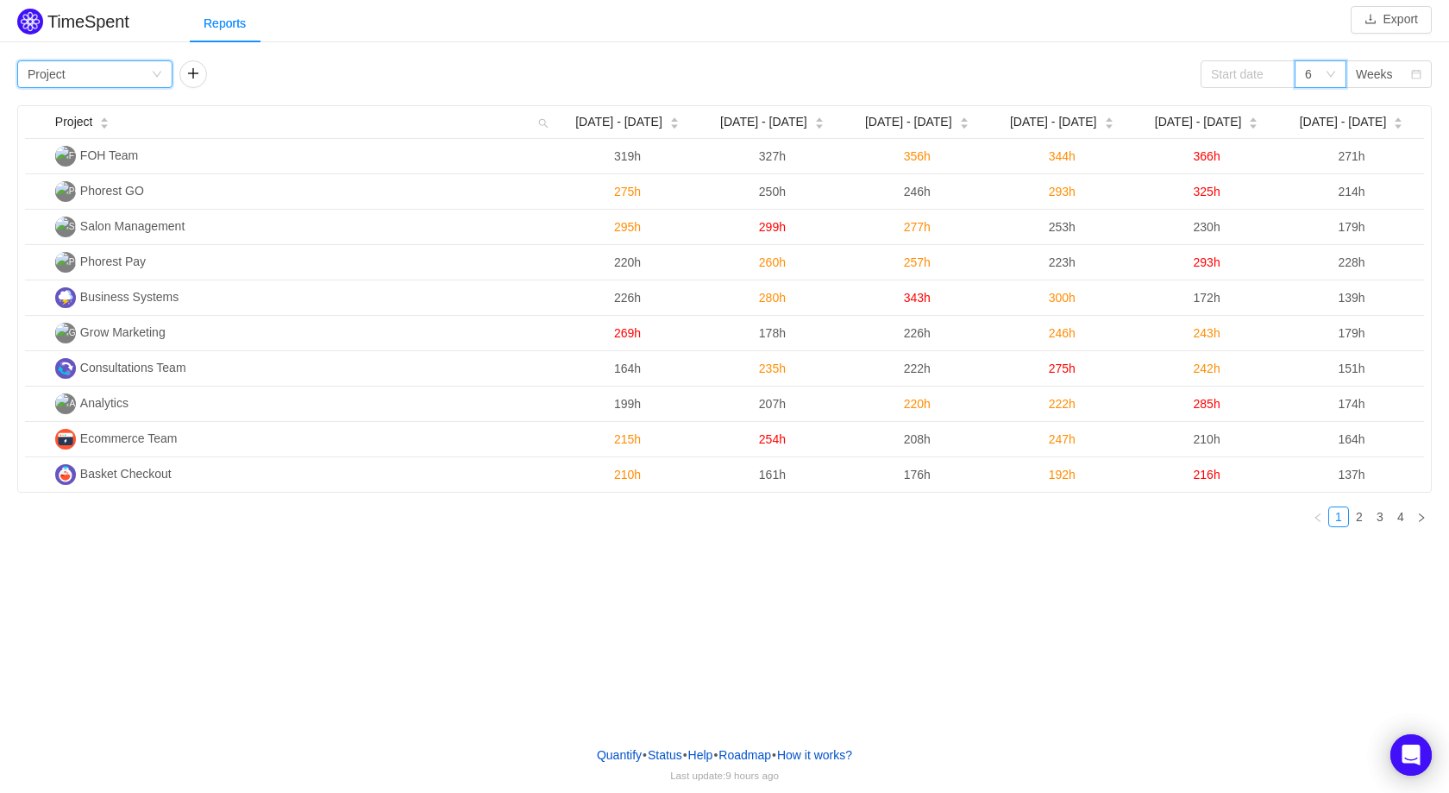
click at [1313, 78] on div "6" at bounding box center [1315, 74] width 20 height 26
click at [1369, 73] on div "Weeks" at bounding box center [1374, 74] width 37 height 26
click at [1219, 76] on input at bounding box center [1248, 74] width 95 height 28
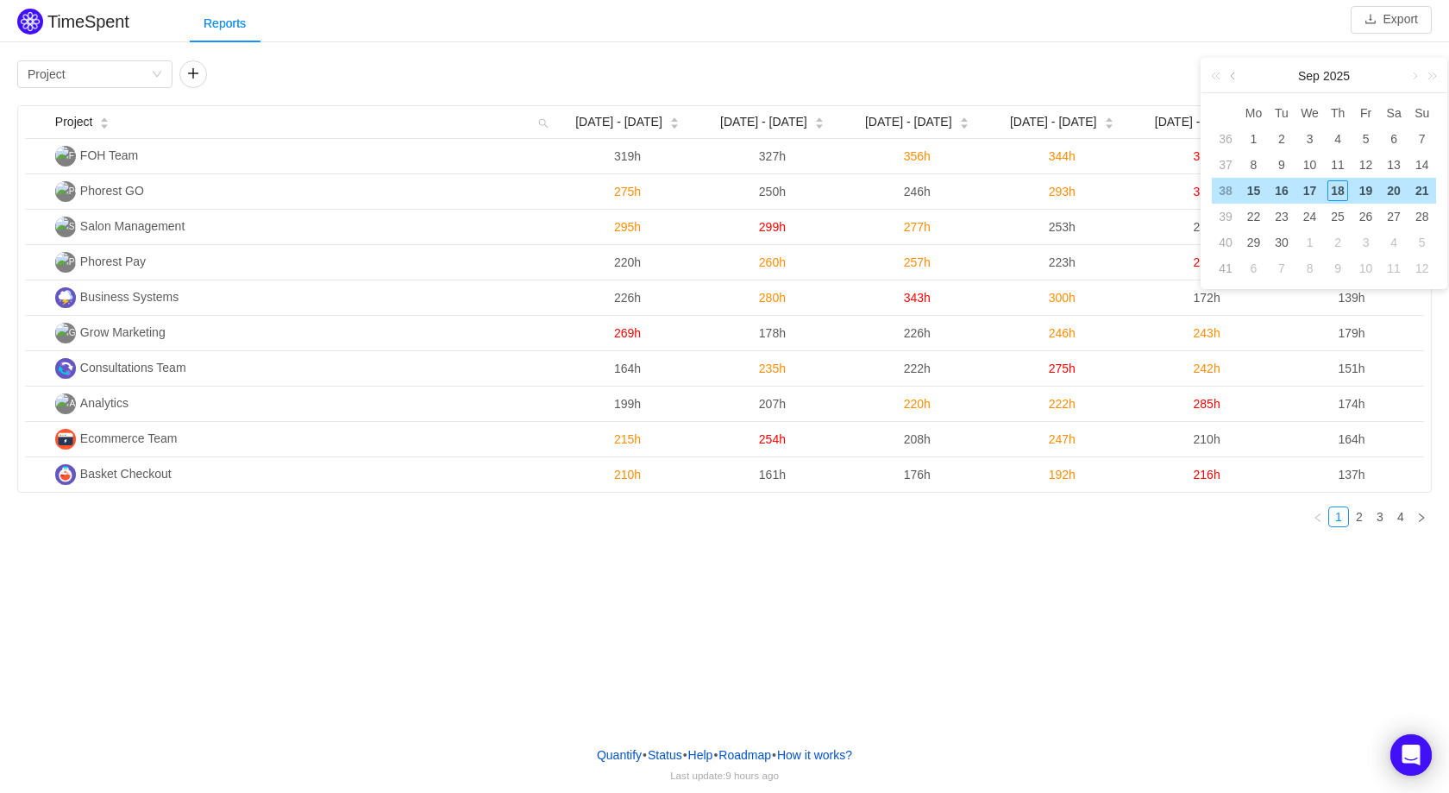
click at [1235, 72] on link at bounding box center [1235, 76] width 16 height 35
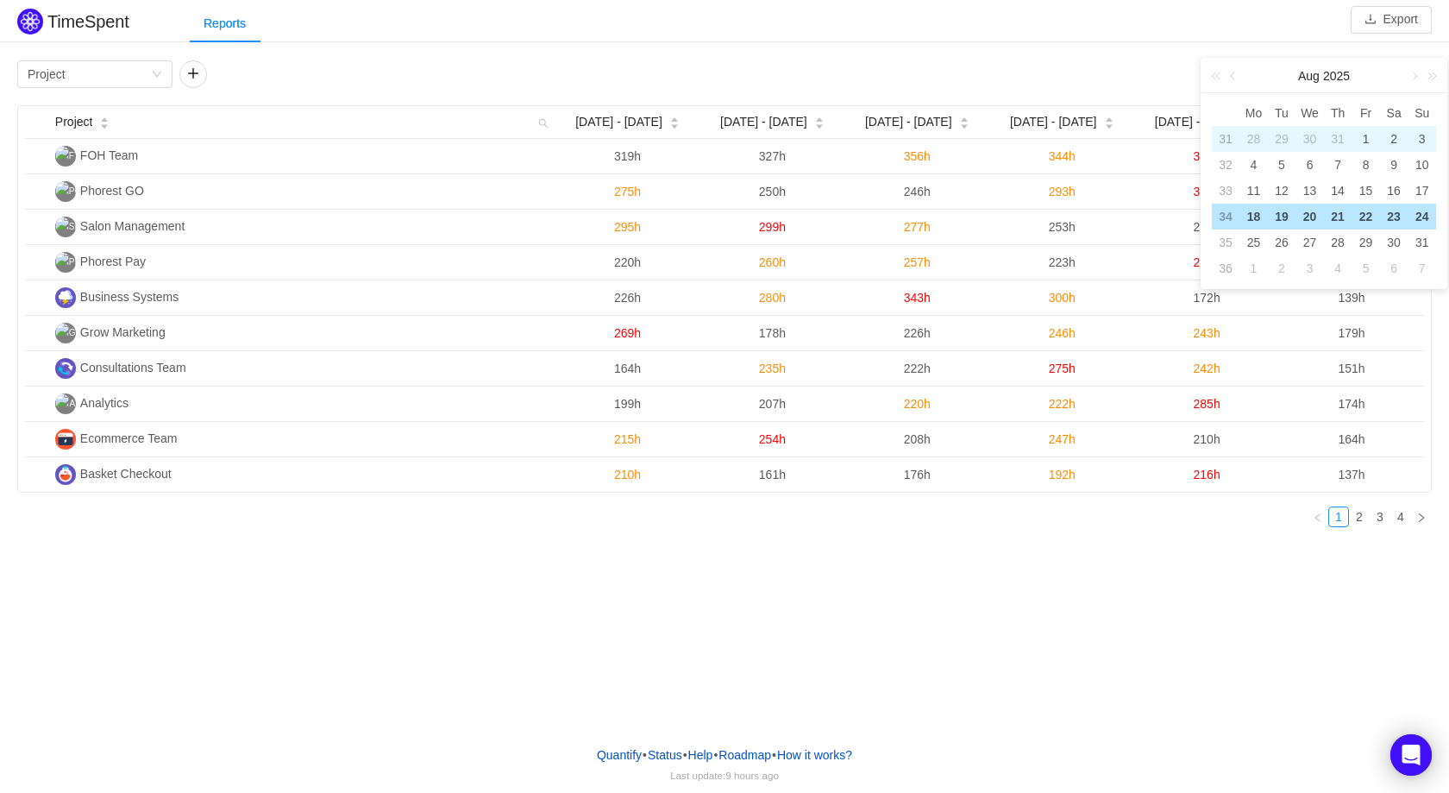
click at [1364, 141] on div "1" at bounding box center [1366, 139] width 21 height 21
type input "[DATE]"
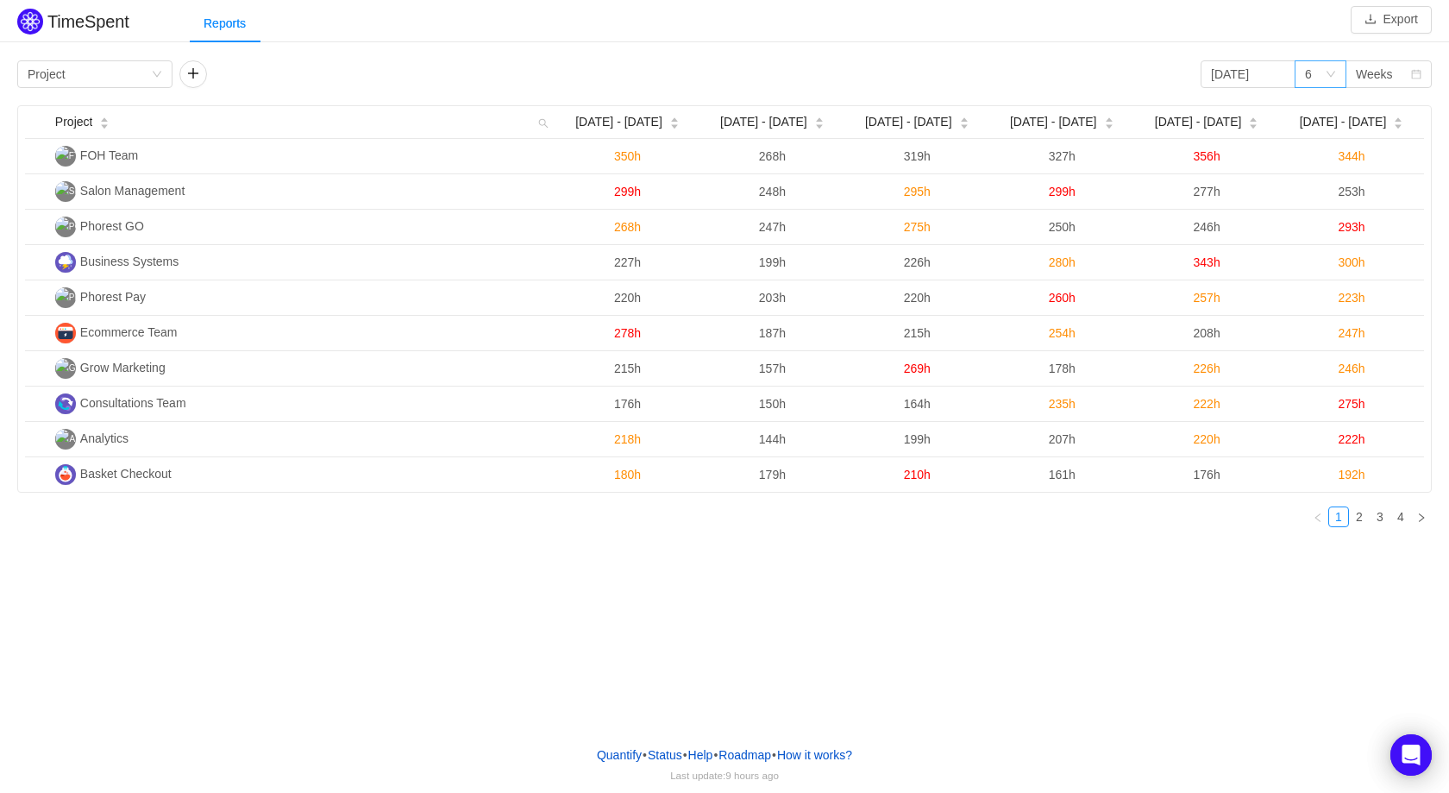
click at [1323, 75] on div "6" at bounding box center [1315, 74] width 20 height 26
click at [1382, 72] on div "Weeks" at bounding box center [1374, 74] width 37 height 26
click at [1393, 134] on li "Months" at bounding box center [1389, 137] width 86 height 28
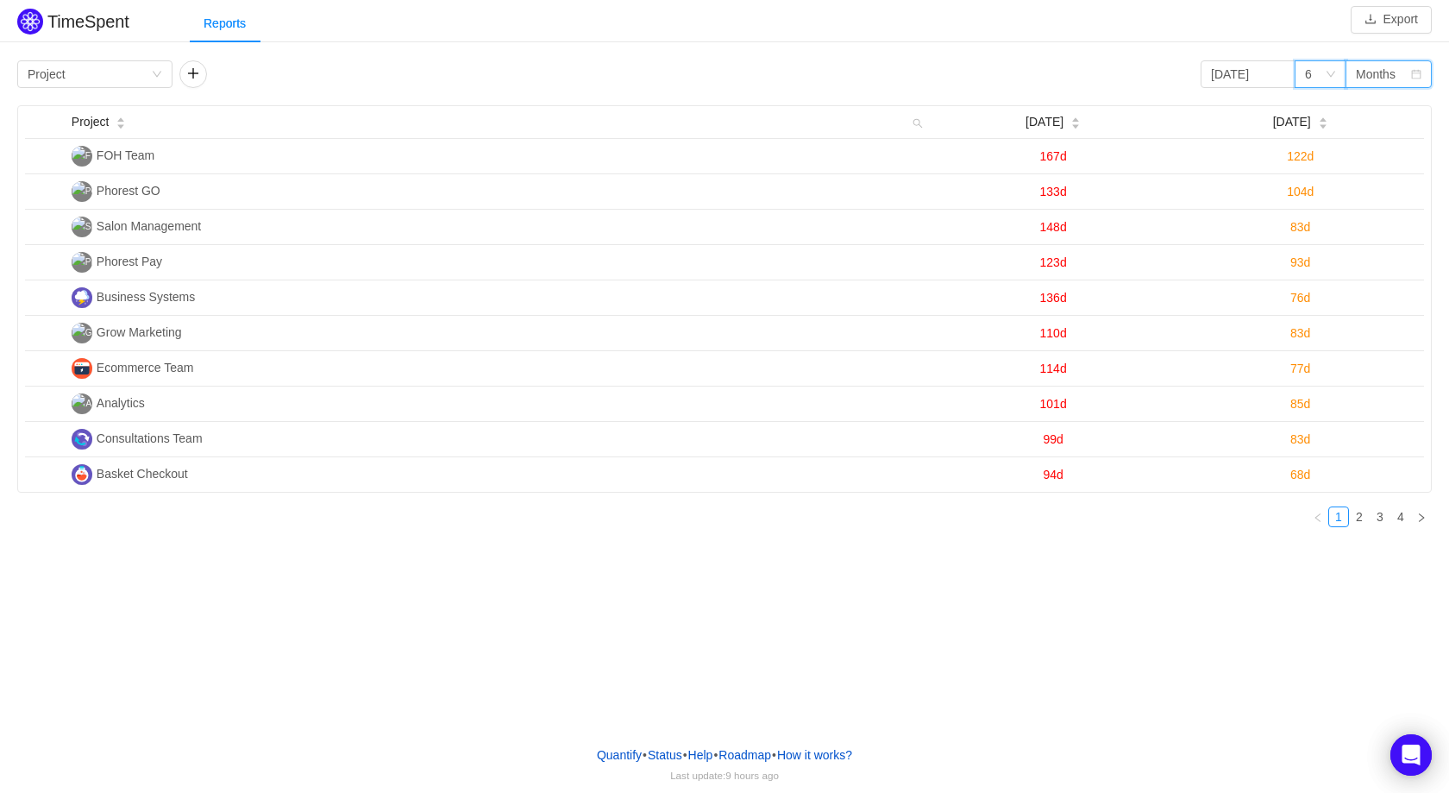
click at [1318, 68] on div "6" at bounding box center [1315, 74] width 20 height 26
click at [1324, 108] on li "3" at bounding box center [1321, 109] width 52 height 28
click at [1242, 65] on input "[DATE]" at bounding box center [1248, 74] width 95 height 28
click at [1242, 16] on div "Reports" at bounding box center [820, 23] width 1260 height 39
click at [1411, 22] on button "Export" at bounding box center [1391, 20] width 81 height 28
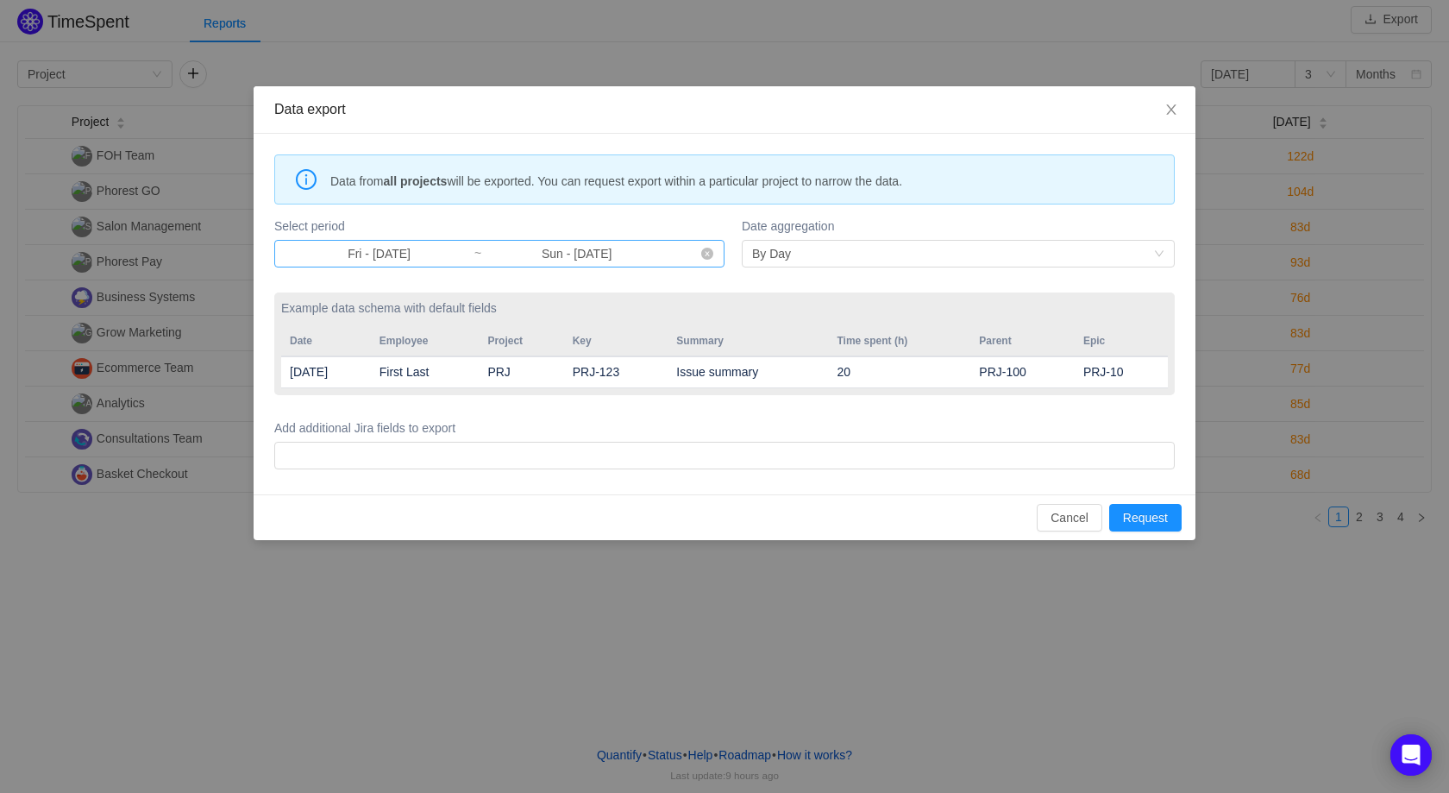
click at [386, 252] on input "Fri - [DATE]" at bounding box center [379, 253] width 189 height 19
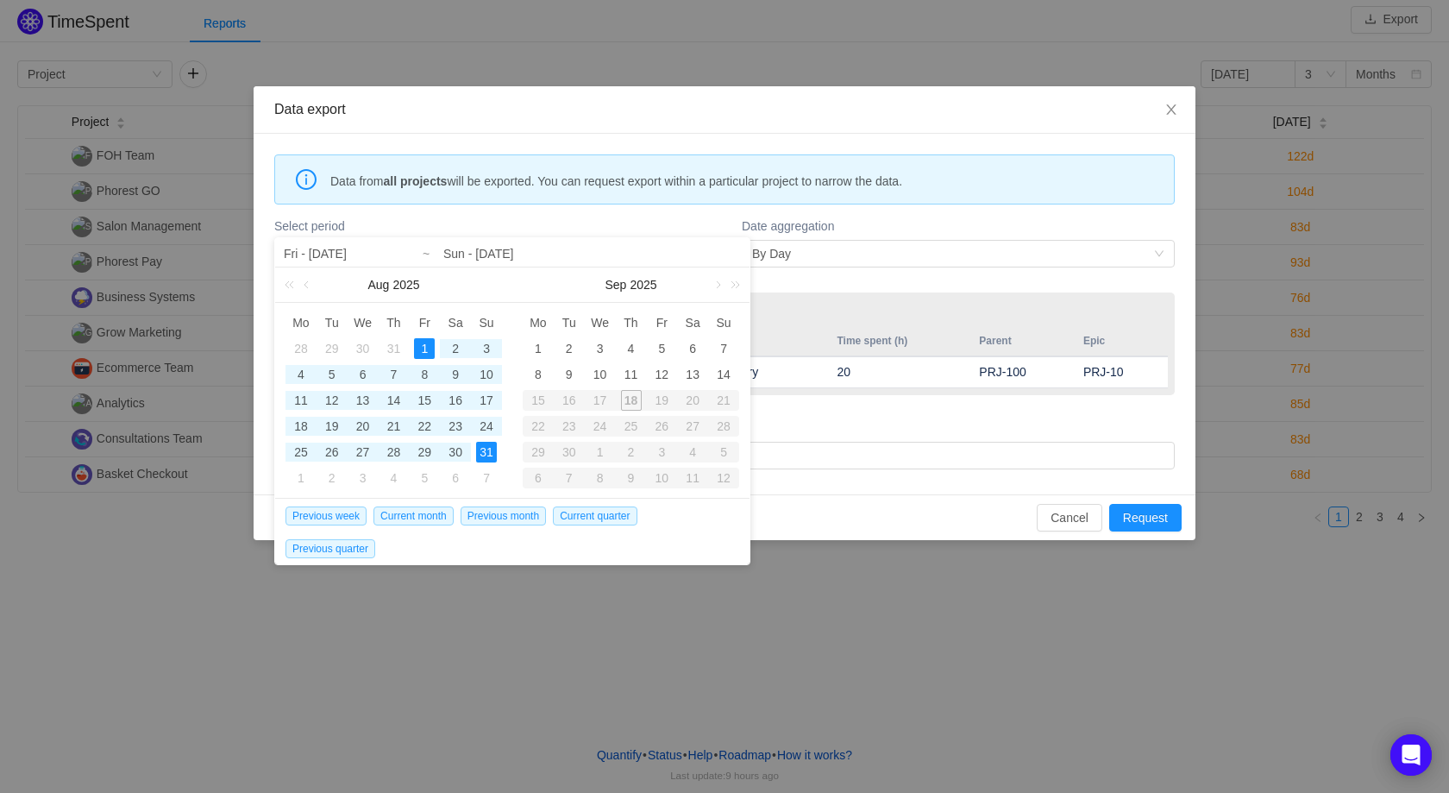
click at [425, 339] on div "1" at bounding box center [424, 348] width 21 height 21
click at [308, 291] on link at bounding box center [308, 284] width 16 height 35
click at [335, 343] on div "1" at bounding box center [332, 348] width 21 height 21
type input "Tue - [DATE]"
type input "Fri - [DATE]"
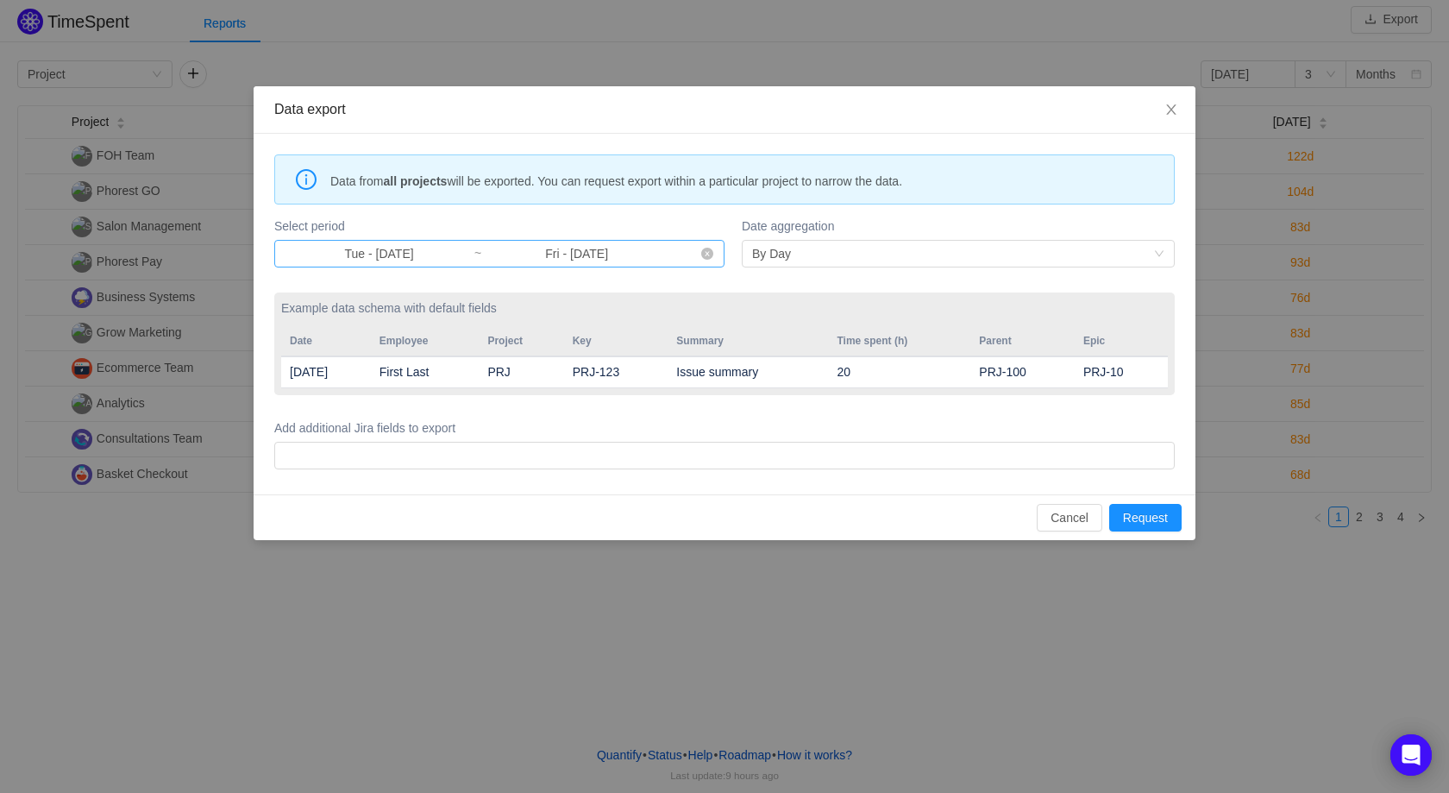
click at [598, 258] on input "Fri - [DATE]" at bounding box center [576, 253] width 189 height 19
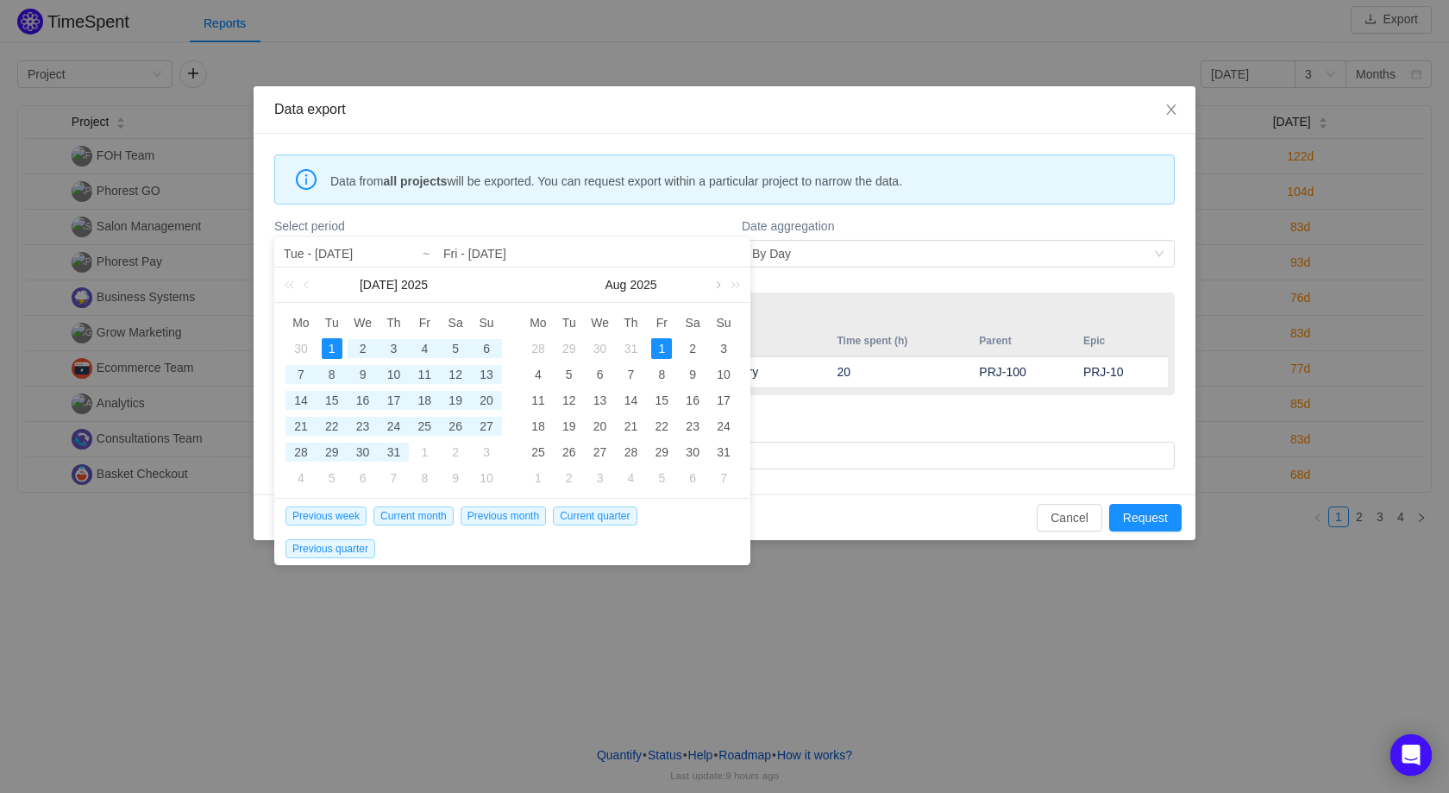
click at [719, 283] on link at bounding box center [717, 284] width 16 height 35
click at [721, 373] on div "14" at bounding box center [724, 374] width 21 height 21
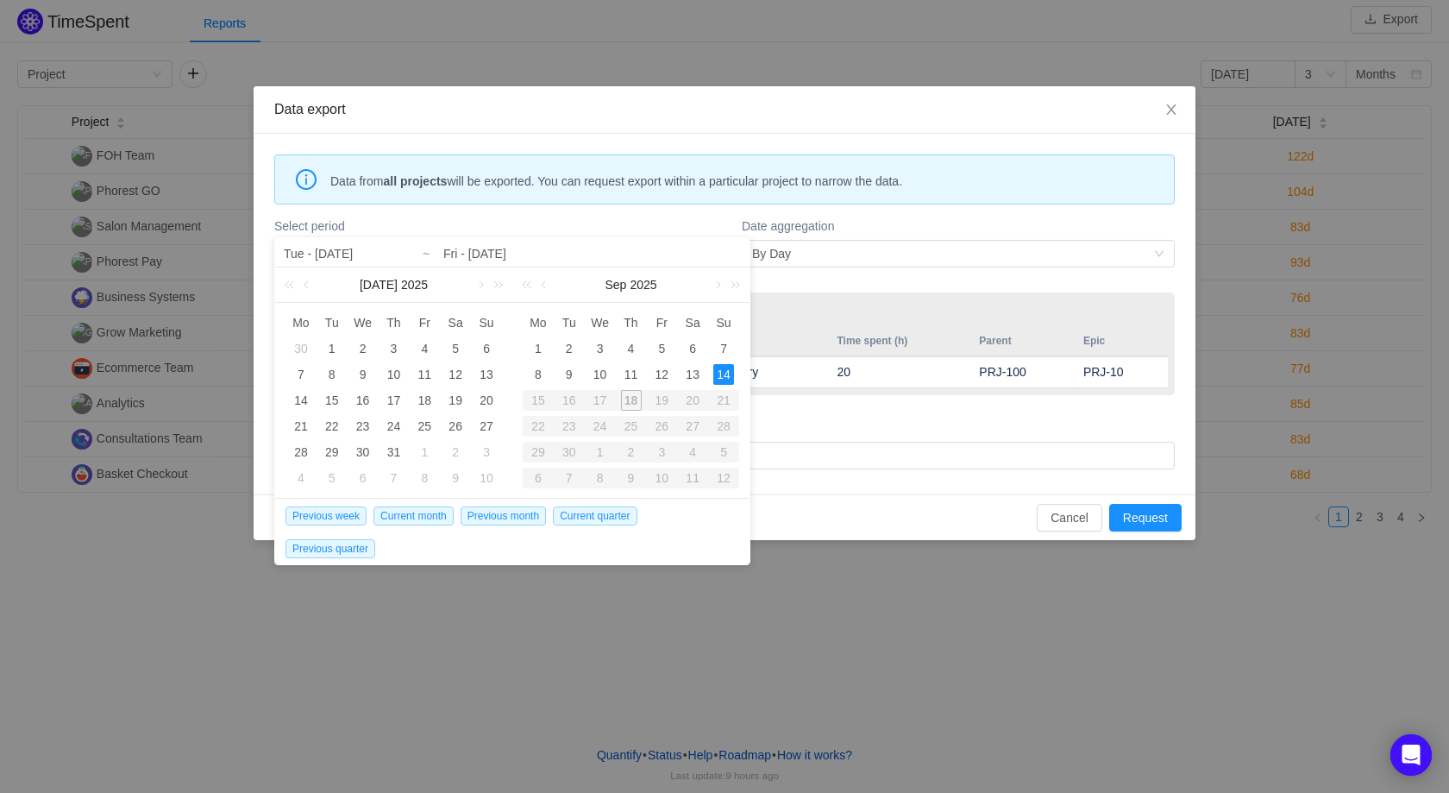
click at [898, 419] on label "Add additional Jira fields to export" at bounding box center [724, 428] width 901 height 18
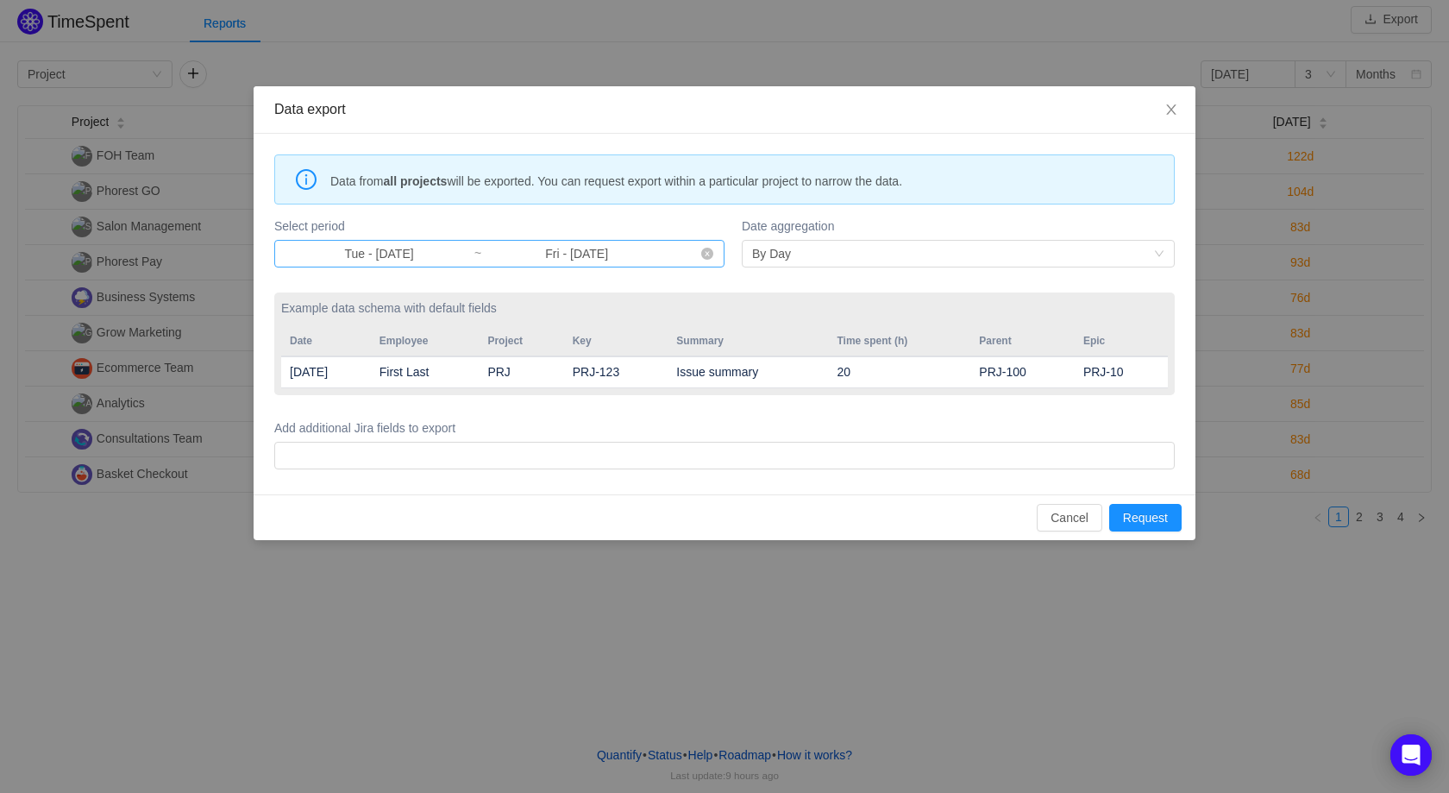
click at [360, 246] on input "Tue - [DATE]" at bounding box center [379, 253] width 189 height 19
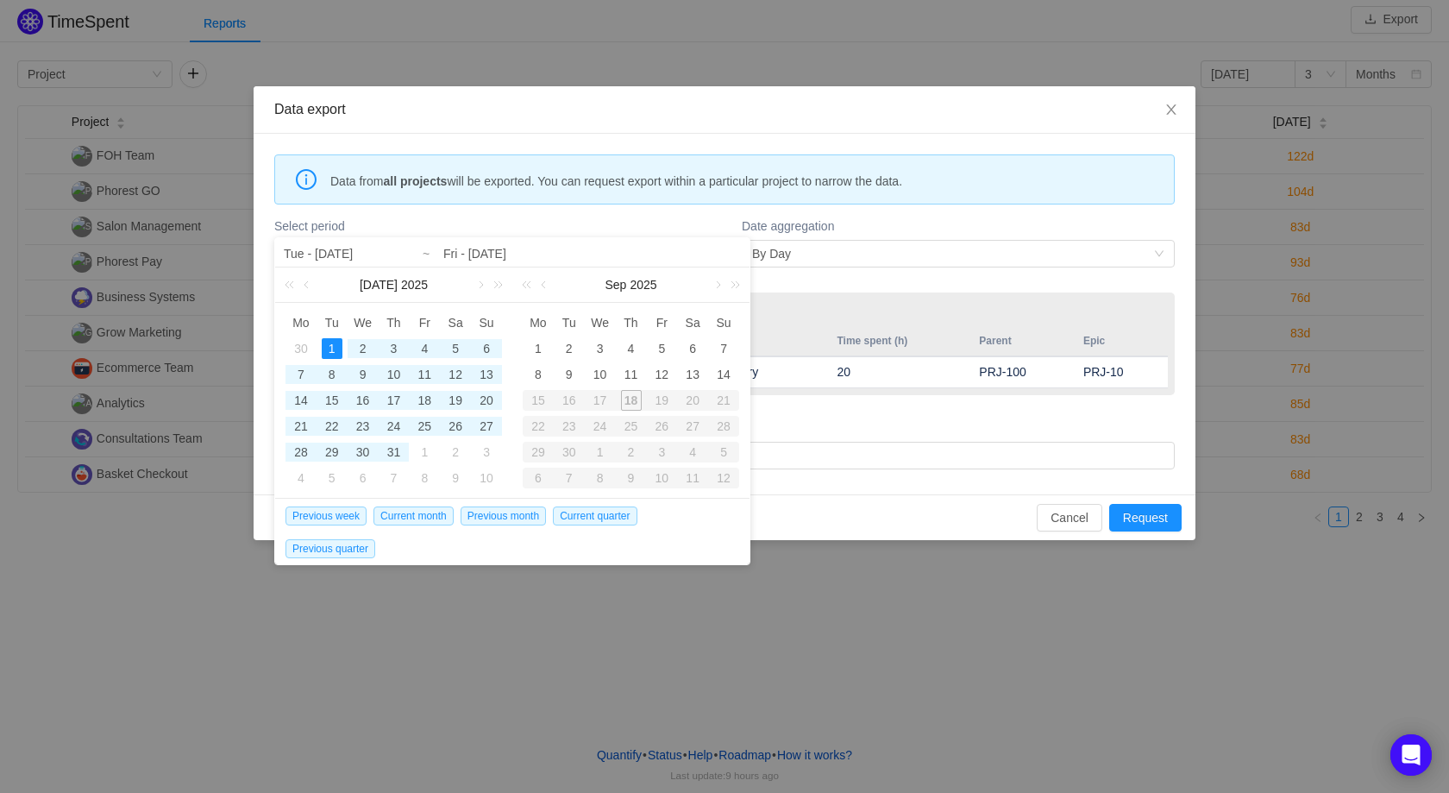
click at [517, 255] on input "Fri - [DATE]" at bounding box center [592, 253] width 298 height 21
click at [525, 253] on input "Fri - [DATE]" at bounding box center [592, 253] width 298 height 21
click at [718, 371] on div "14" at bounding box center [724, 374] width 21 height 21
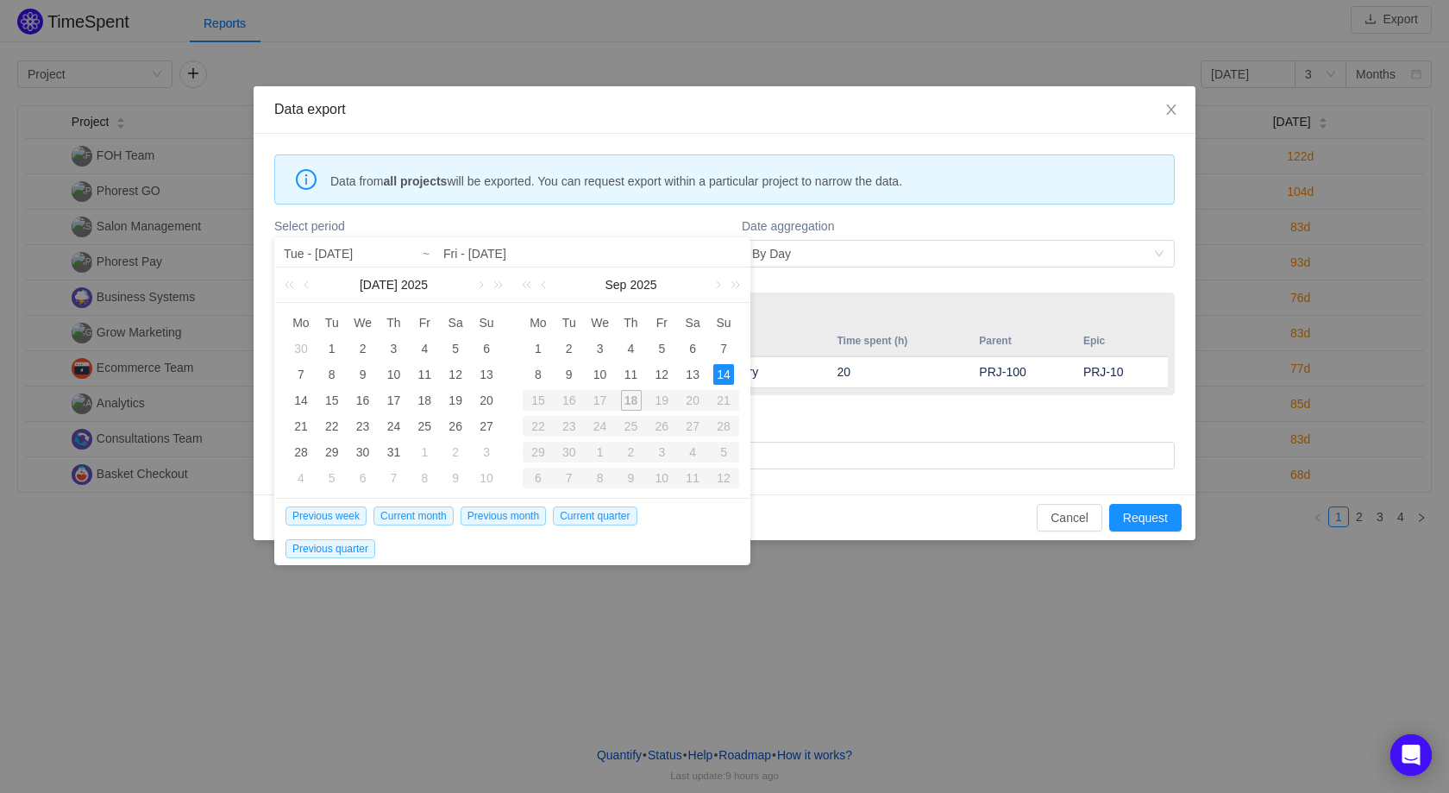
click at [718, 371] on div "14" at bounding box center [724, 374] width 21 height 21
type input "Sun - [DATE]"
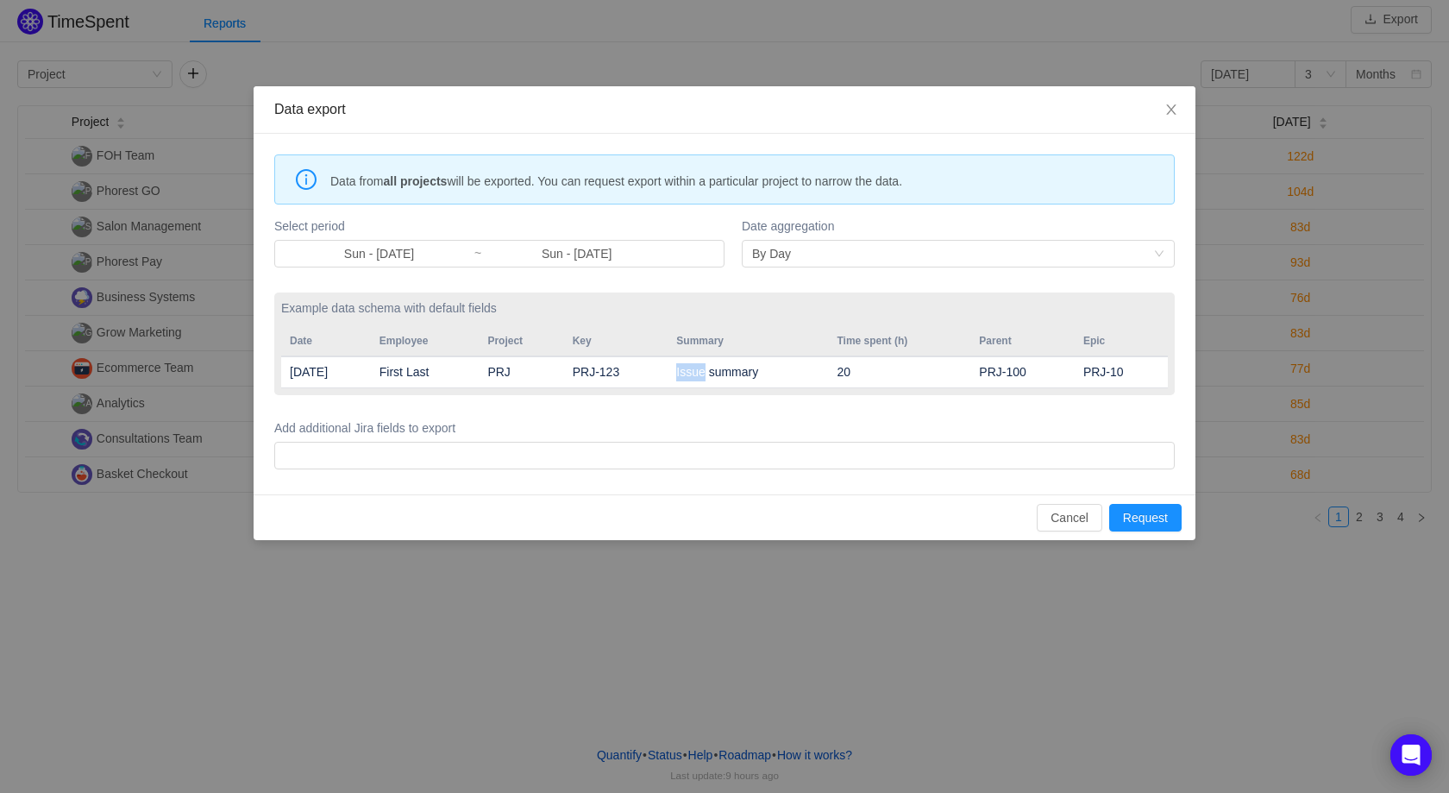
click at [718, 371] on td "Issue summary" at bounding box center [748, 372] width 160 height 32
click at [385, 257] on input "Sun - [DATE]" at bounding box center [379, 253] width 189 height 19
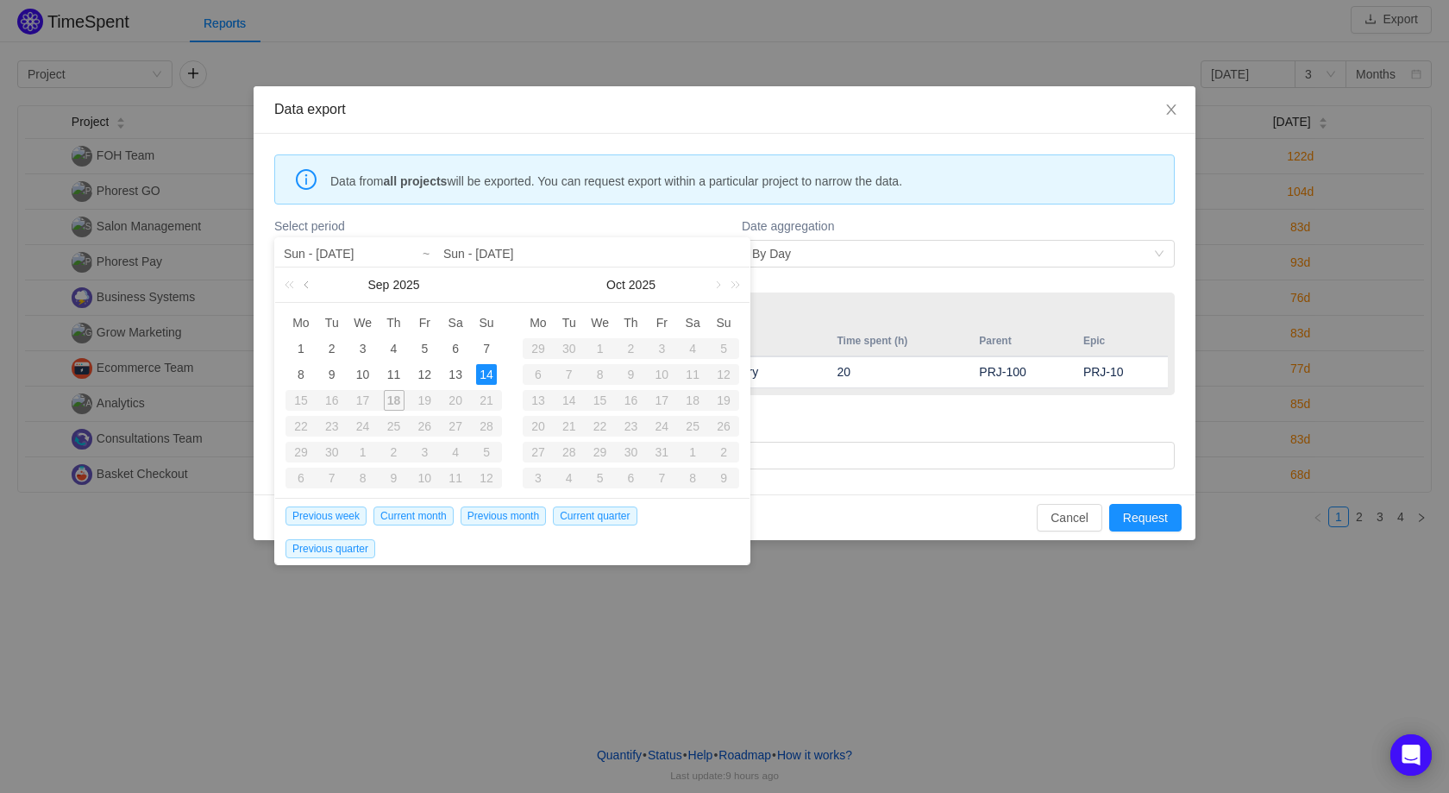
click at [307, 286] on link at bounding box center [308, 284] width 16 height 35
click at [330, 346] on div "1" at bounding box center [332, 348] width 21 height 21
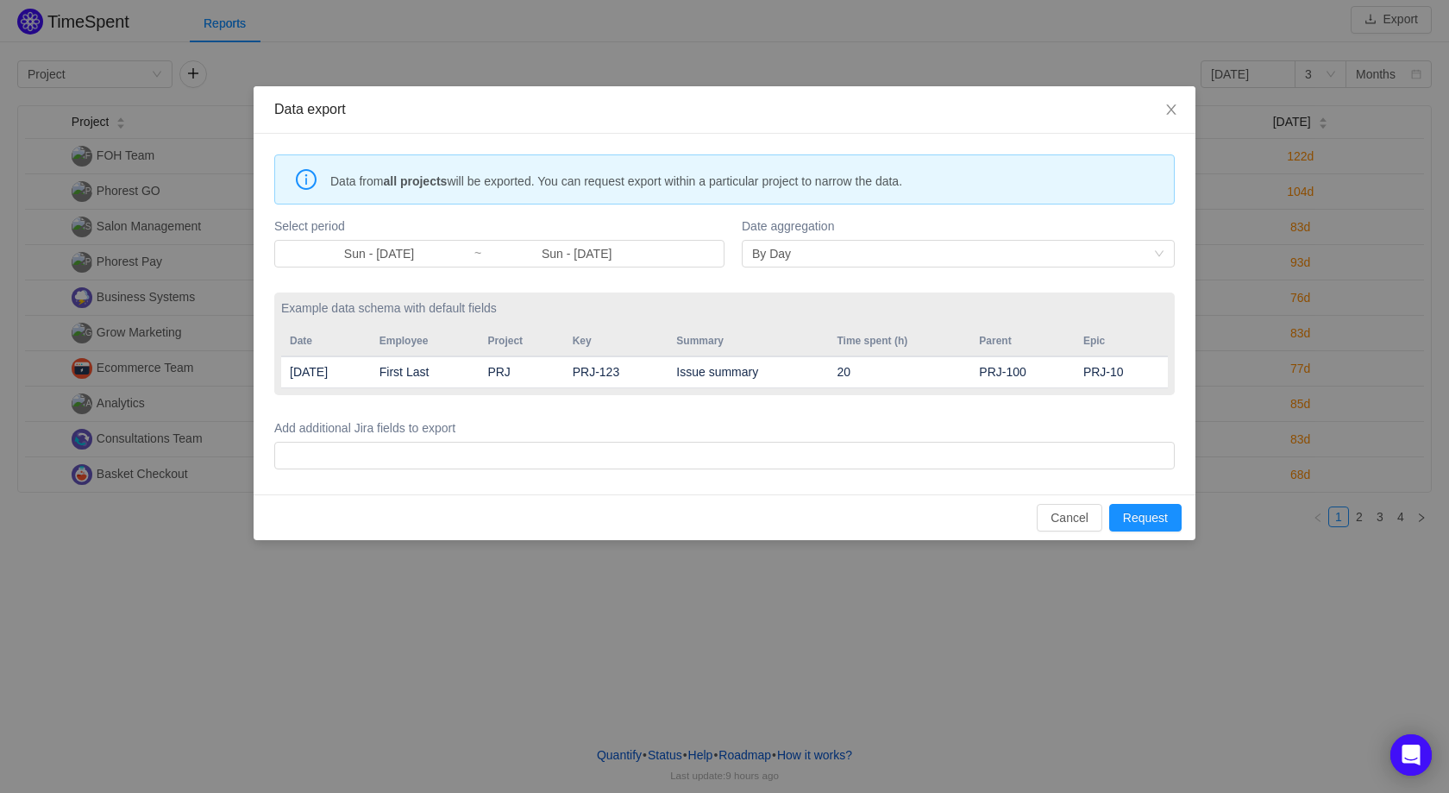
click at [832, 280] on form "Select period Sun - [DATE] ~ Sun - [DATE] Date aggregation By Day Example data …" at bounding box center [724, 343] width 901 height 260
click at [814, 259] on div "By Day" at bounding box center [952, 254] width 401 height 26
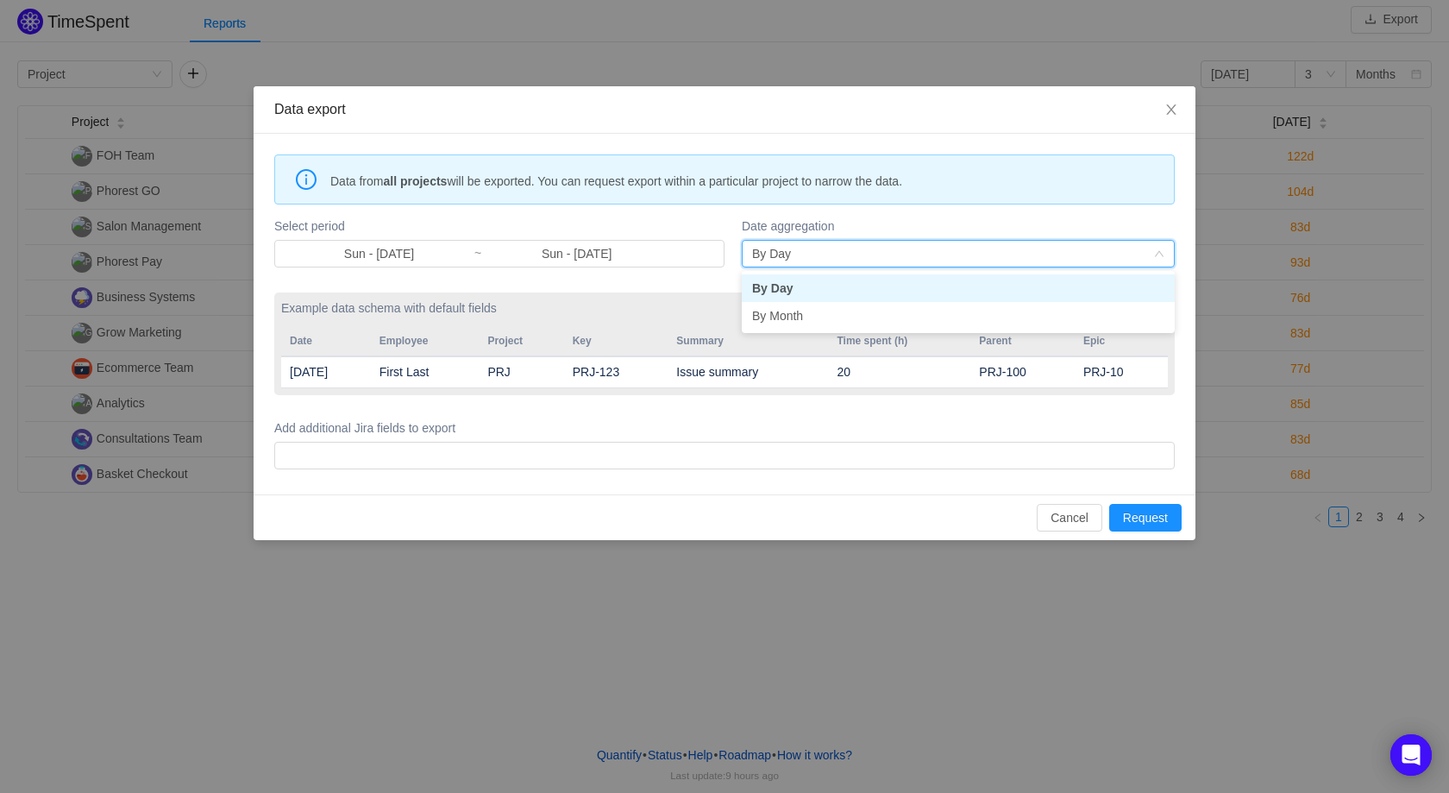
click at [814, 259] on div "By Day" at bounding box center [952, 254] width 401 height 26
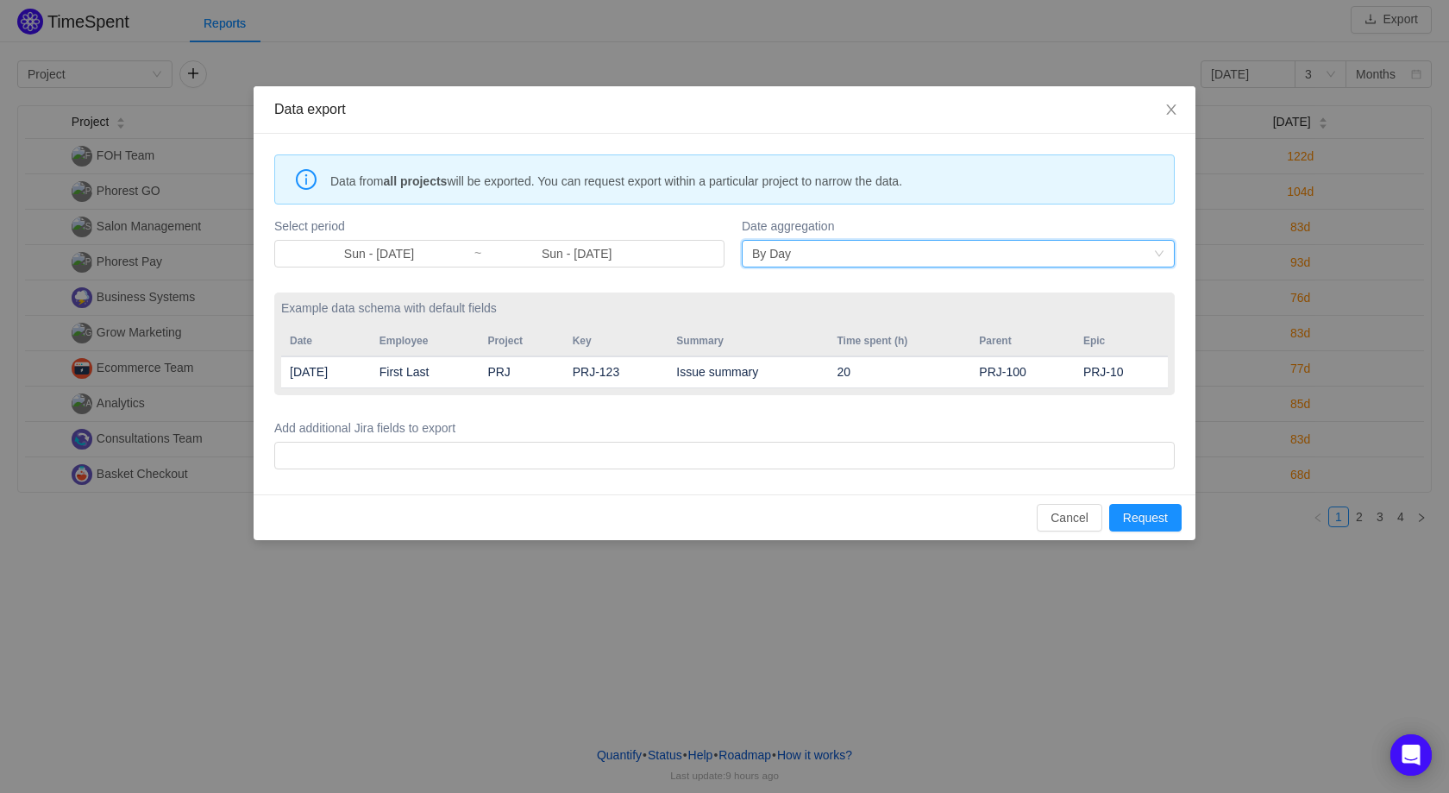
click at [966, 476] on div "Data from all projects will be exported. You can request export within a partic…" at bounding box center [725, 314] width 942 height 361
click at [925, 457] on div at bounding box center [722, 456] width 885 height 26
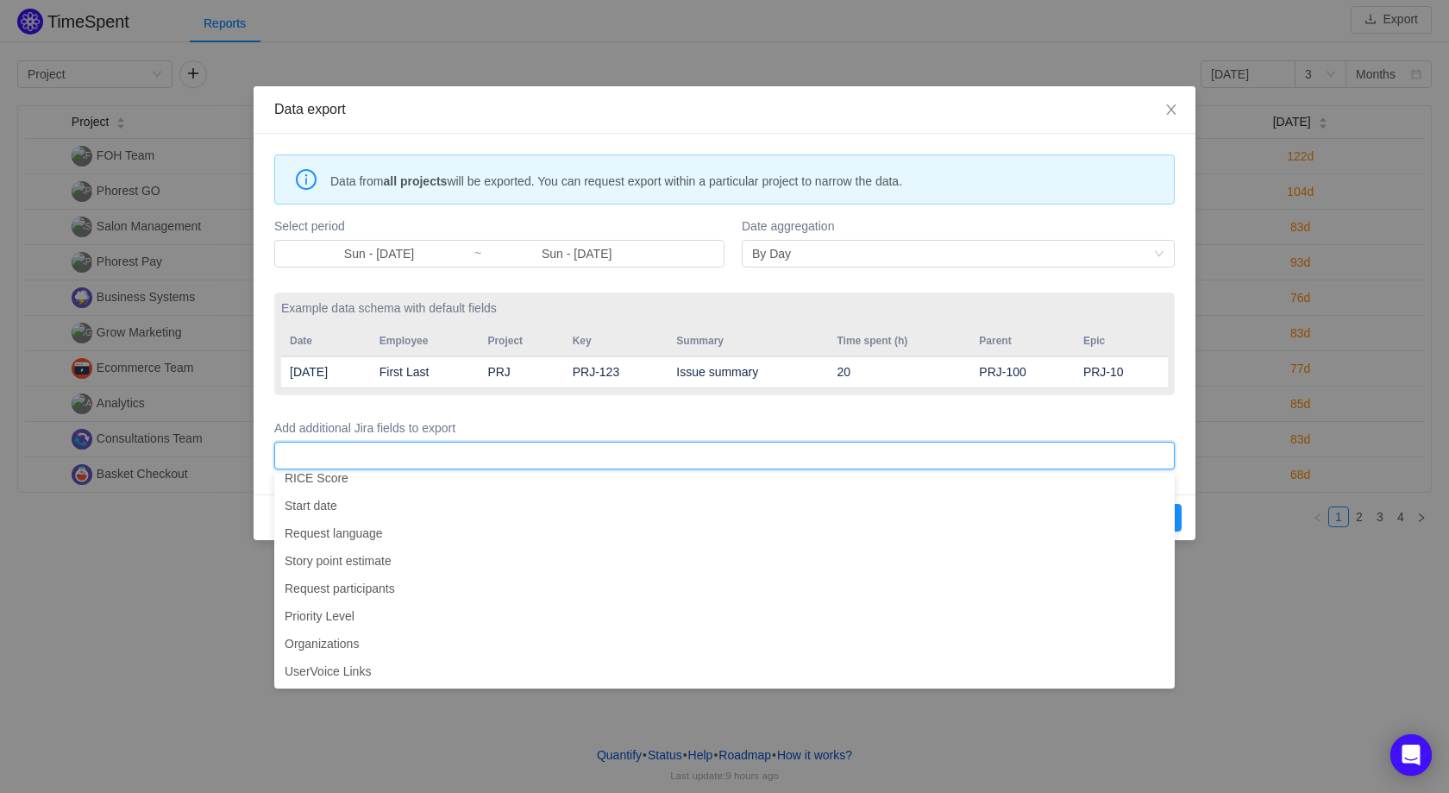
drag, startPoint x: 908, startPoint y: 413, endPoint x: 948, endPoint y: 412, distance: 40.6
click at [908, 413] on form "Select period Sun - [DATE] ~ Sun - [DATE] Date aggregation By Day Example data …" at bounding box center [724, 343] width 901 height 260
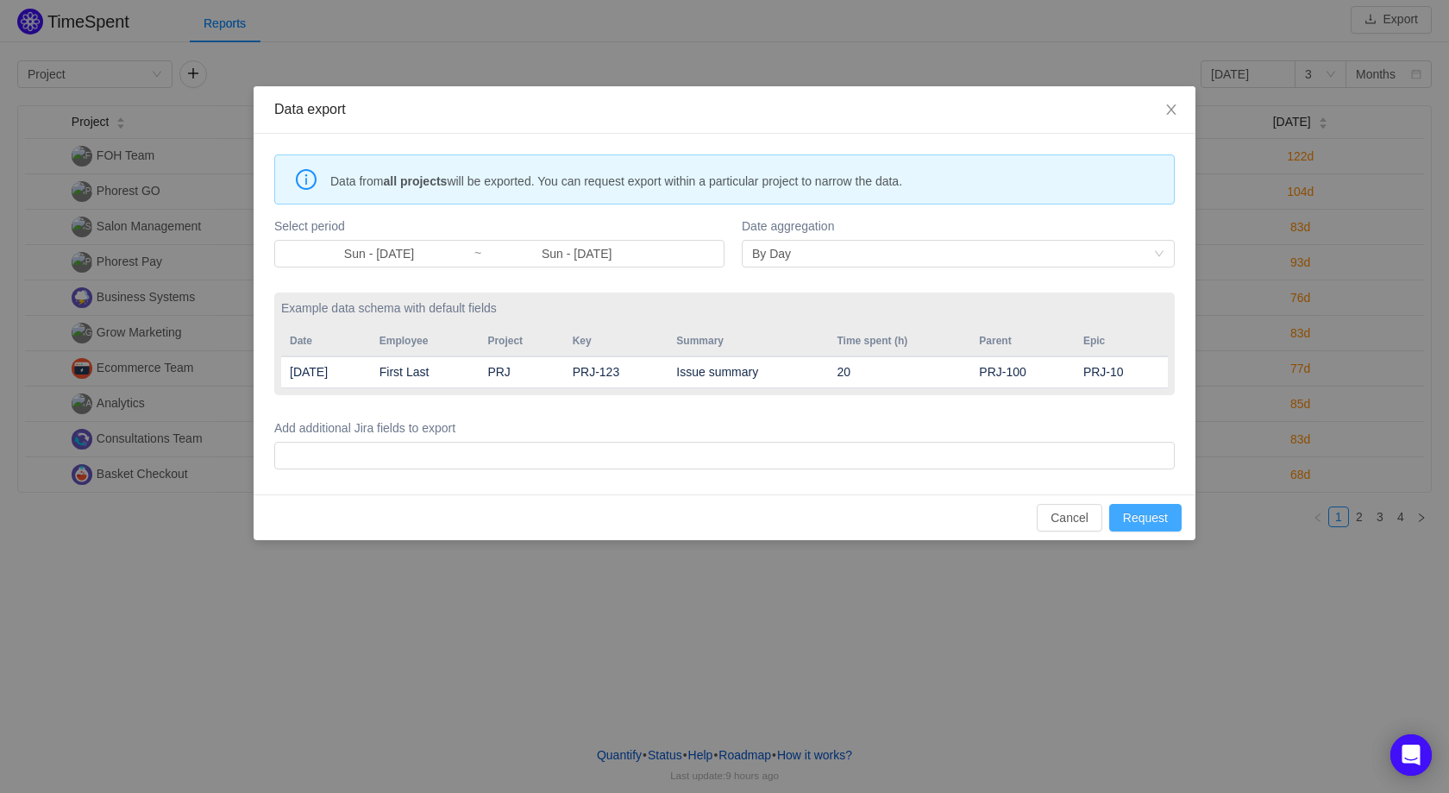
click at [1158, 516] on button "Request" at bounding box center [1146, 518] width 72 height 28
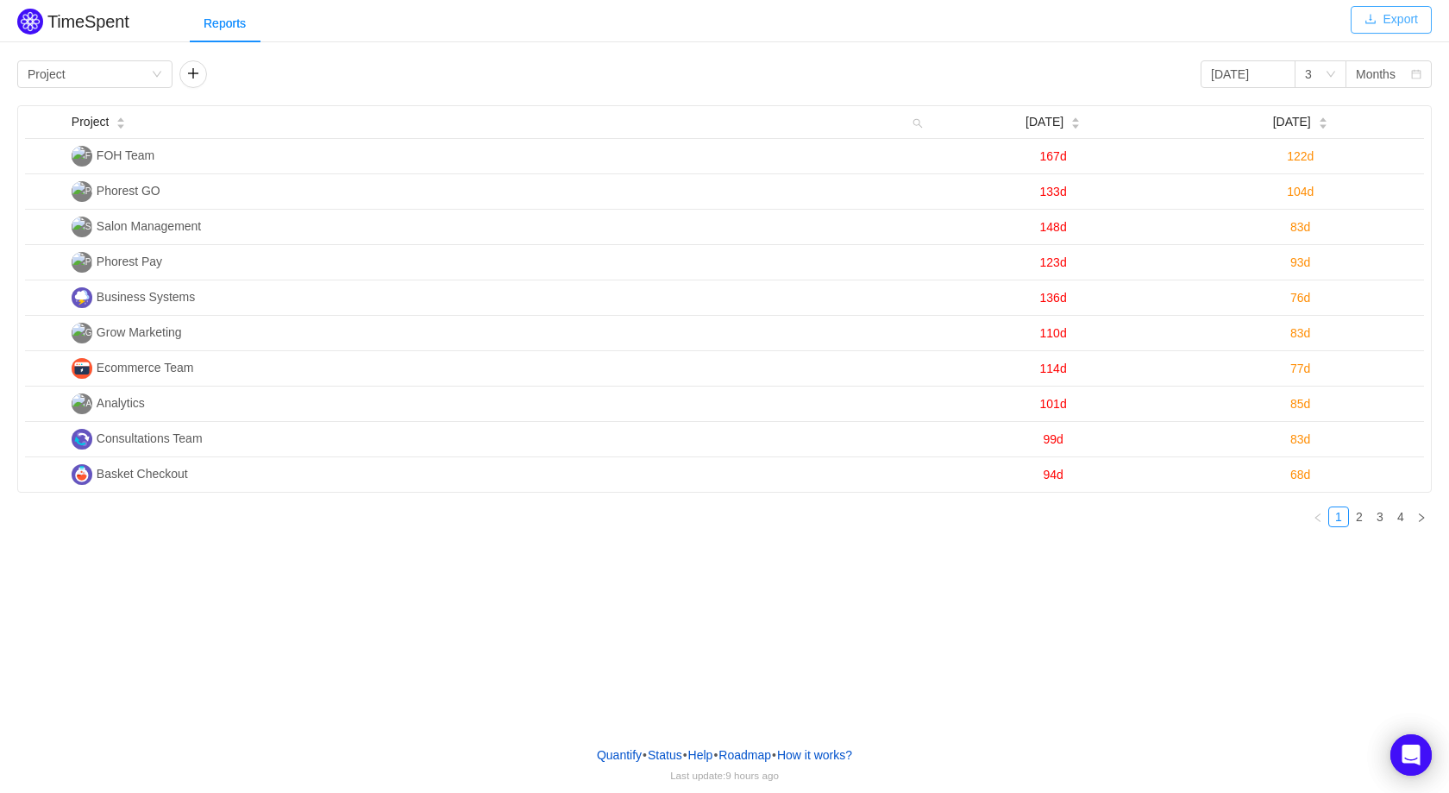
click at [1395, 15] on button "Export" at bounding box center [1391, 20] width 81 height 28
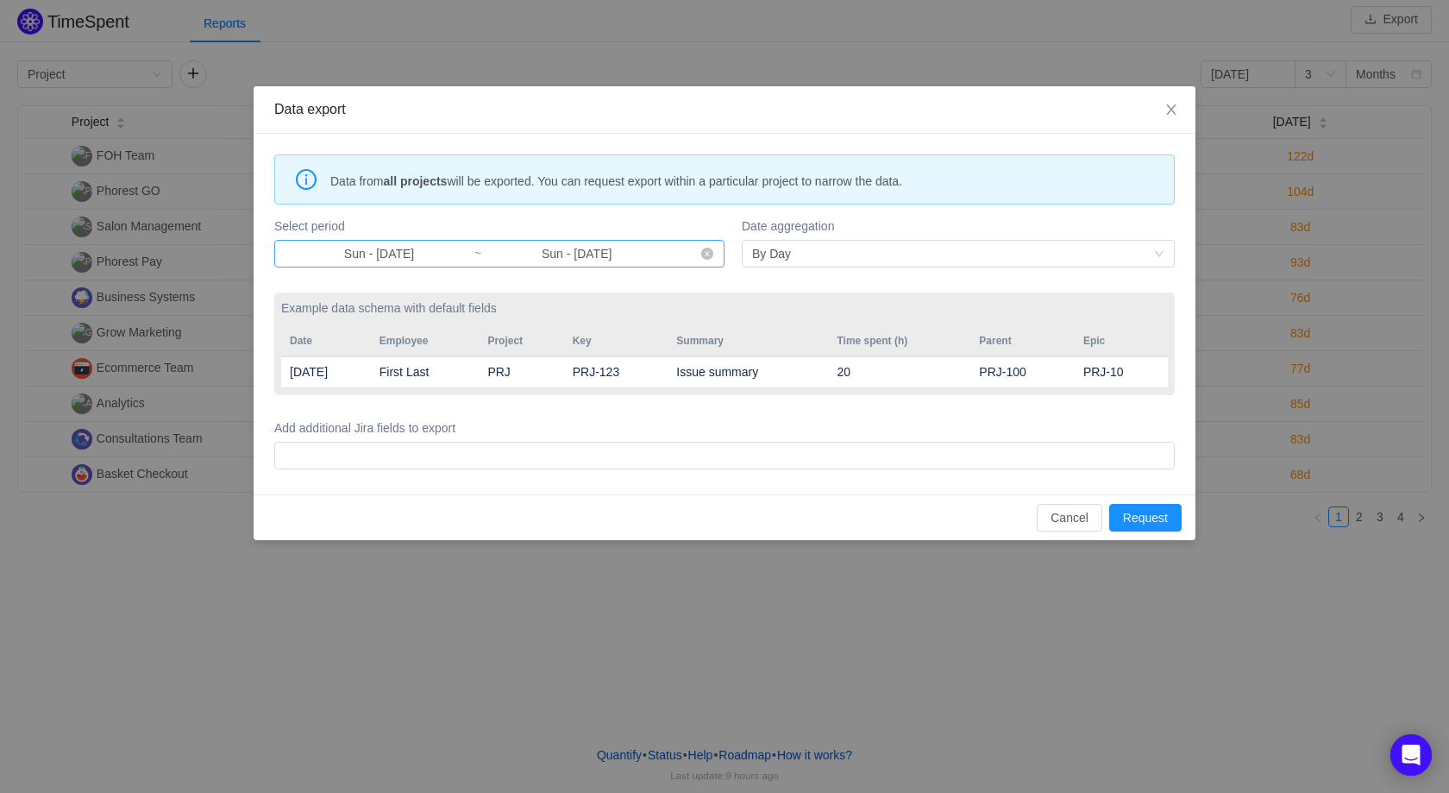
click at [399, 254] on input "Sun - [DATE]" at bounding box center [379, 253] width 189 height 19
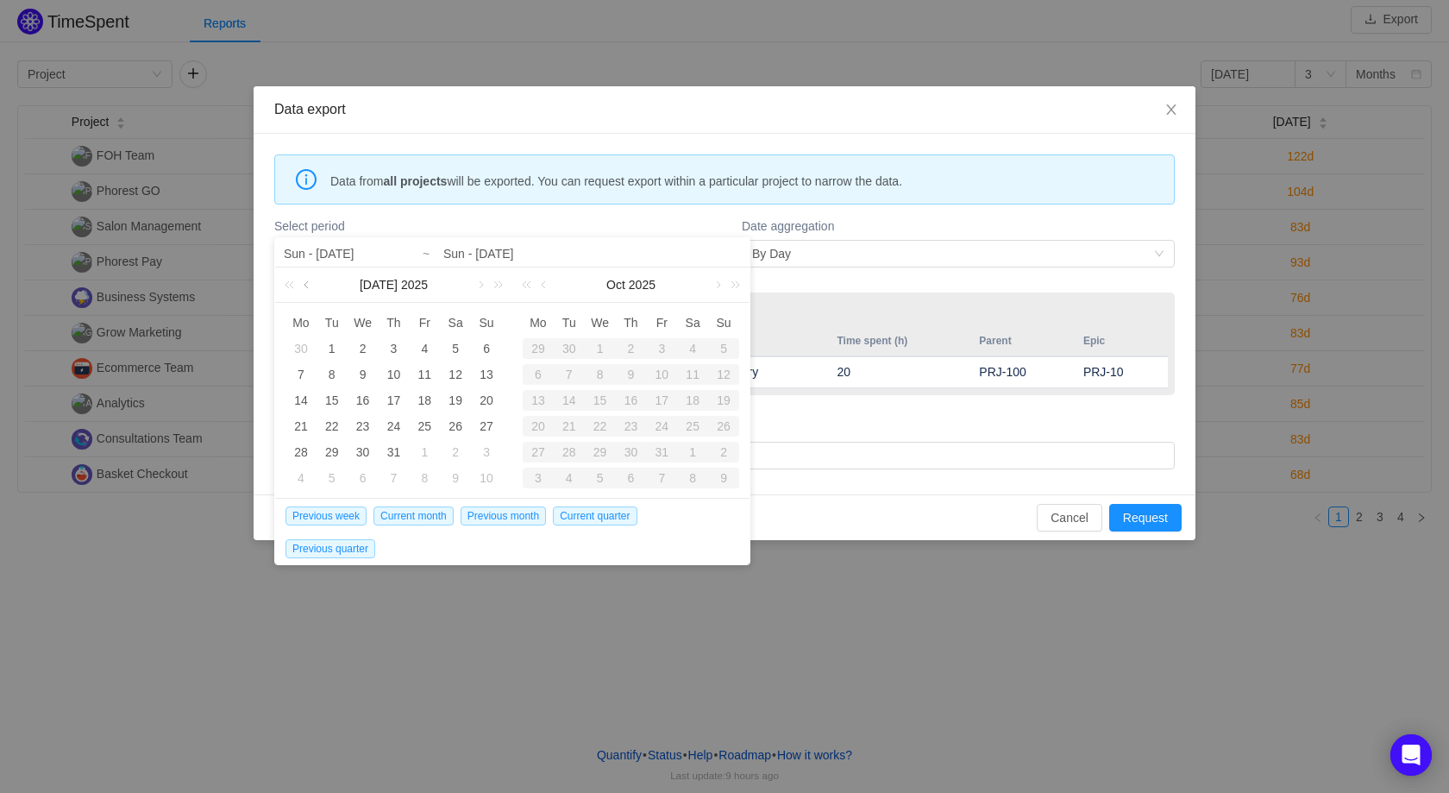
click at [303, 285] on link at bounding box center [308, 284] width 16 height 35
drag, startPoint x: 303, startPoint y: 285, endPoint x: 478, endPoint y: 289, distance: 175.2
click at [473, 292] on div "[DATE]" at bounding box center [393, 284] width 237 height 35
click at [478, 289] on link at bounding box center [480, 284] width 16 height 35
click at [336, 350] on div "1" at bounding box center [332, 348] width 21 height 21
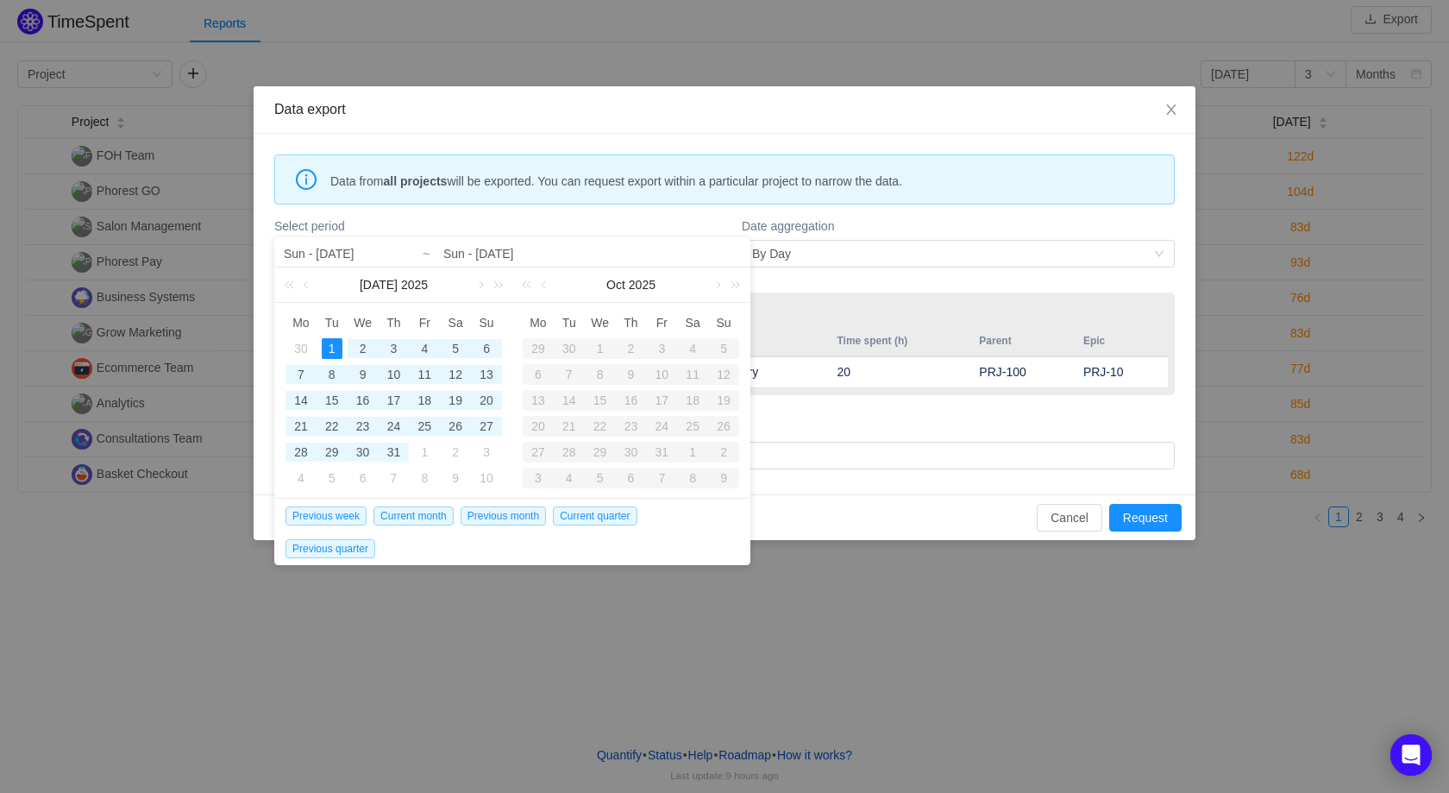
drag, startPoint x: 541, startPoint y: 282, endPoint x: 571, endPoint y: 287, distance: 30.6
click at [542, 282] on link at bounding box center [546, 284] width 16 height 35
click at [726, 376] on div "14" at bounding box center [724, 374] width 21 height 21
type input "Tue - [DATE]"
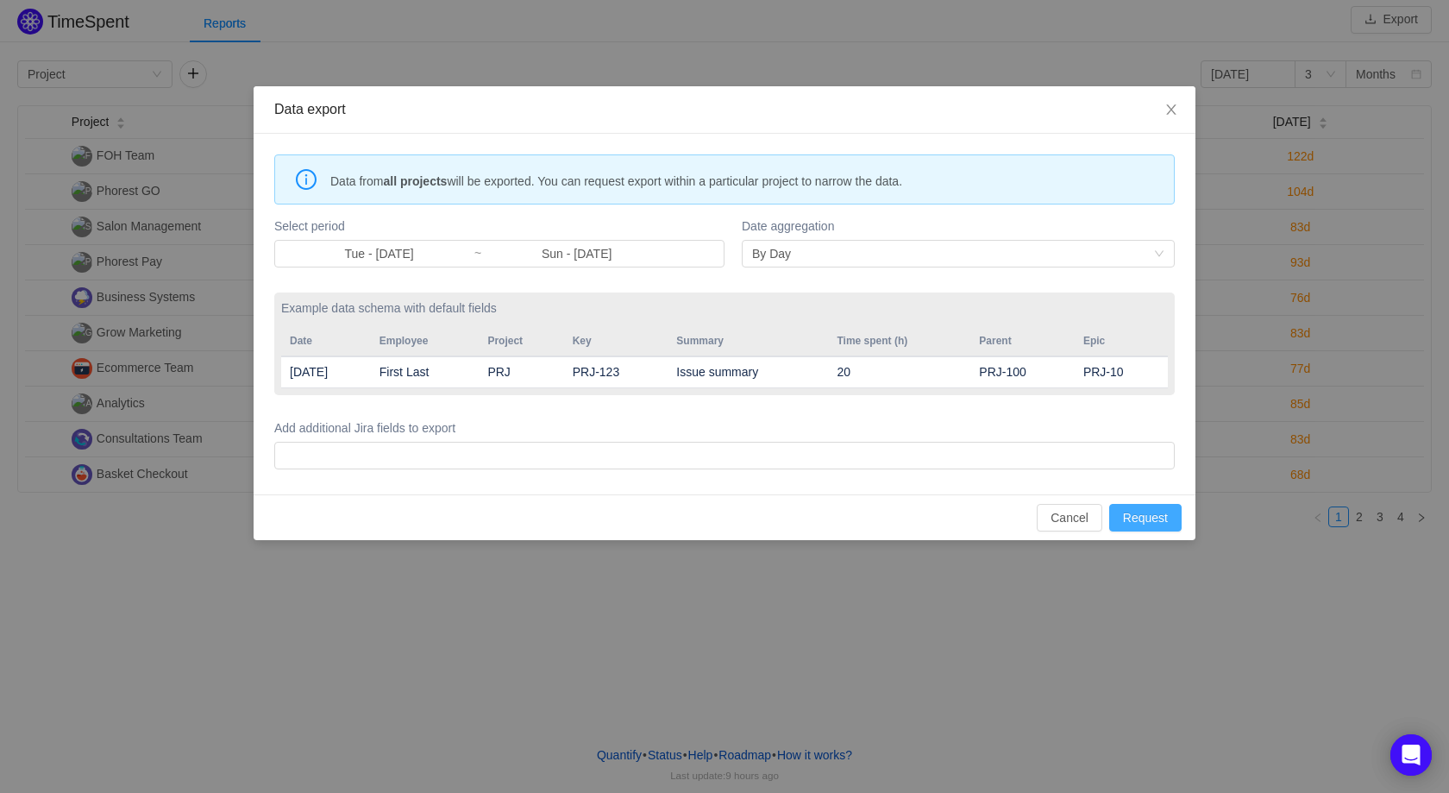
click at [1131, 522] on button "Request" at bounding box center [1146, 518] width 72 height 28
